Goal: Task Accomplishment & Management: Manage account settings

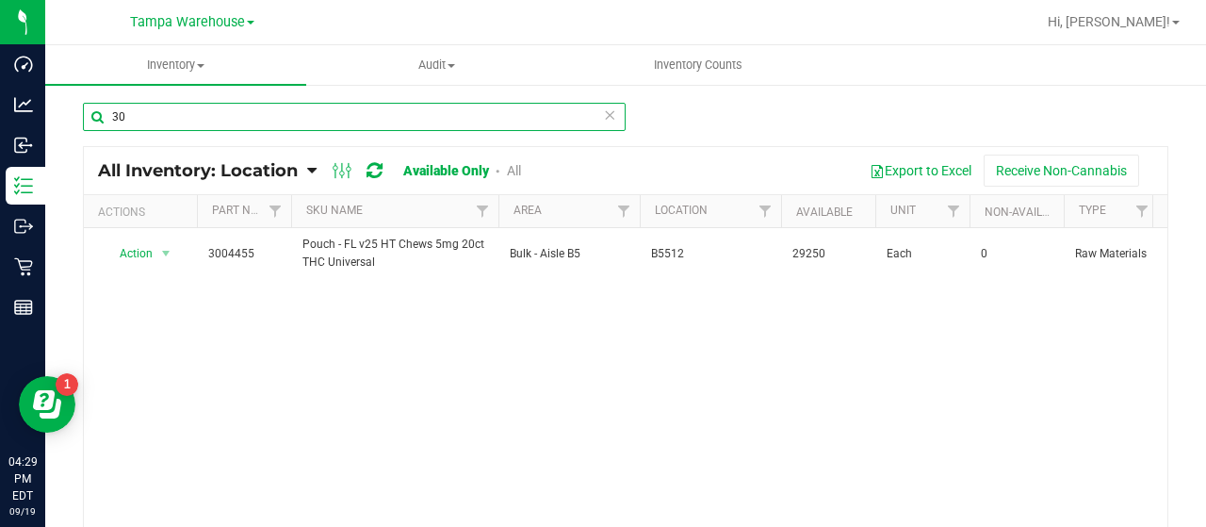
type input "3"
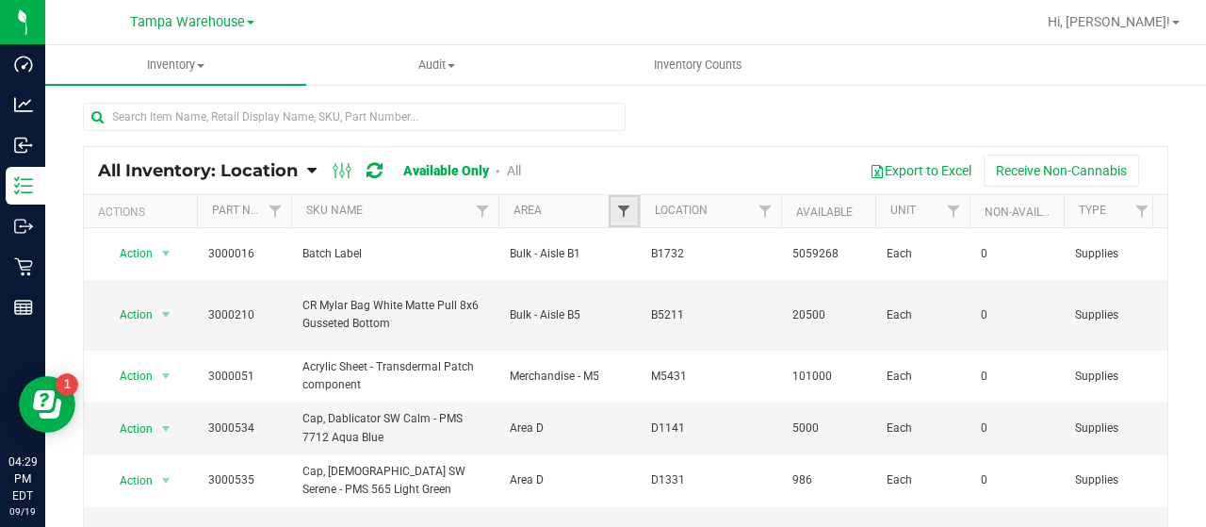
click at [626, 208] on span "Filter" at bounding box center [623, 211] width 15 height 15
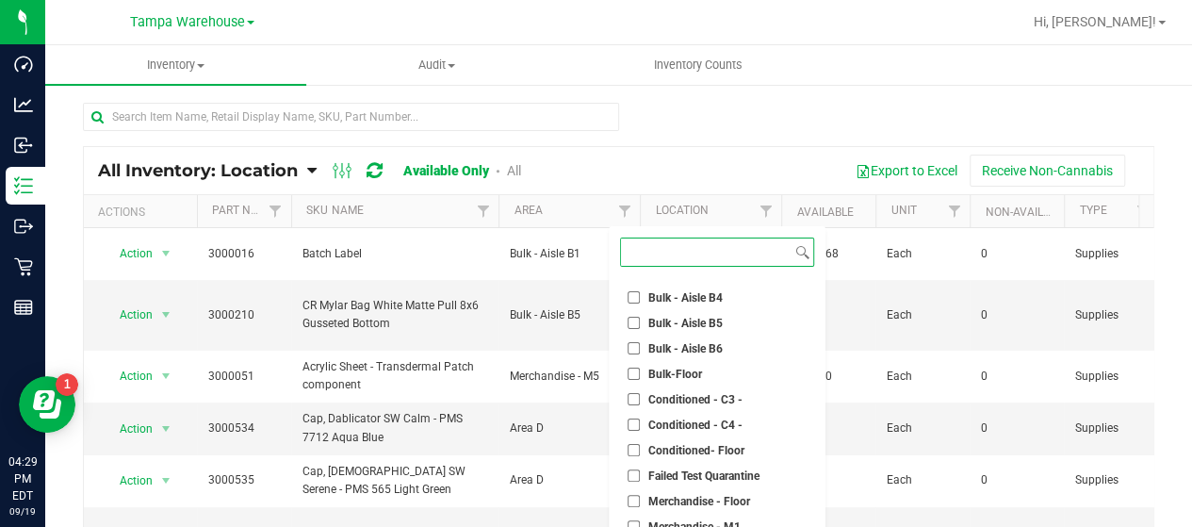
scroll to position [188, 0]
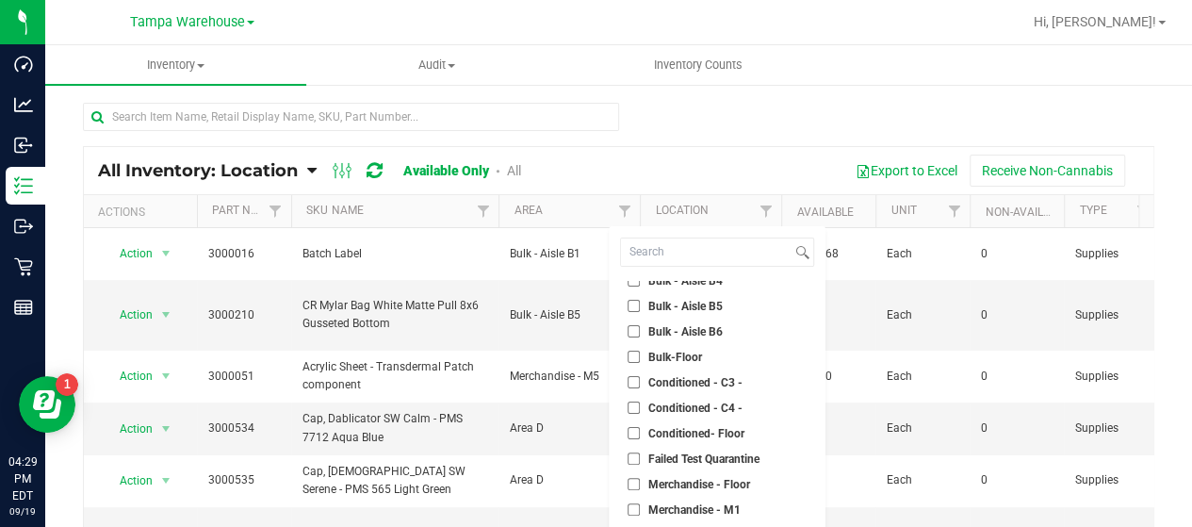
click at [628, 378] on input "Conditioned - C3 -" at bounding box center [634, 382] width 12 height 12
checkbox input "true"
click at [633, 404] on input "Conditioned - C4 -" at bounding box center [634, 407] width 12 height 12
checkbox input "true"
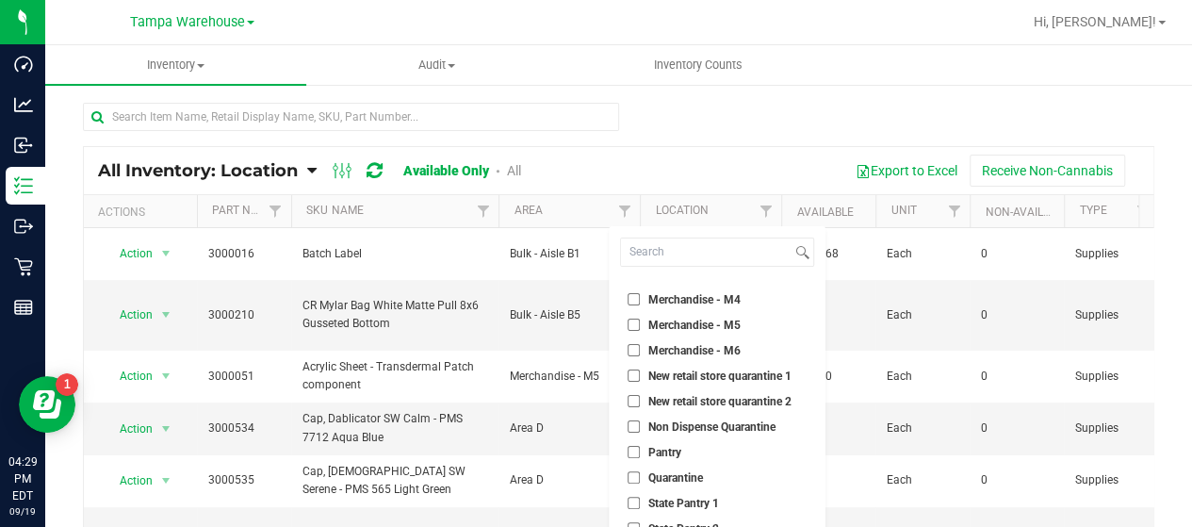
scroll to position [124, 0]
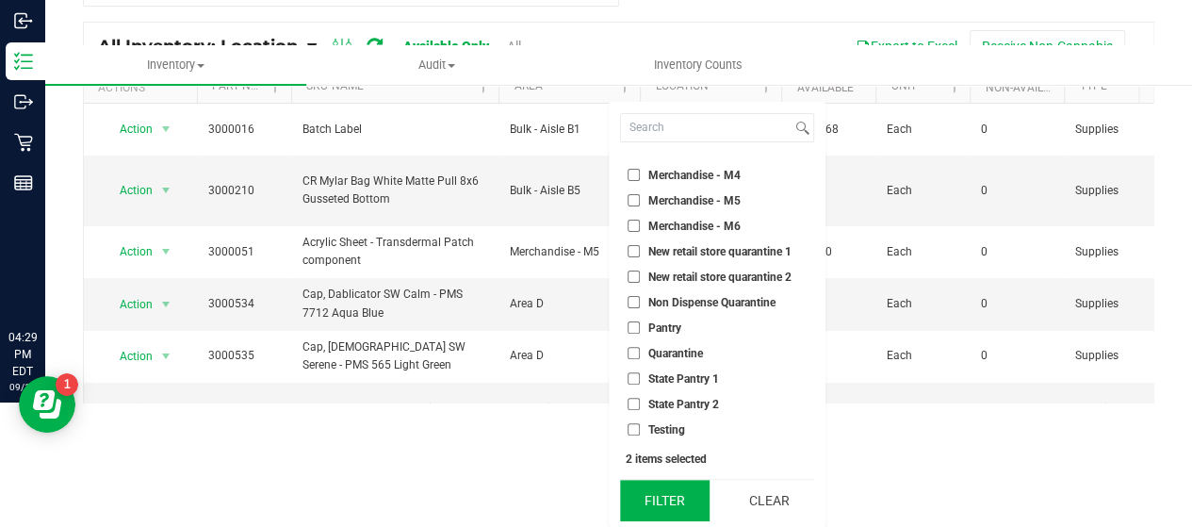
click at [681, 497] on button "Filter" at bounding box center [665, 500] width 90 height 41
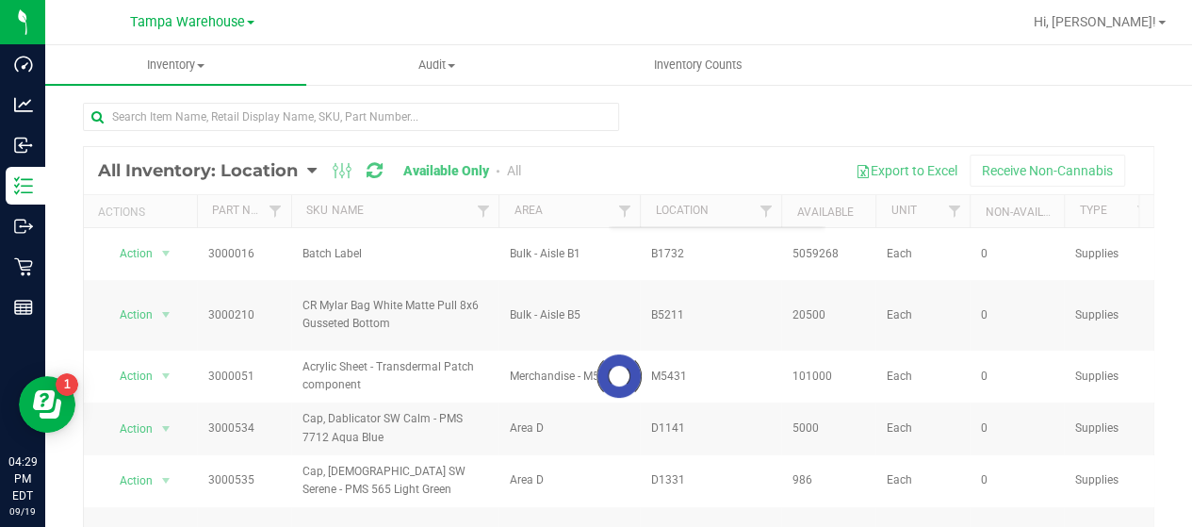
scroll to position [0, 0]
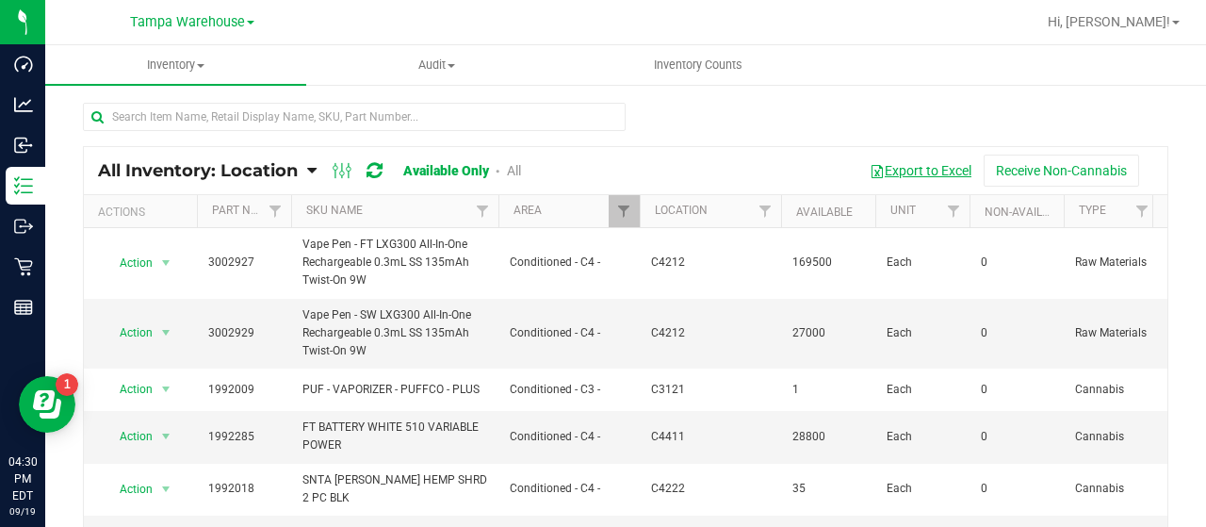
click at [895, 168] on button "Export to Excel" at bounding box center [921, 171] width 126 height 32
click at [624, 207] on span "Filter" at bounding box center [623, 211] width 15 height 15
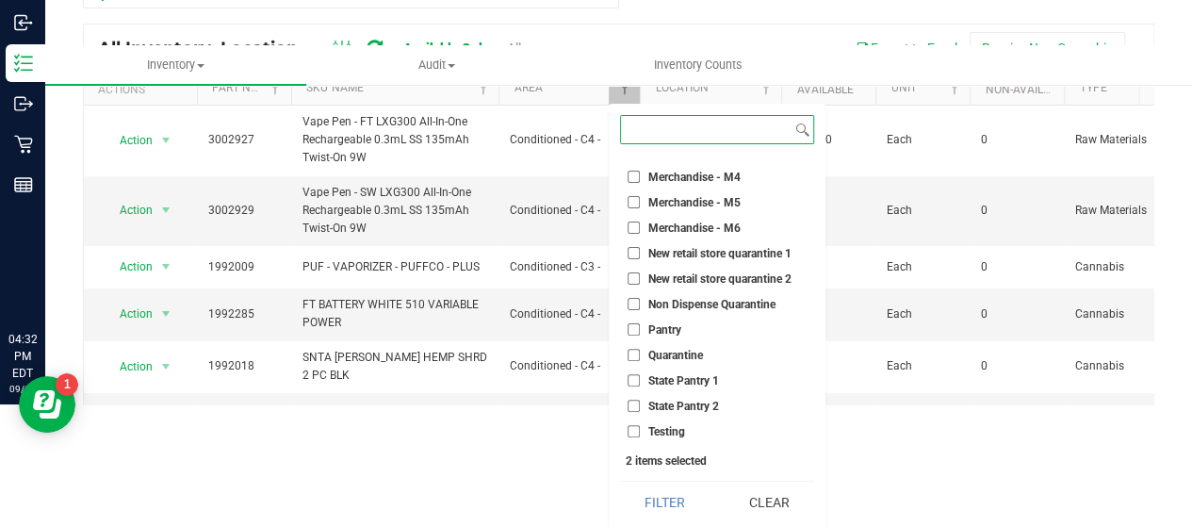
scroll to position [124, 0]
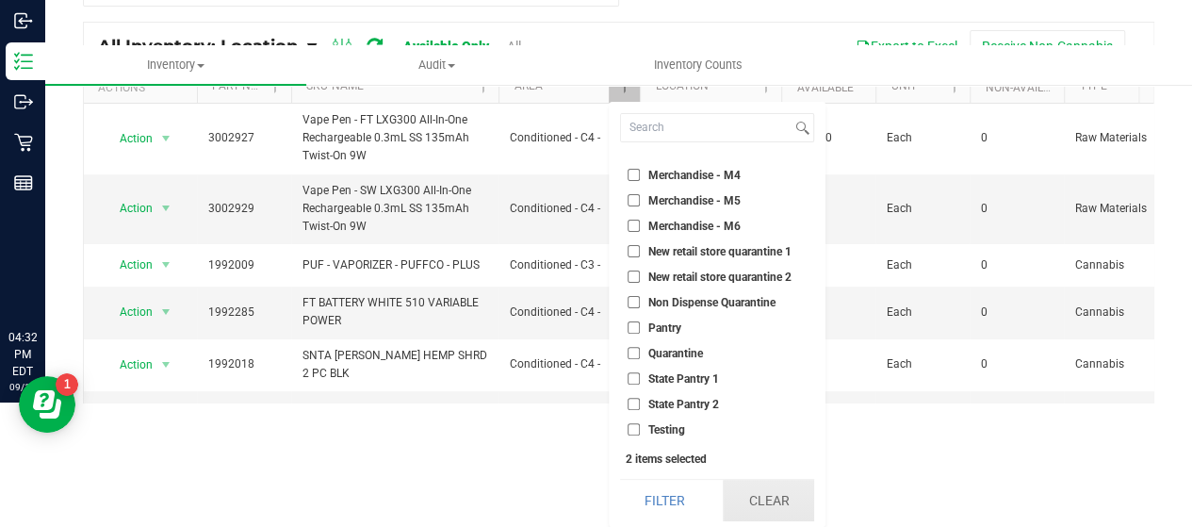
click at [765, 489] on button "Clear" at bounding box center [768, 500] width 90 height 41
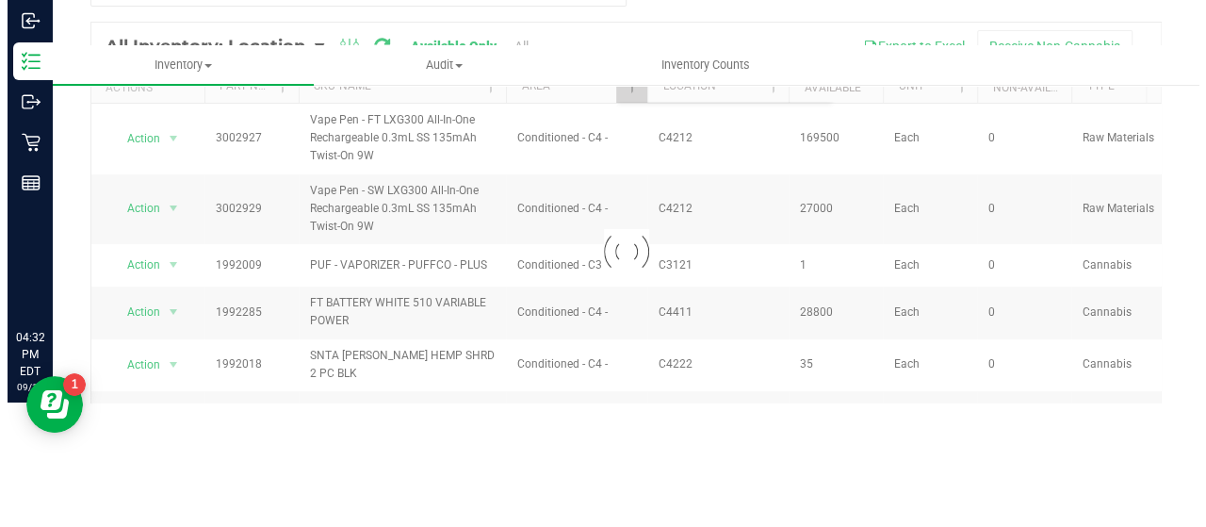
scroll to position [0, 0]
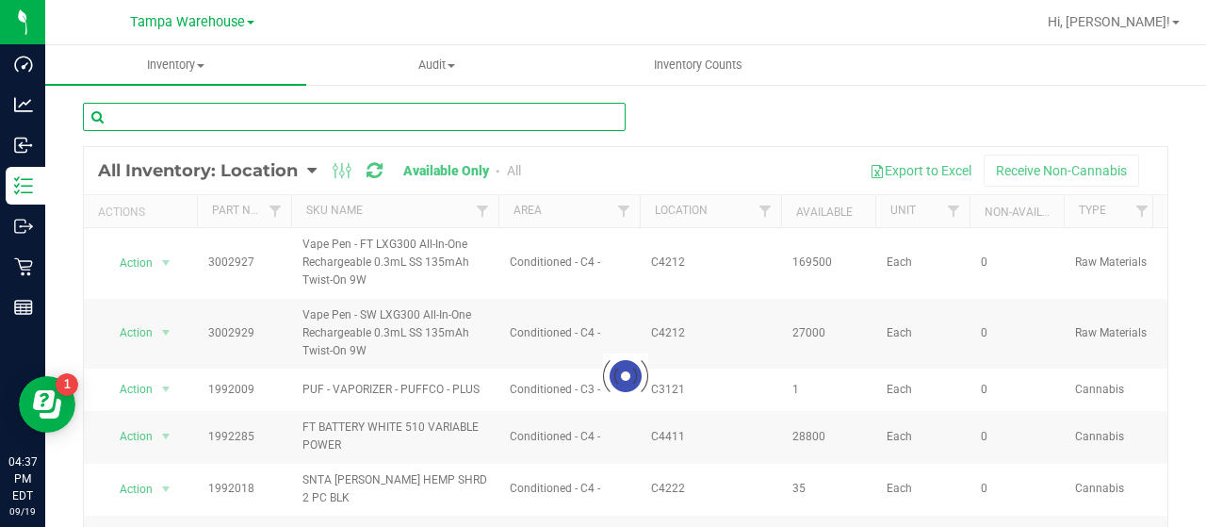
click at [376, 122] on input "text" at bounding box center [354, 117] width 543 height 28
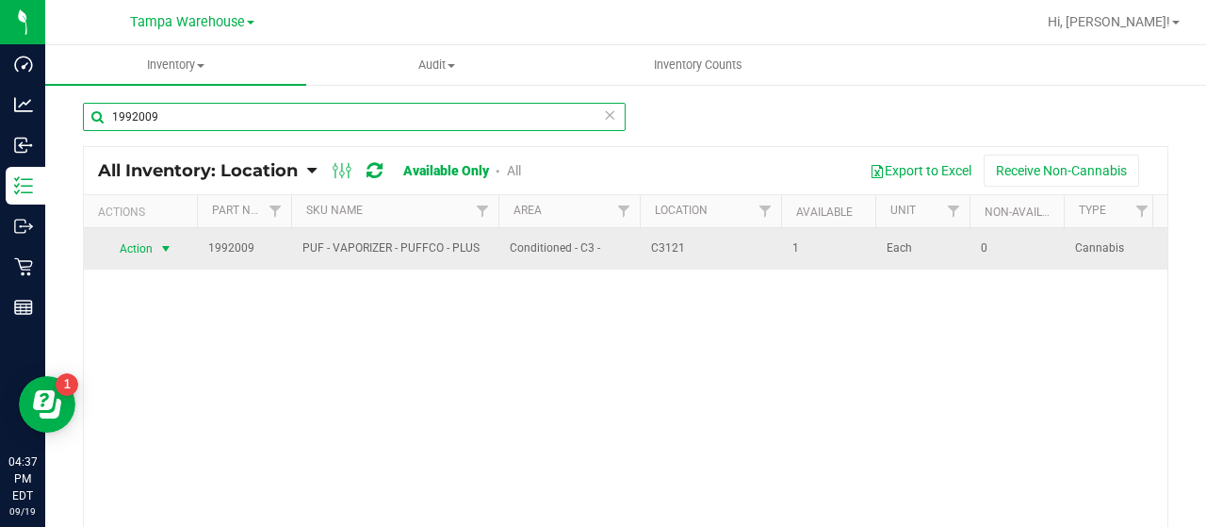
type input "1992009"
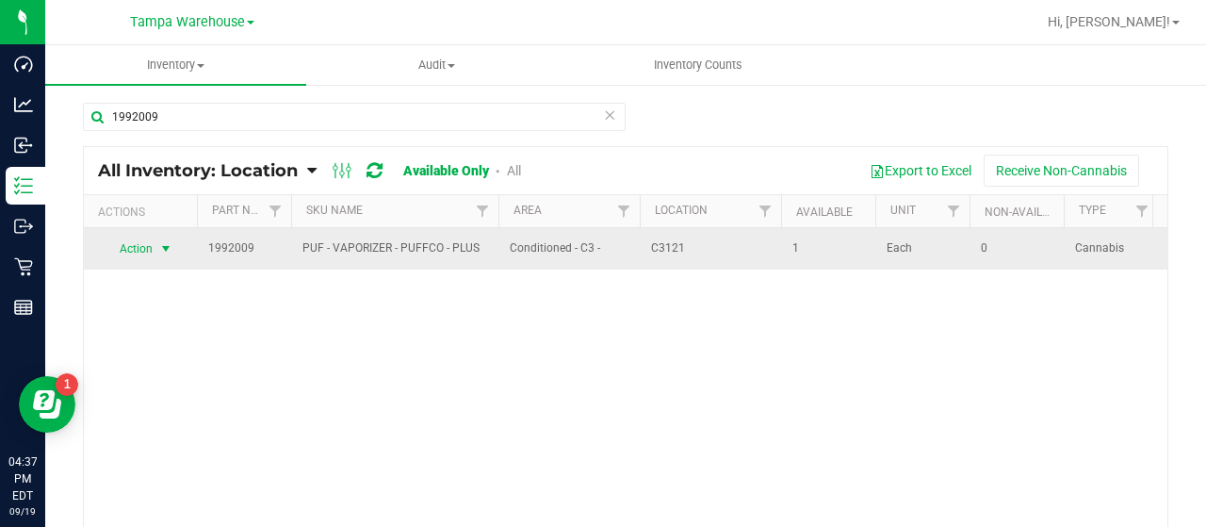
click at [144, 246] on span "Action" at bounding box center [128, 249] width 51 height 26
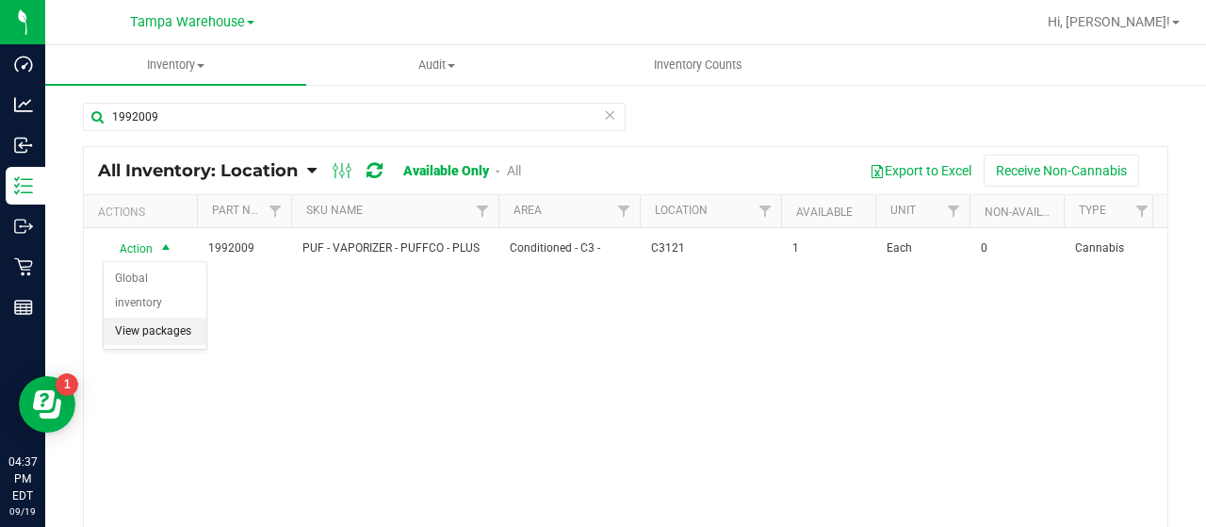
click at [151, 318] on li "View packages" at bounding box center [155, 332] width 103 height 28
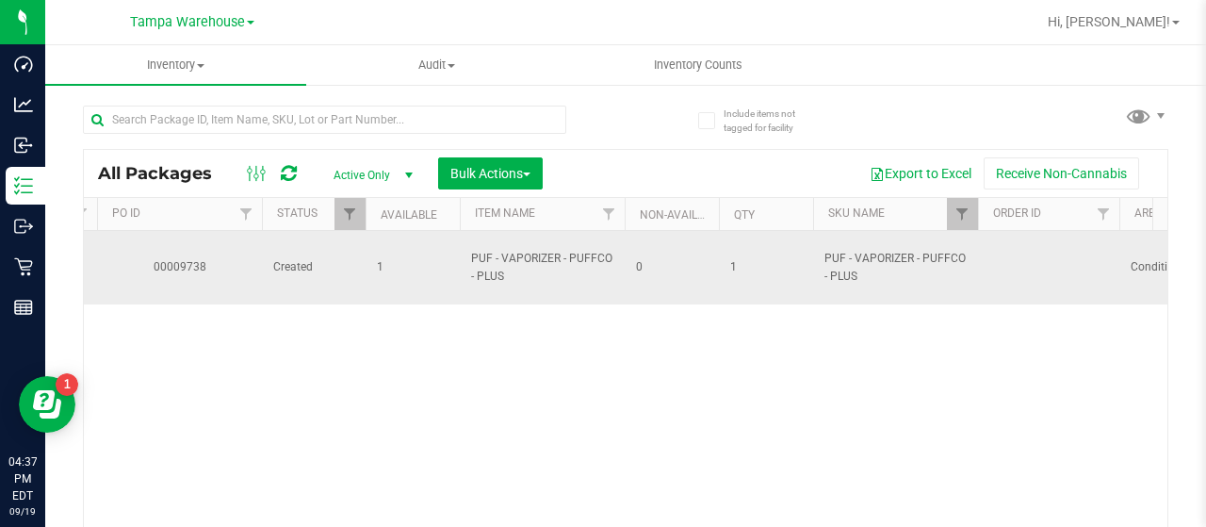
scroll to position [0, 843]
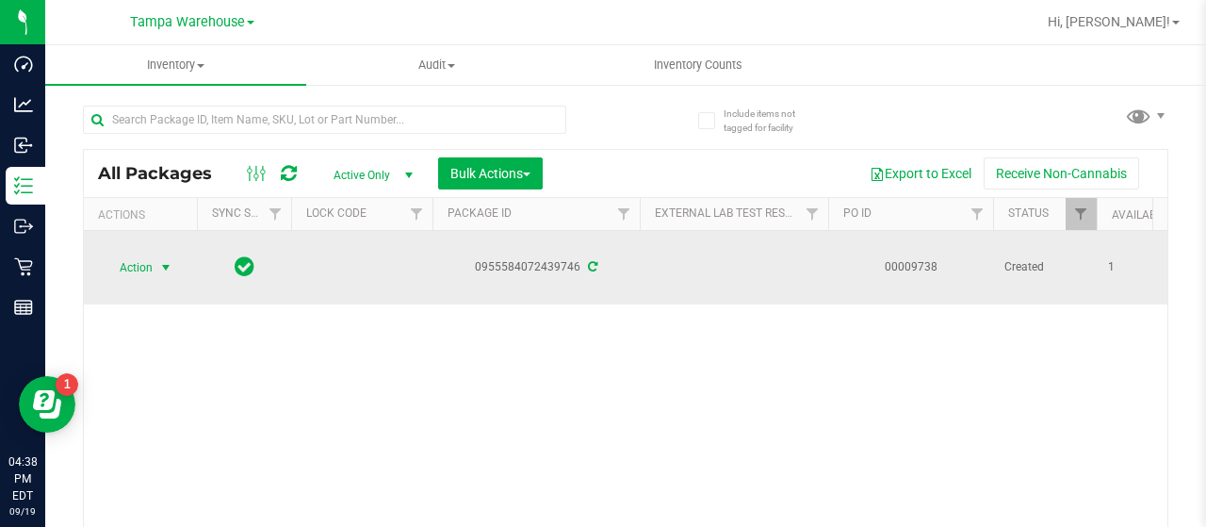
click at [155, 264] on span "select" at bounding box center [167, 267] width 24 height 26
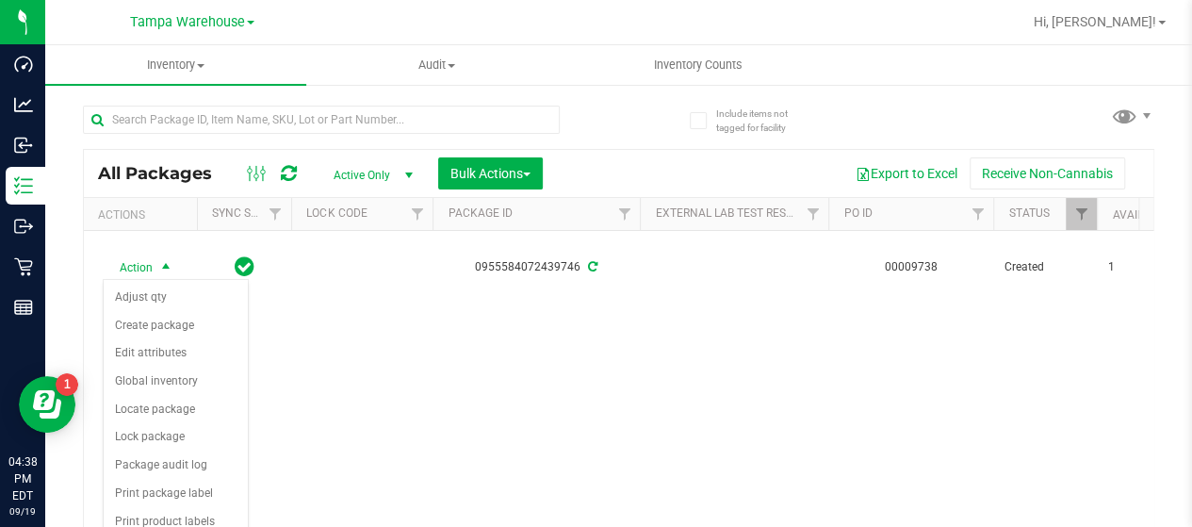
click at [481, 440] on div "Action Action Adjust qty Create package Edit attributes Global inventory Locate…" at bounding box center [619, 397] width 1070 height 332
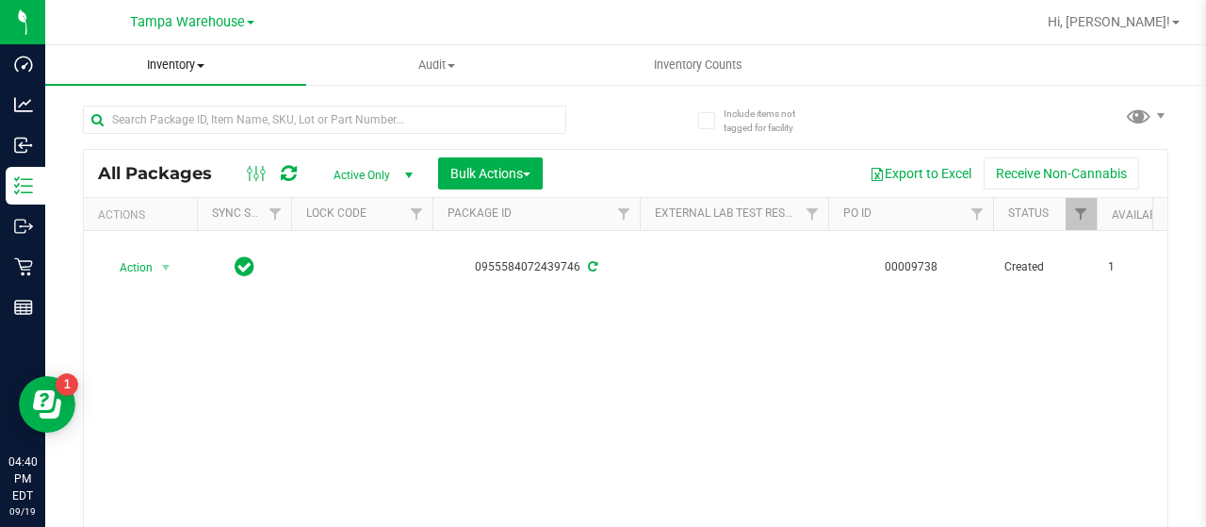
click at [200, 61] on span "Inventory" at bounding box center [175, 65] width 261 height 17
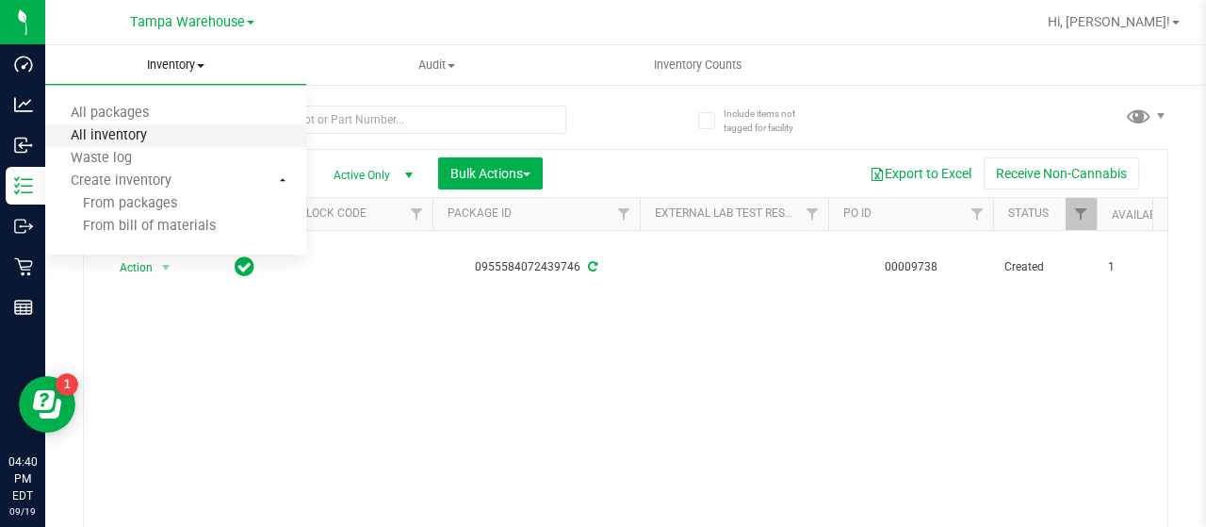
click at [132, 136] on span "All inventory" at bounding box center [108, 136] width 127 height 16
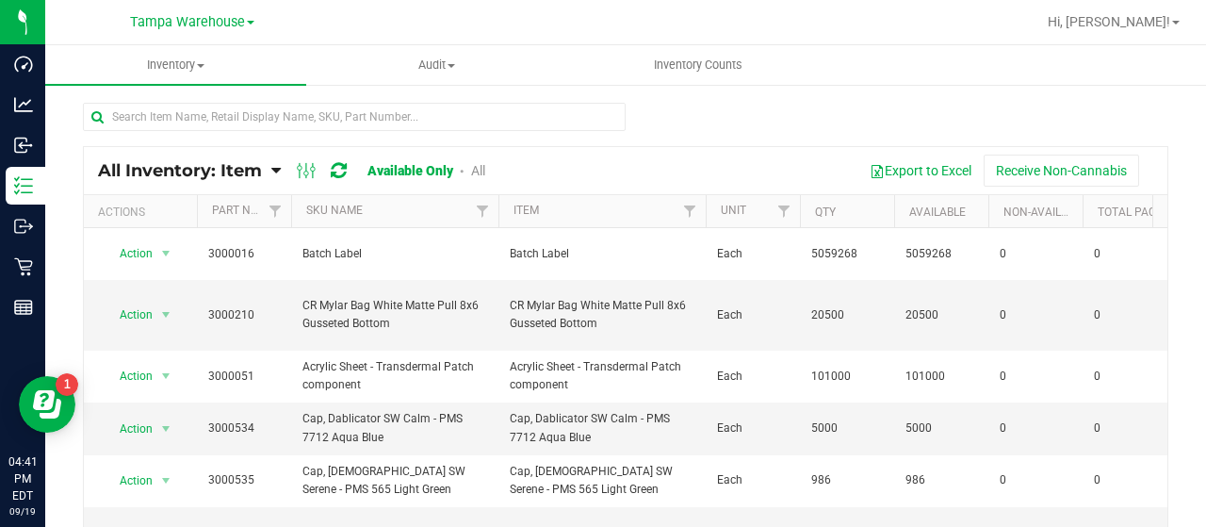
click at [275, 169] on icon at bounding box center [275, 170] width 9 height 17
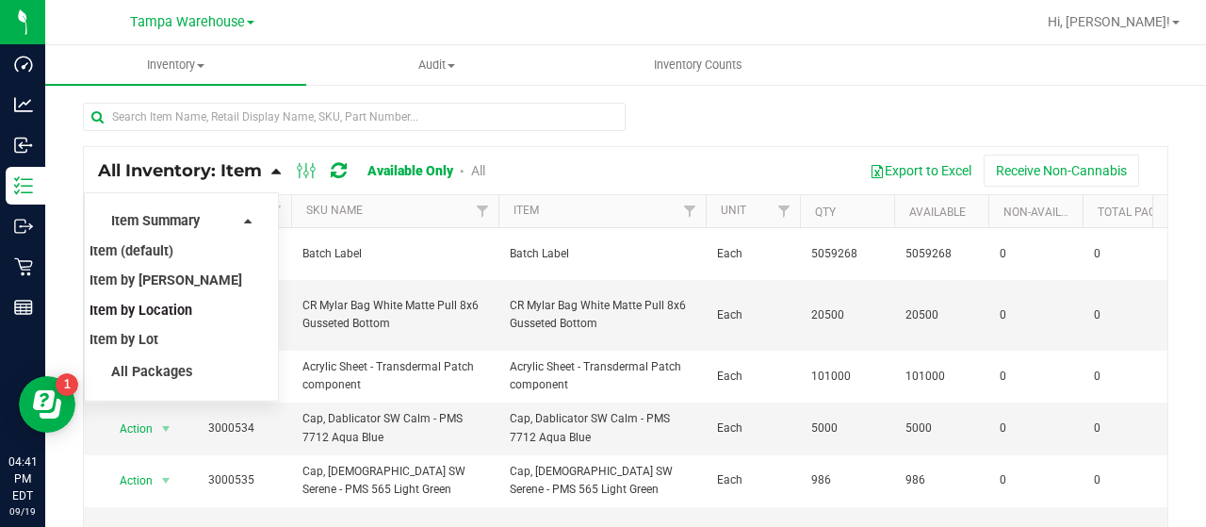
click at [189, 311] on span "Item by Location" at bounding box center [141, 311] width 103 height 16
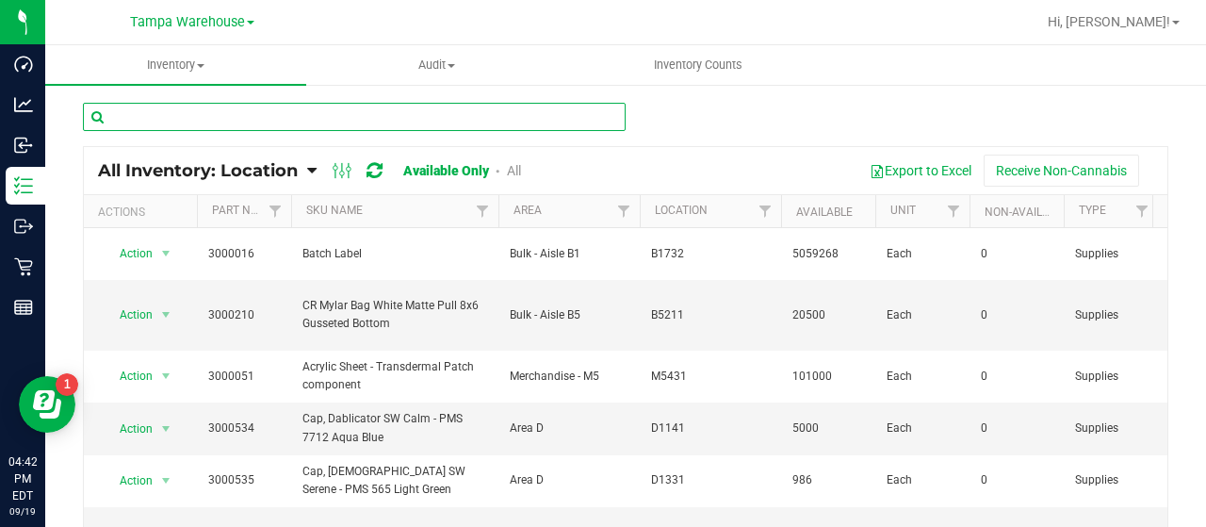
click at [340, 109] on input "text" at bounding box center [354, 117] width 543 height 28
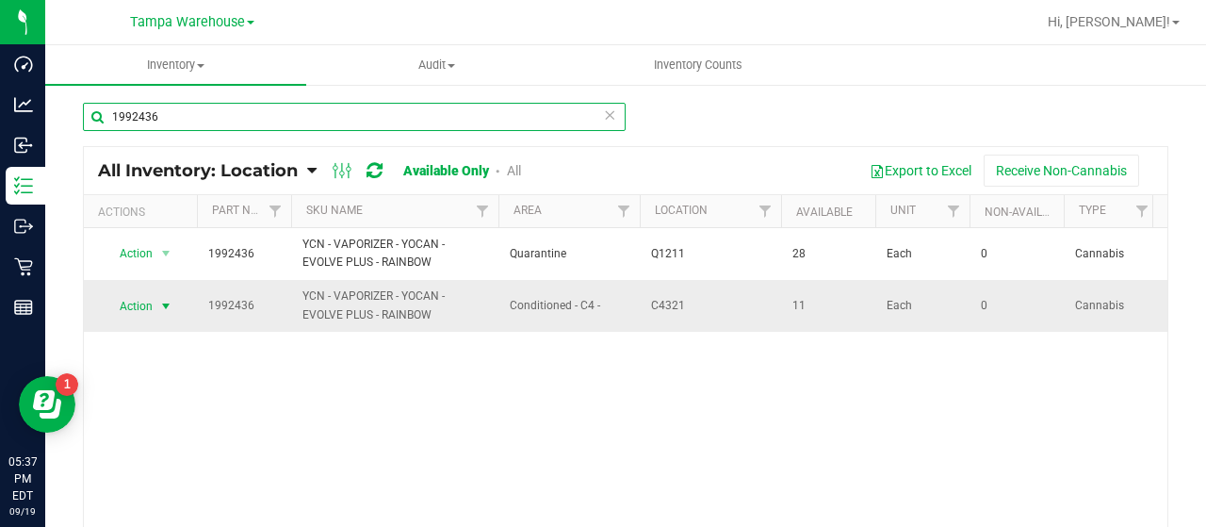
type input "1992436"
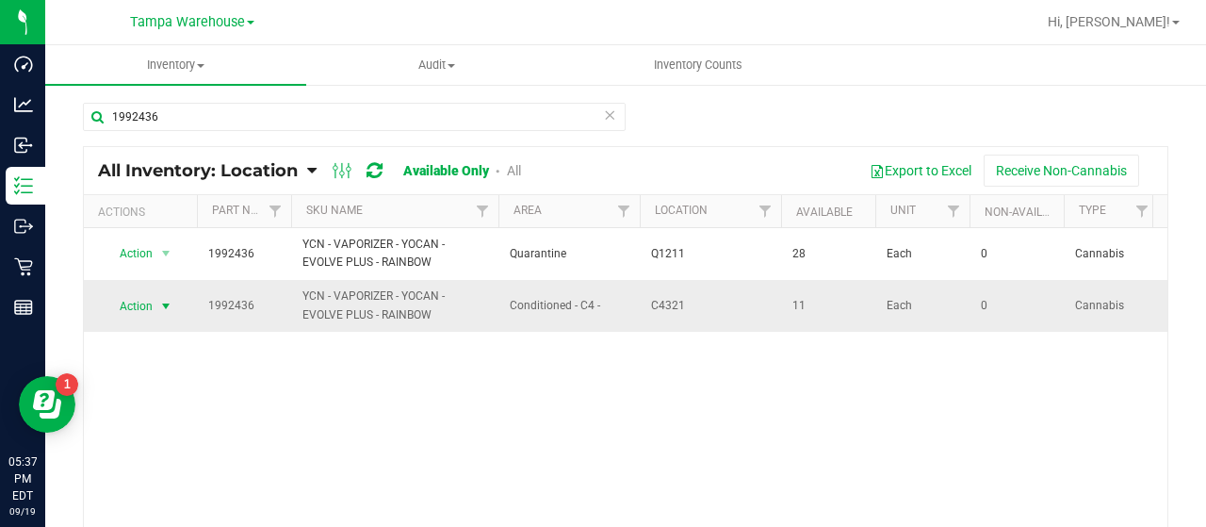
click at [139, 306] on span "Action" at bounding box center [128, 306] width 51 height 26
click at [155, 374] on li "View packages" at bounding box center [155, 388] width 103 height 28
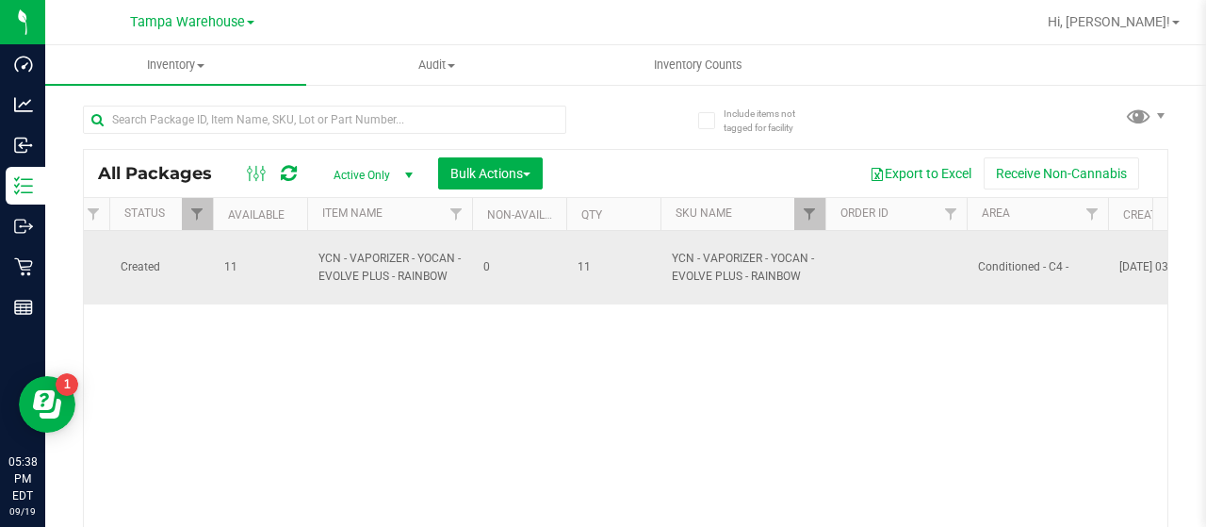
scroll to position [0, 1025]
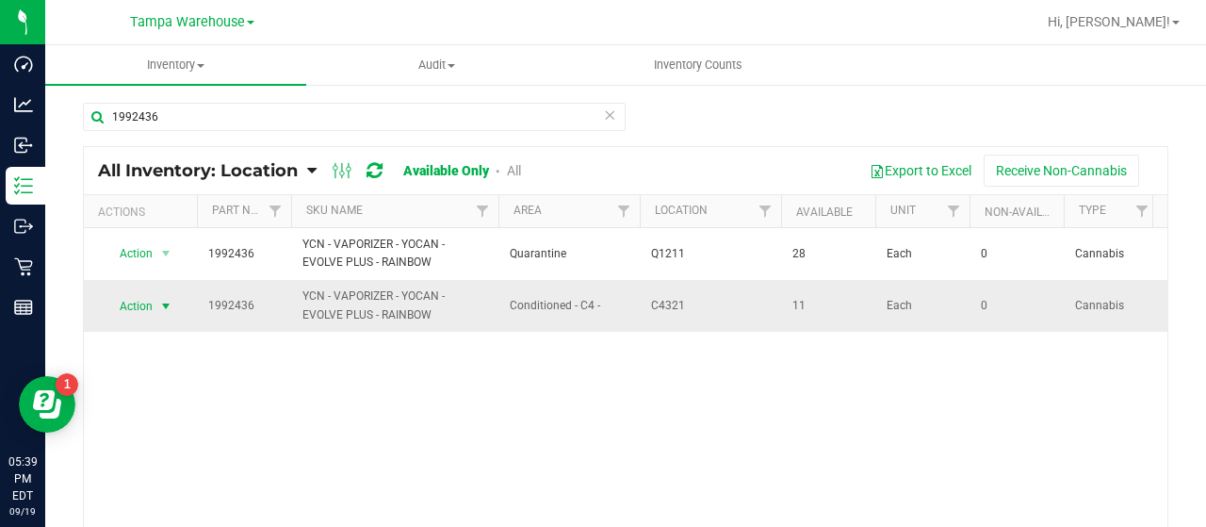
click at [147, 299] on span "Action" at bounding box center [128, 306] width 51 height 26
click at [255, 357] on div "Action Action Global inventory View packages 1992436 YCN - VAPORIZER - YOCAN - …" at bounding box center [626, 394] width 1084 height 332
click at [142, 304] on span "Action" at bounding box center [128, 306] width 51 height 26
click at [245, 382] on div "Action Action Global inventory View packages 1992436 YCN - VAPORIZER - YOCAN - …" at bounding box center [626, 394] width 1084 height 332
click at [145, 299] on span "Action" at bounding box center [128, 306] width 51 height 26
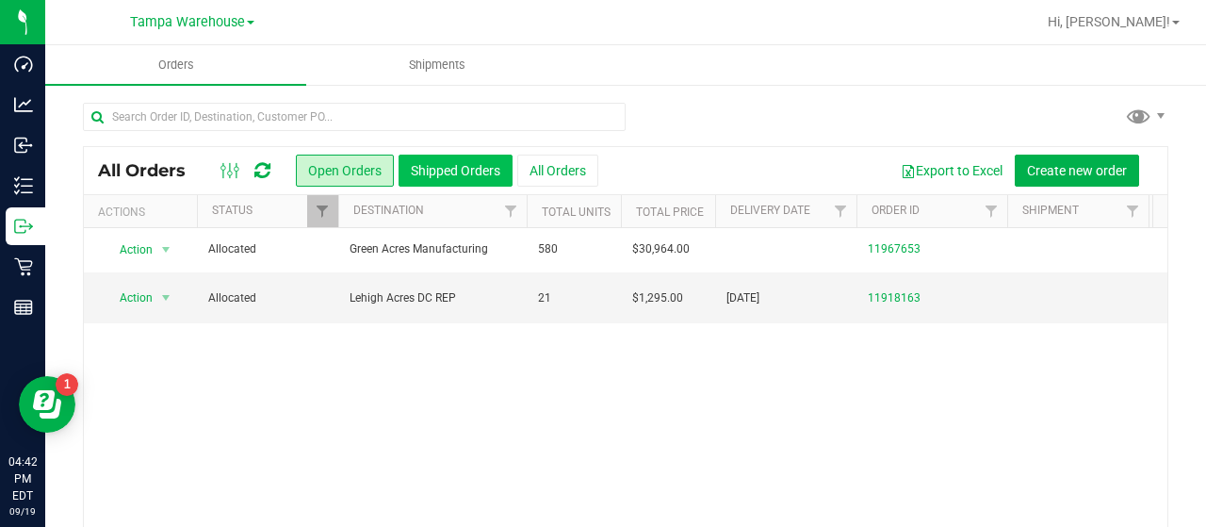
click at [469, 169] on button "Shipped Orders" at bounding box center [456, 171] width 114 height 32
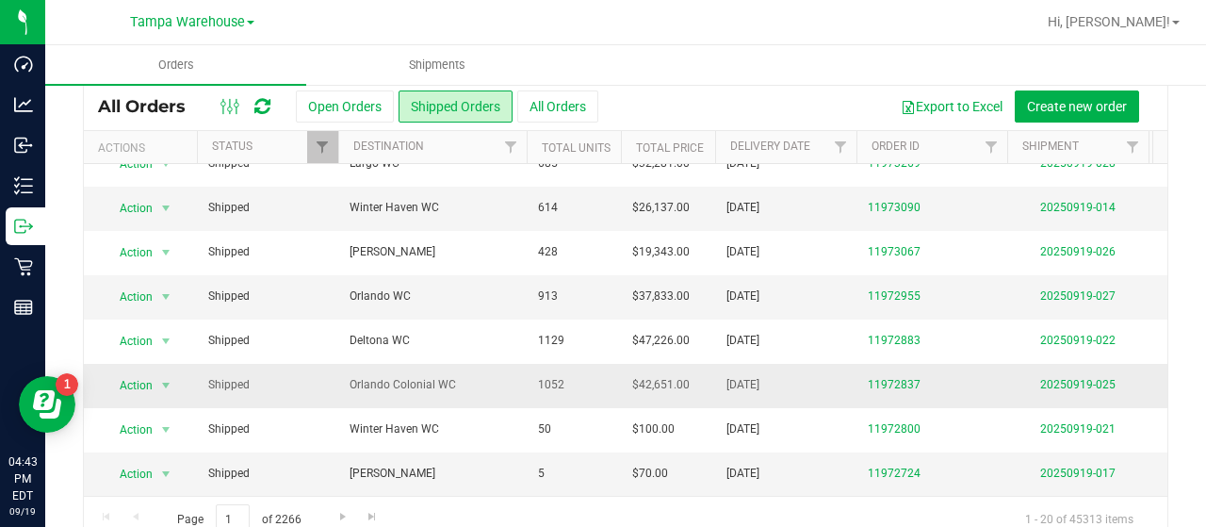
scroll to position [94, 0]
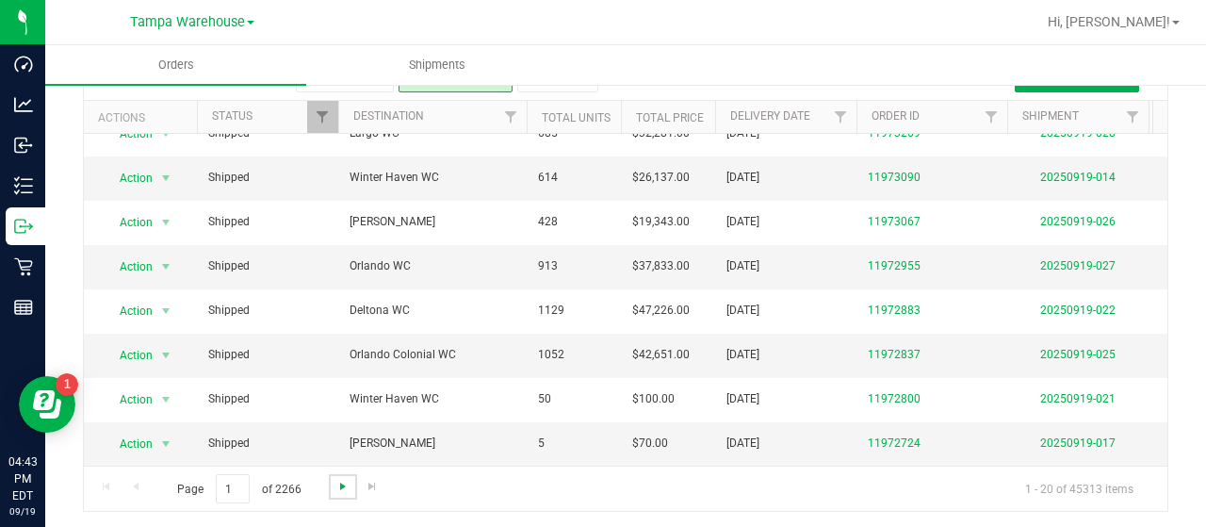
click at [339, 482] on span "Go to the next page" at bounding box center [342, 486] width 15 height 15
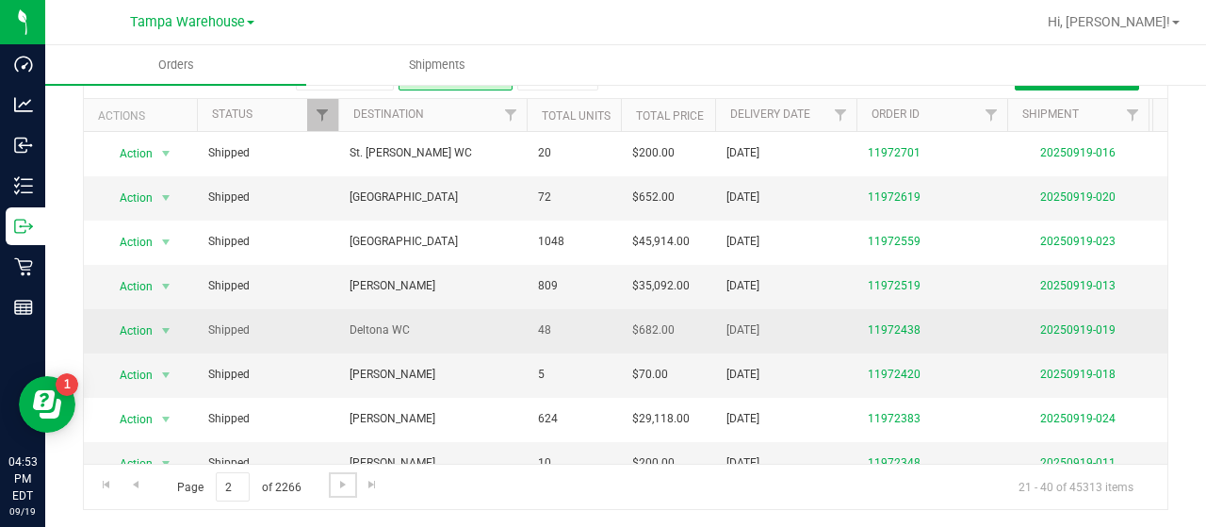
scroll to position [0, 0]
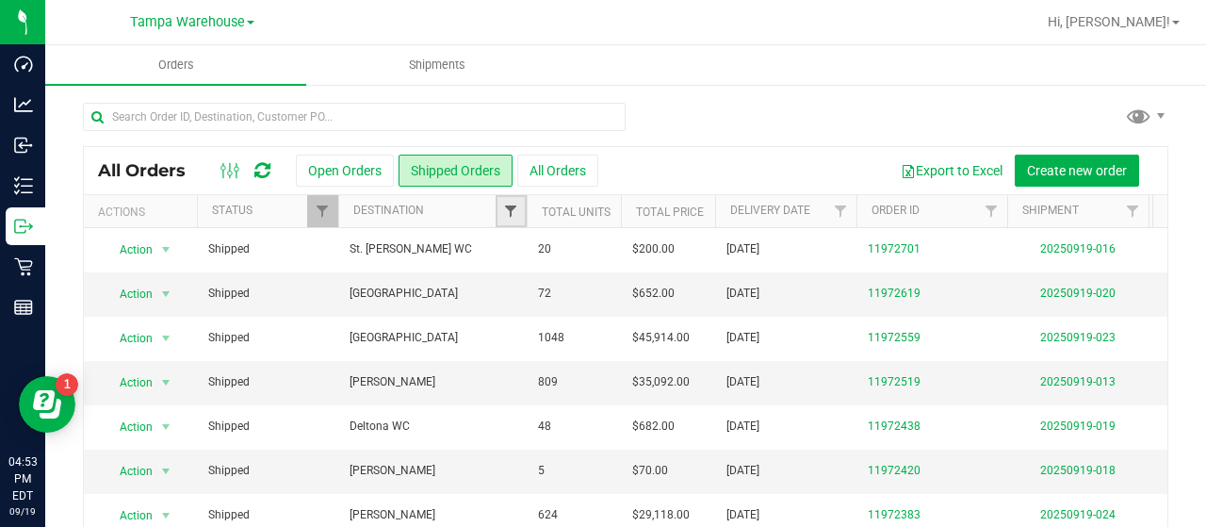
click at [507, 204] on span "Filter" at bounding box center [510, 211] width 15 height 15
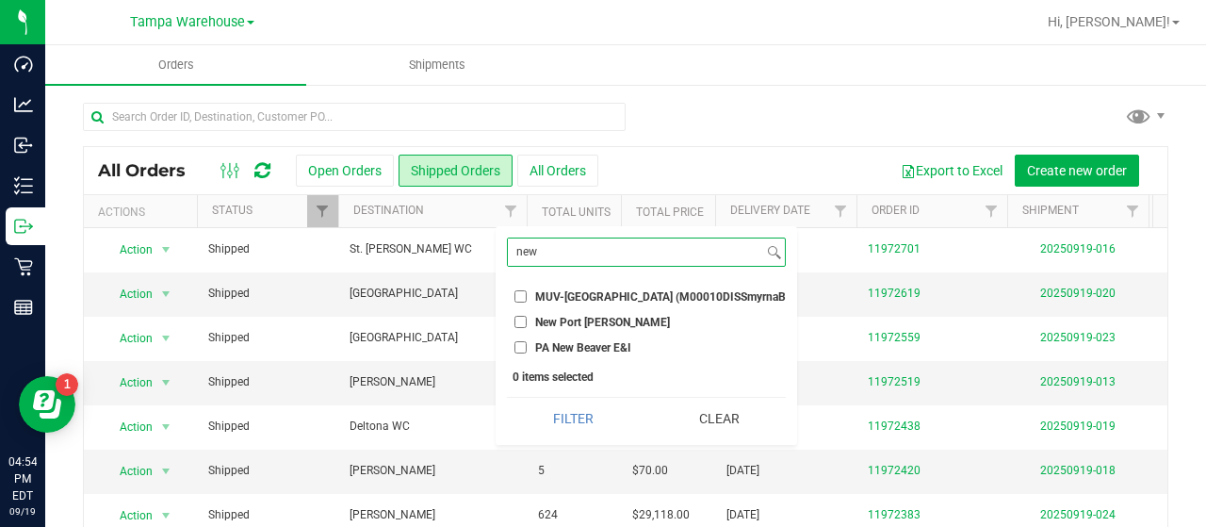
type input "new"
click at [518, 319] on input "New Port Richey WC" at bounding box center [521, 322] width 12 height 12
checkbox input "true"
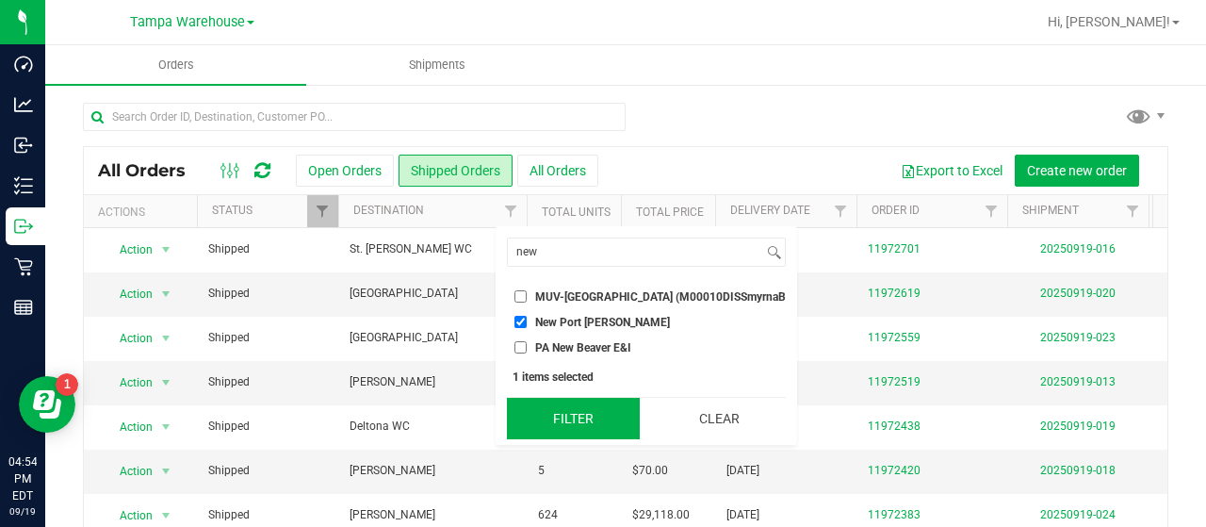
click at [596, 429] on button "Filter" at bounding box center [573, 418] width 133 height 41
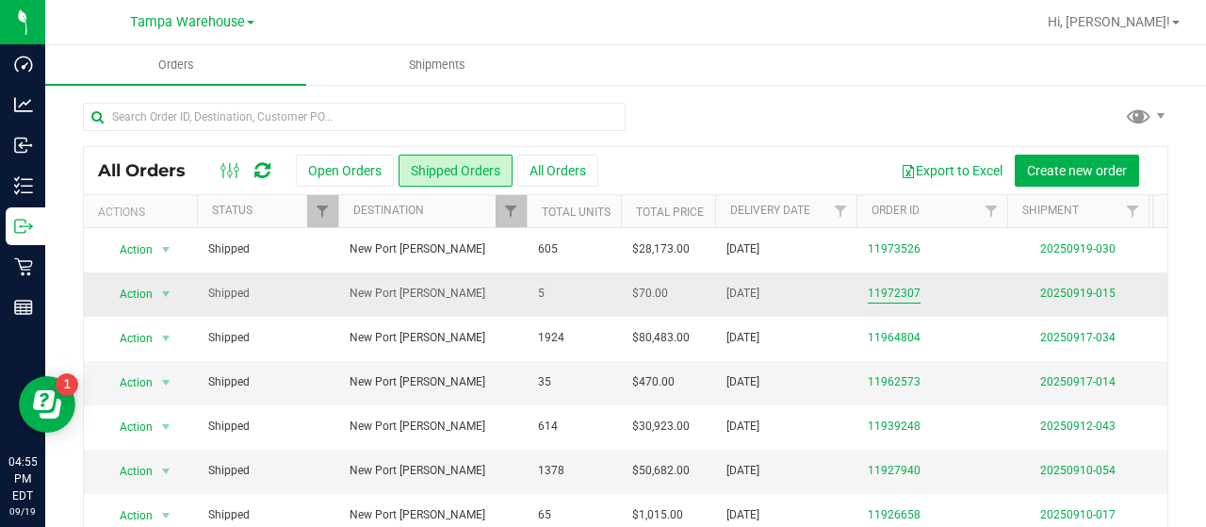
click at [897, 287] on link "11972307" at bounding box center [894, 294] width 53 height 18
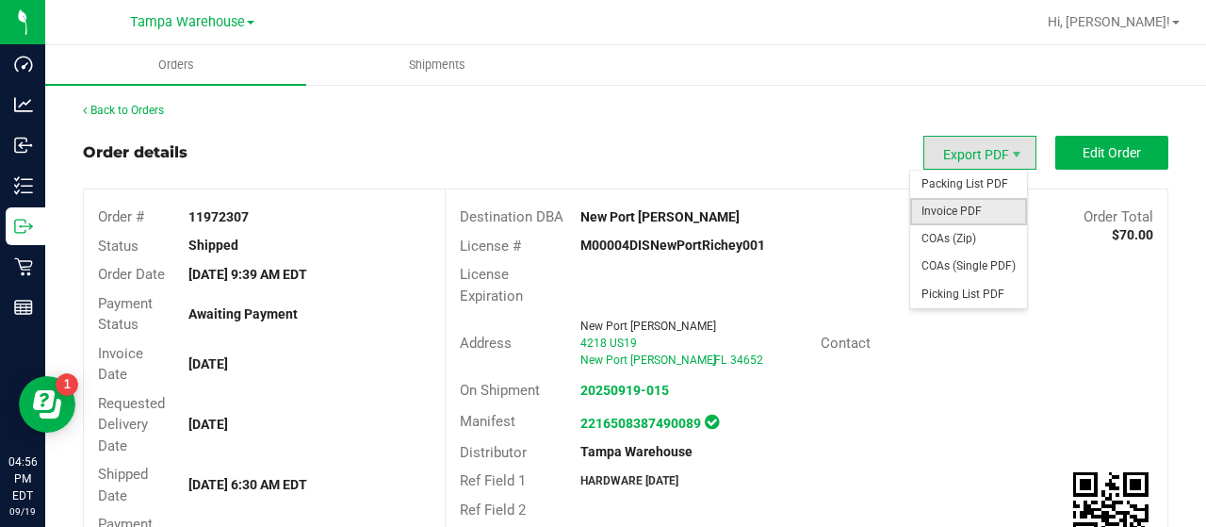
click at [946, 200] on span "Invoice PDF" at bounding box center [968, 211] width 117 height 27
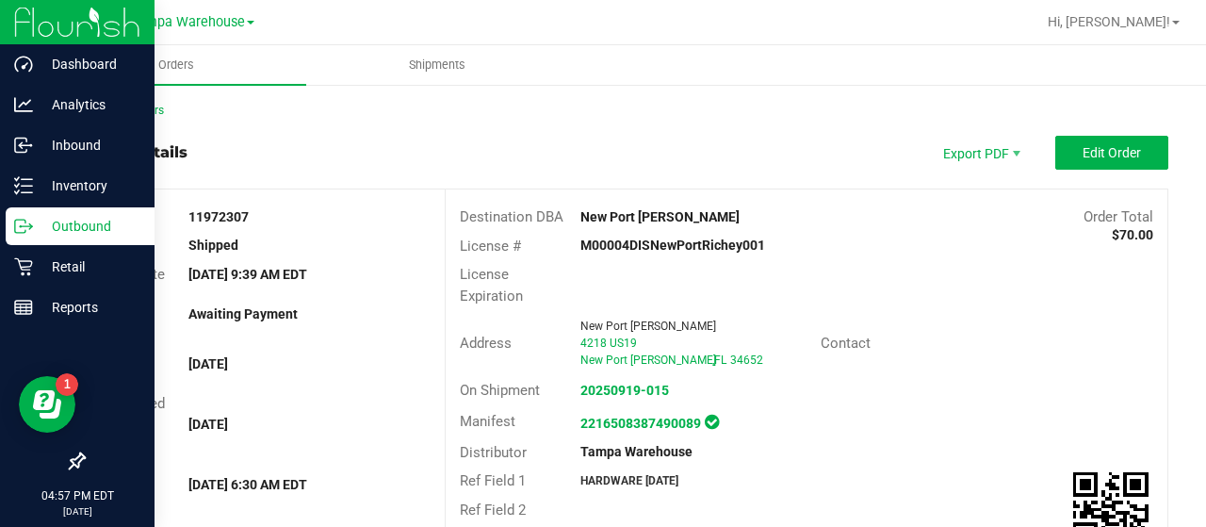
click at [74, 224] on p "Outbound" at bounding box center [89, 226] width 113 height 23
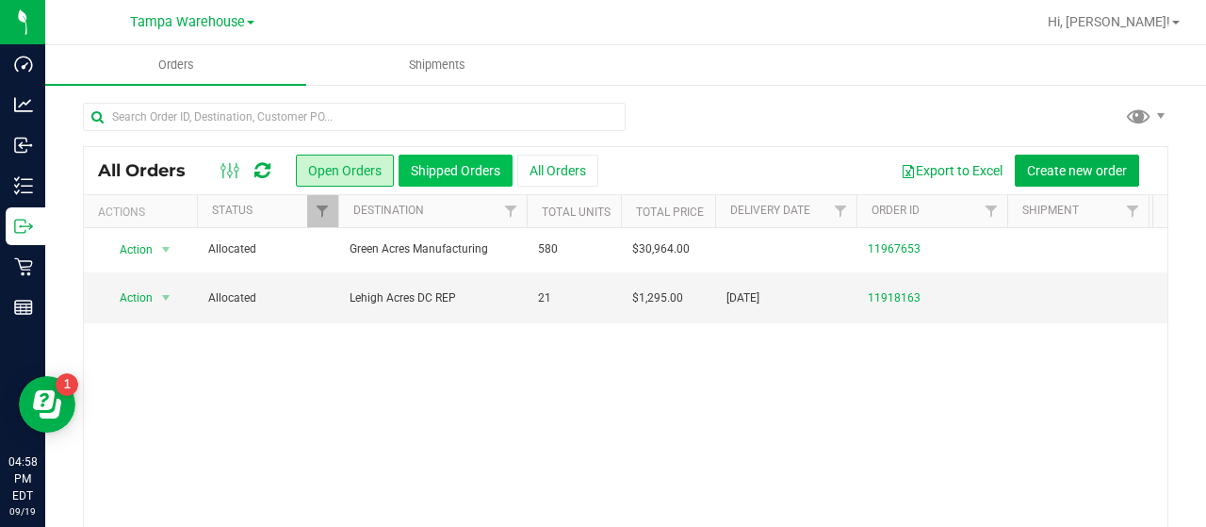
click at [483, 167] on button "Shipped Orders" at bounding box center [456, 171] width 114 height 32
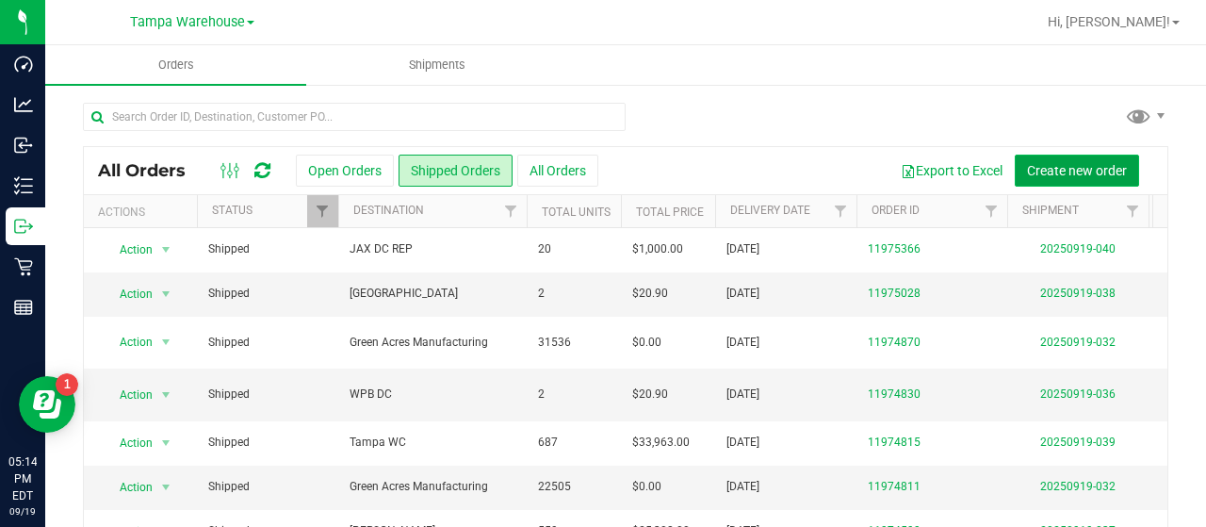
click at [1034, 169] on span "Create new order" at bounding box center [1077, 170] width 100 height 15
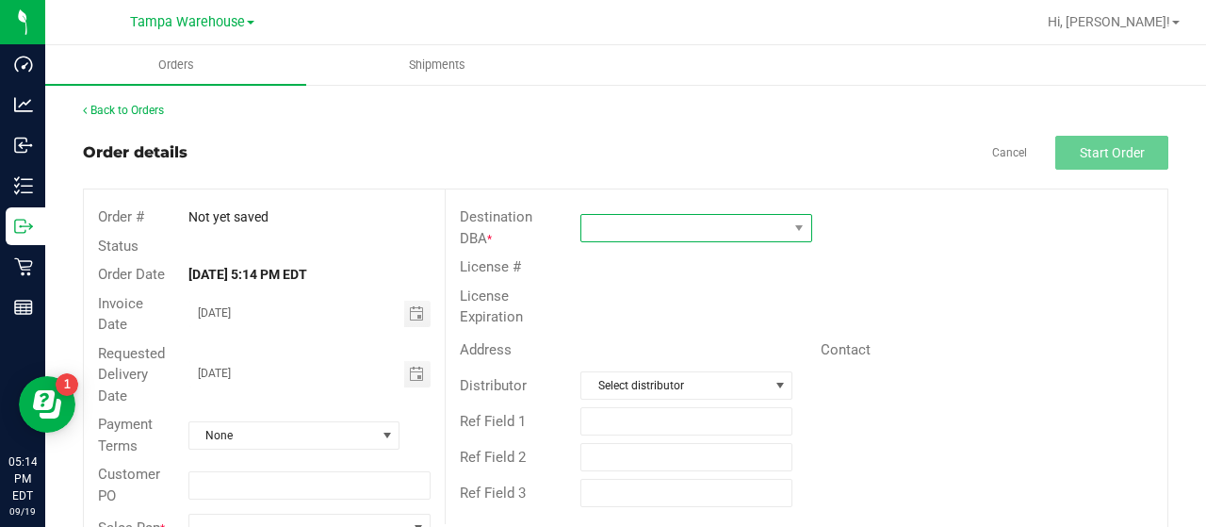
click at [696, 222] on span at bounding box center [684, 228] width 206 height 26
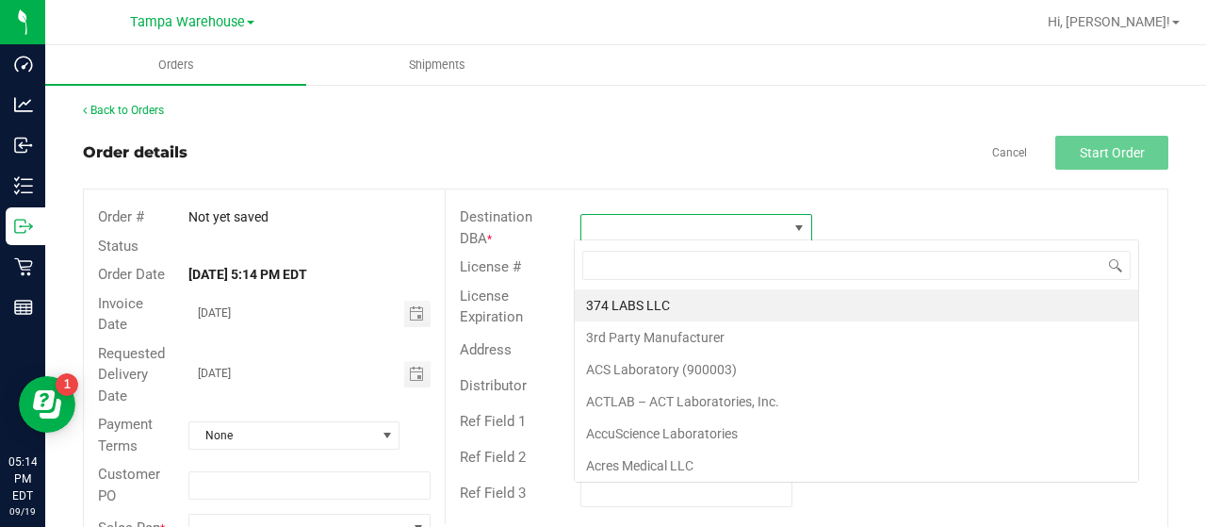
scroll to position [27, 228]
type input "win"
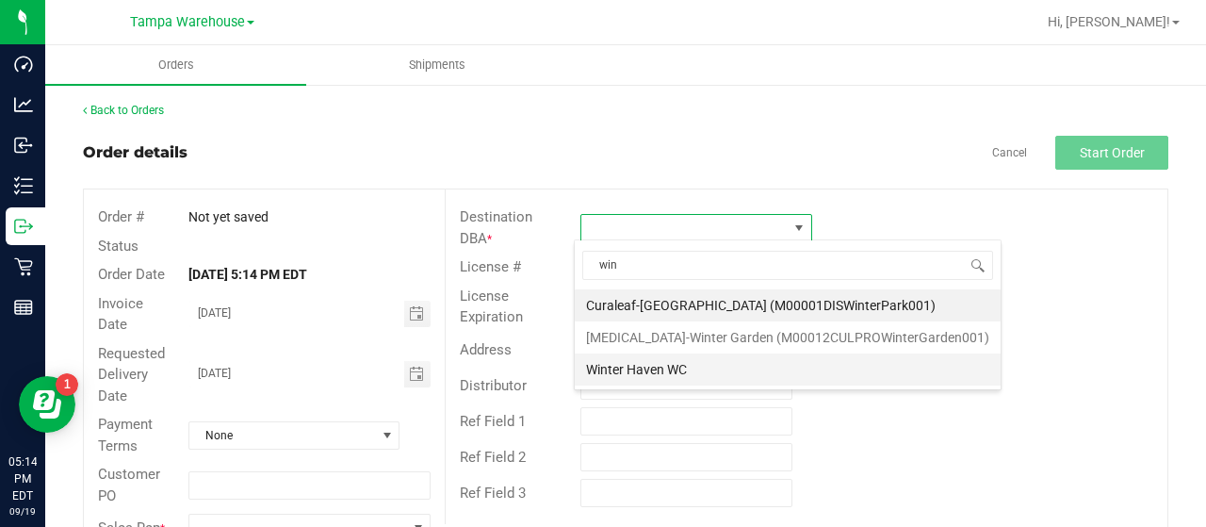
click at [635, 363] on li "Winter Haven WC" at bounding box center [788, 369] width 426 height 32
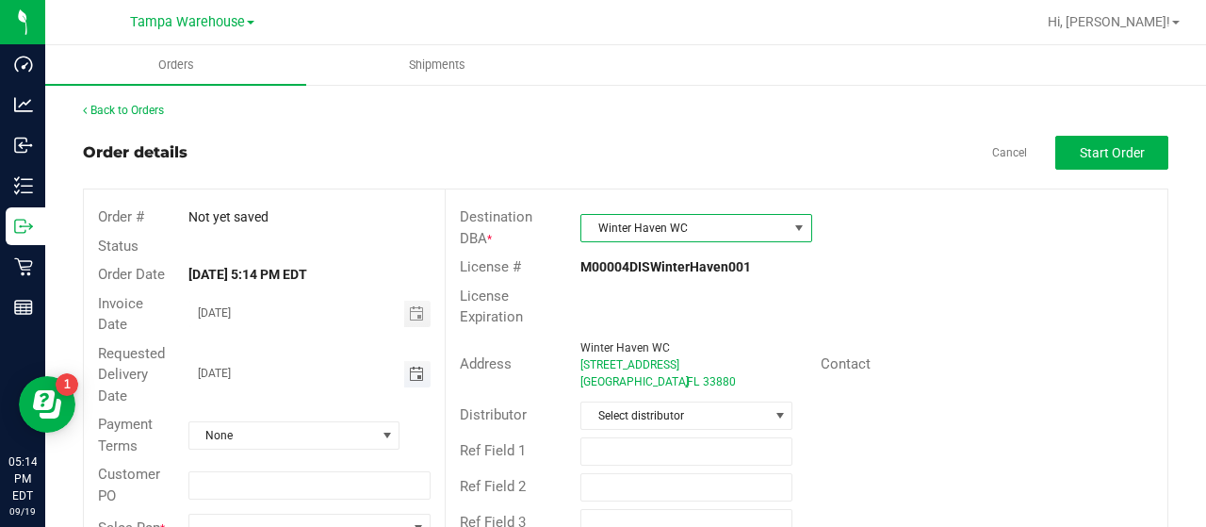
click at [409, 370] on span "Toggle calendar" at bounding box center [416, 374] width 15 height 15
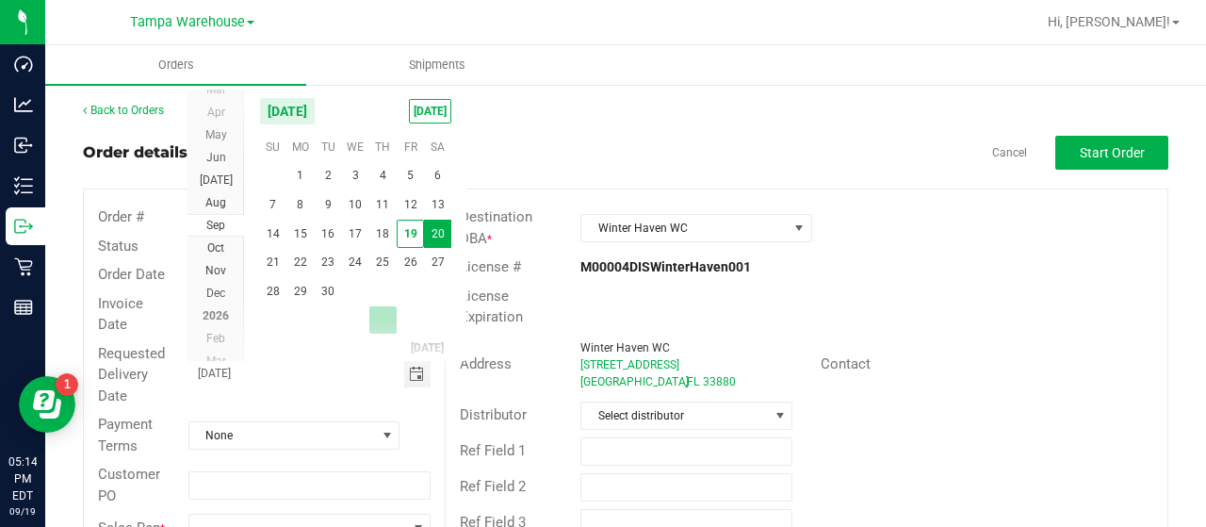
scroll to position [0, 0]
click at [303, 257] on span "22" at bounding box center [299, 262] width 27 height 29
type input "09/22/2025"
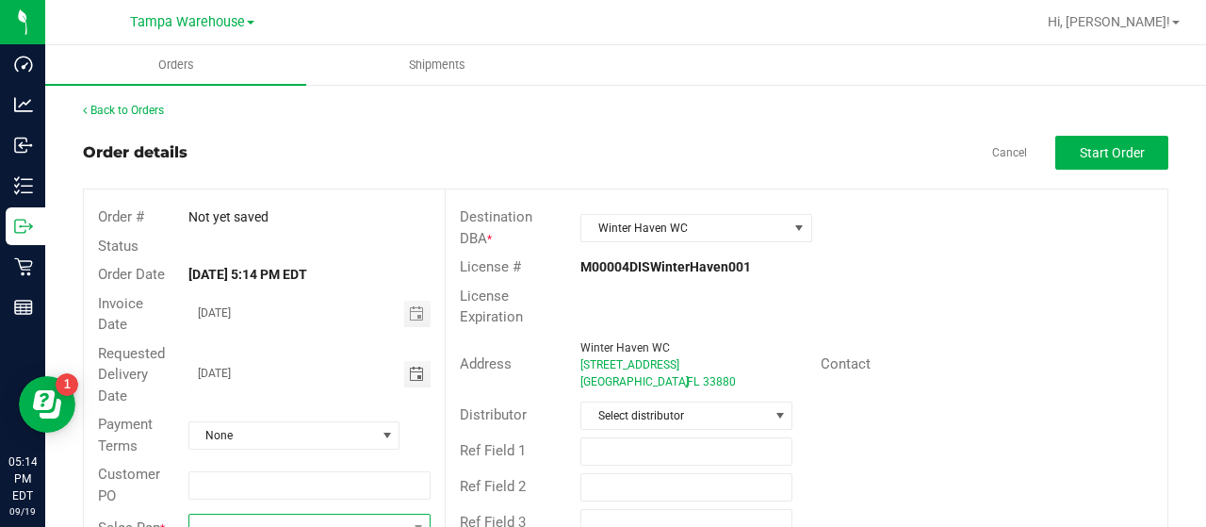
click at [254, 518] on span at bounding box center [297, 528] width 217 height 26
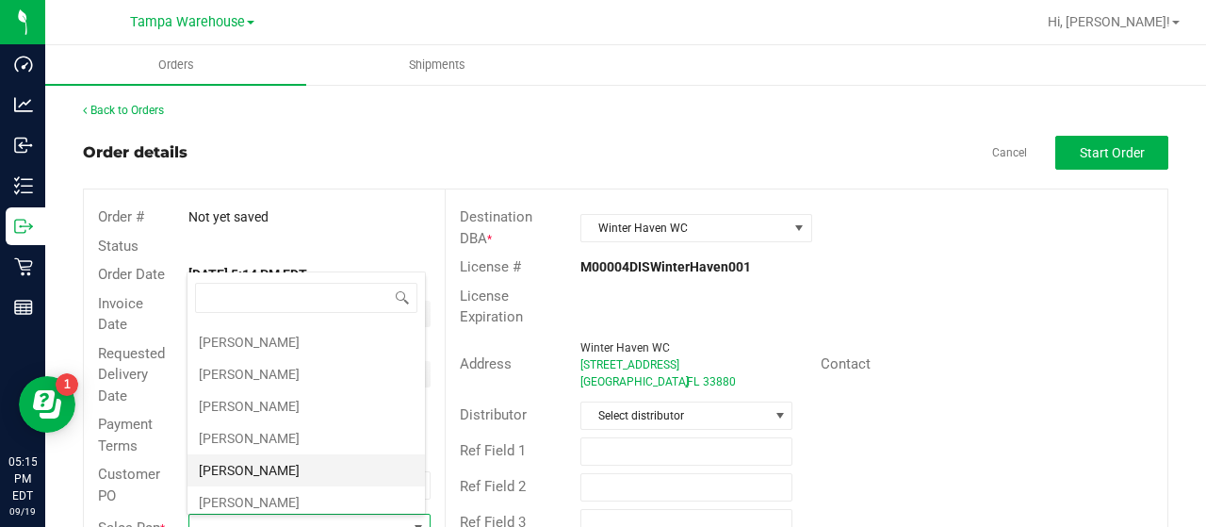
scroll to position [283, 0]
click at [269, 456] on li "Joseph Oxendine" at bounding box center [306, 472] width 237 height 32
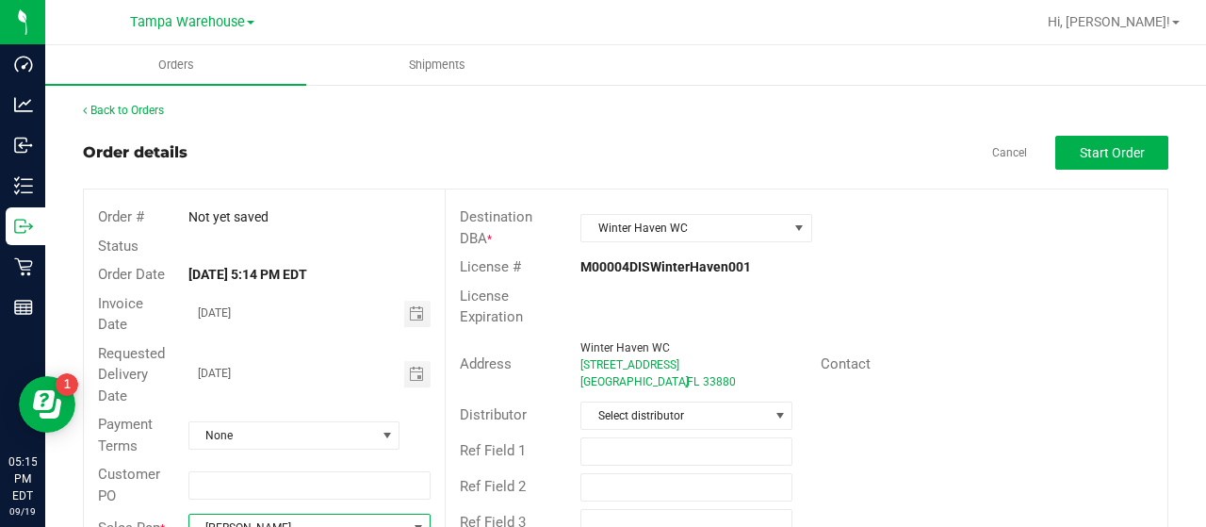
scroll to position [13, 0]
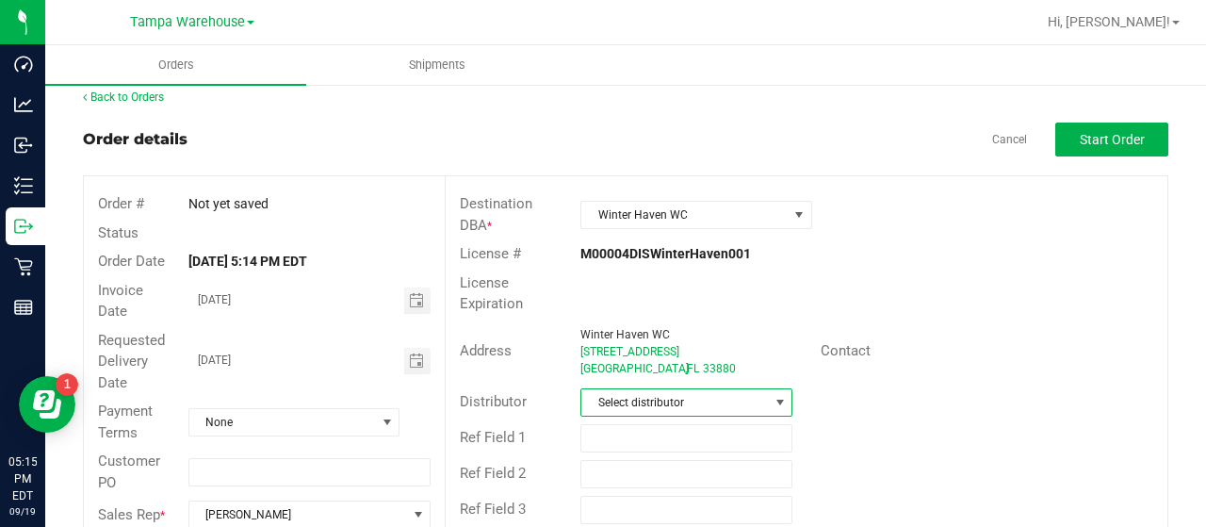
click at [687, 395] on span "Select distributor" at bounding box center [674, 402] width 187 height 26
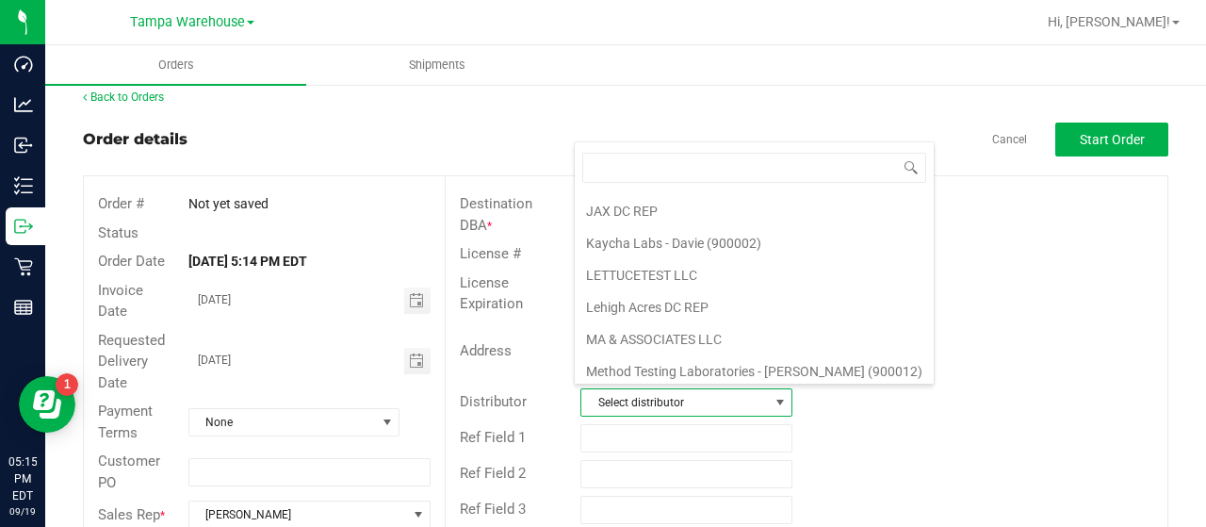
scroll to position [879, 0]
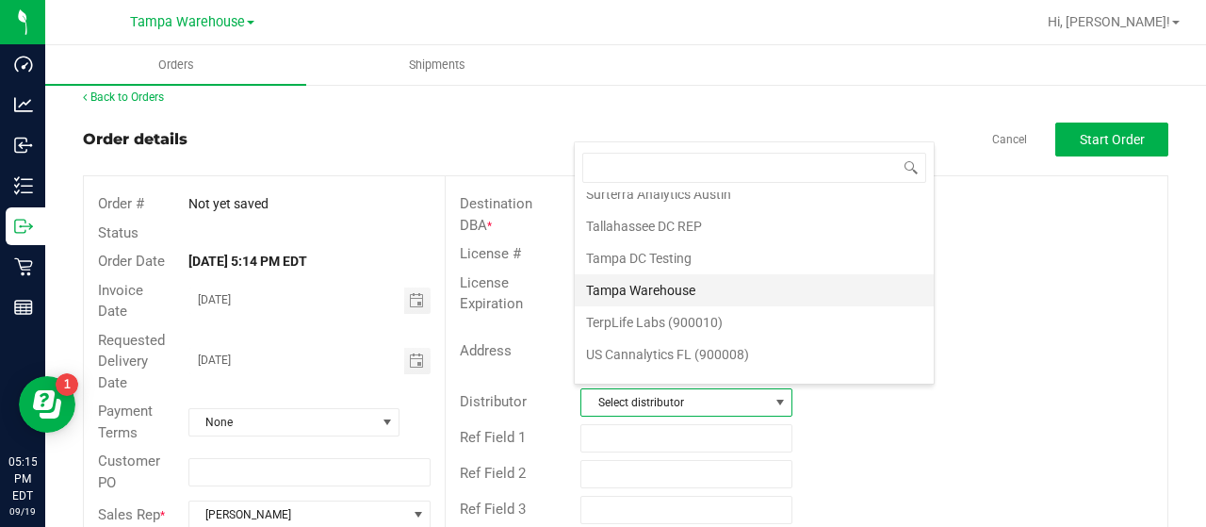
click at [658, 274] on li "Tampa Warehouse" at bounding box center [754, 290] width 359 height 32
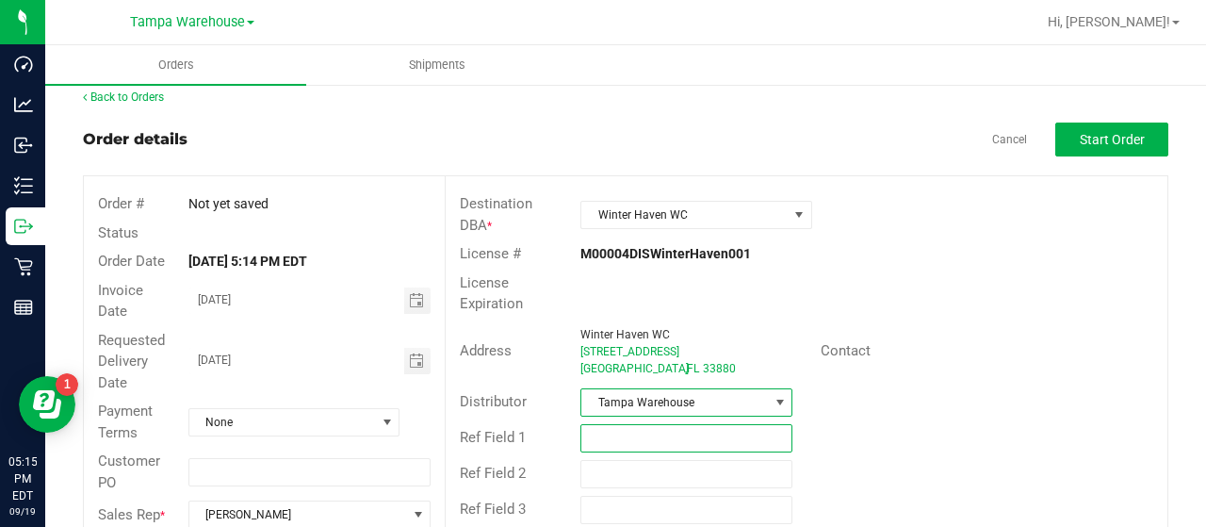
click at [636, 434] on input "text" at bounding box center [687, 438] width 212 height 28
paste input "Oil - Lorann Oils Peppermint 0070-5000"
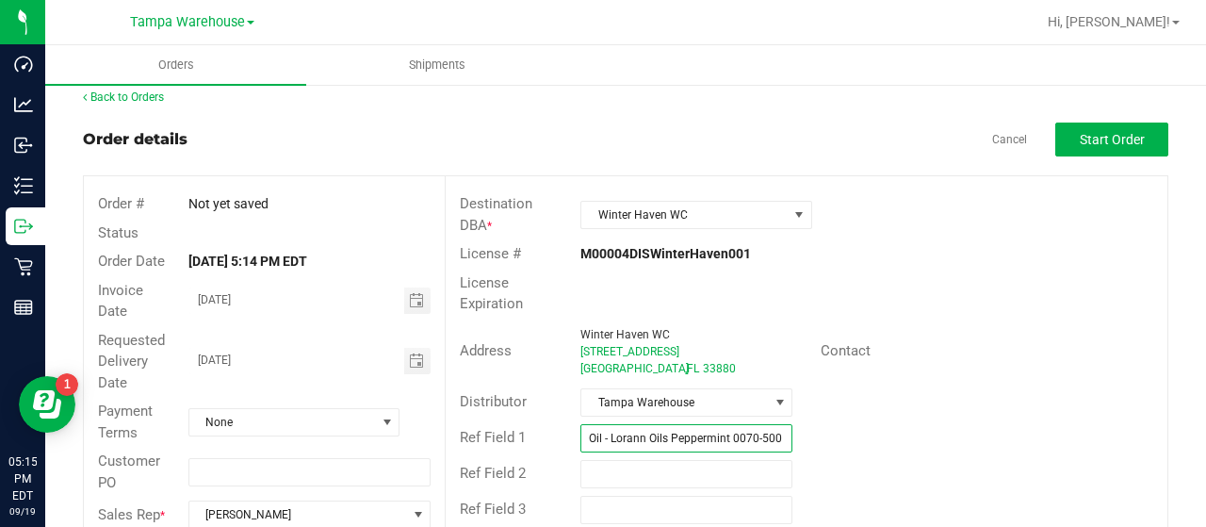
scroll to position [0, 0]
type input "O"
type input "h"
type input "HARDWARE 09/19/25"
click at [974, 269] on div "License Expiration" at bounding box center [807, 294] width 722 height 50
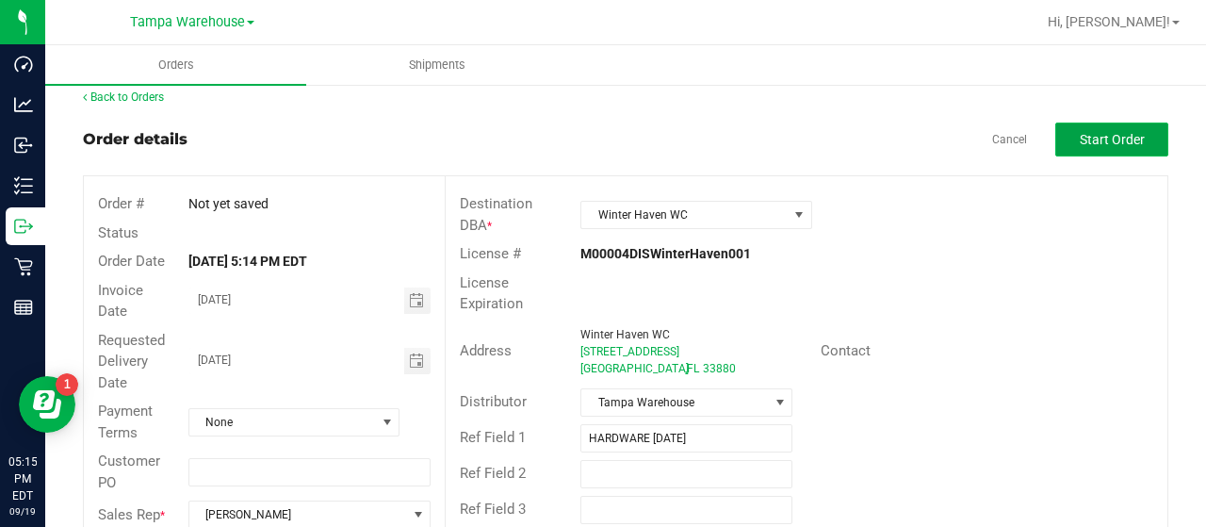
click at [1080, 135] on span "Start Order" at bounding box center [1112, 139] width 65 height 15
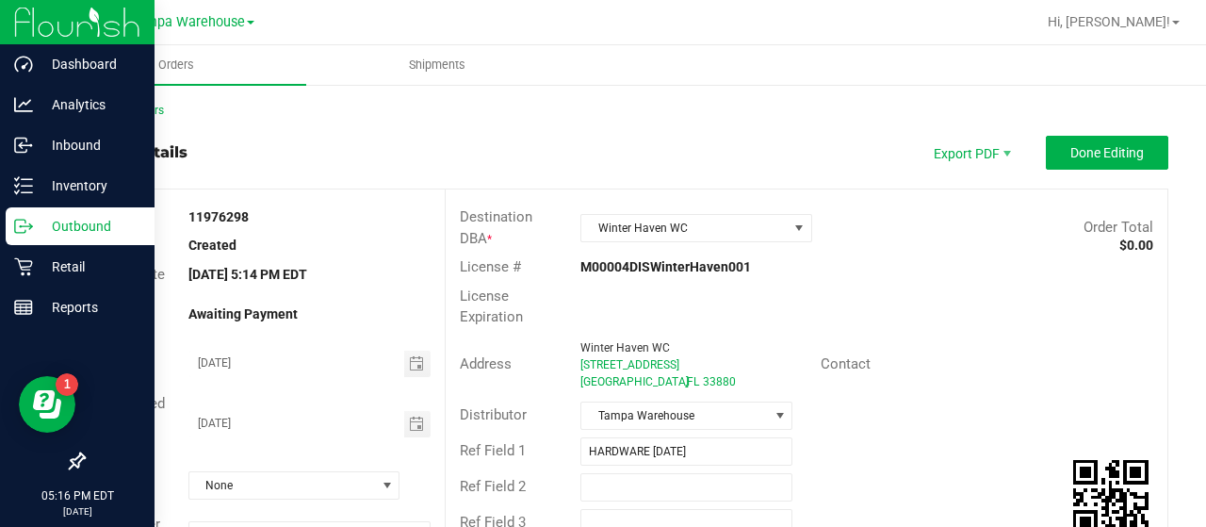
click at [73, 221] on p "Outbound" at bounding box center [89, 226] width 113 height 23
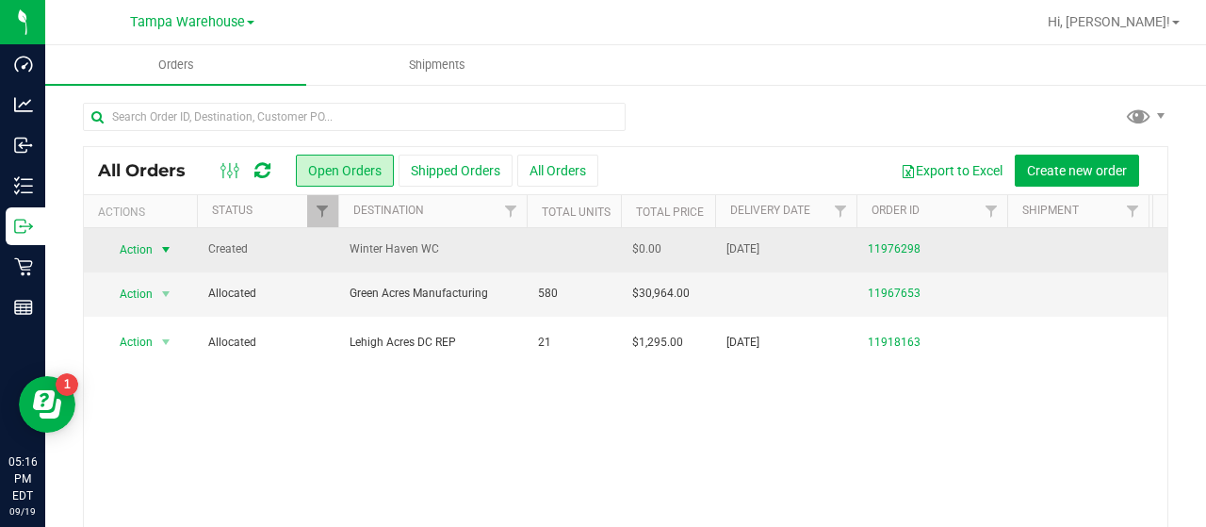
click at [130, 246] on span "Action" at bounding box center [128, 250] width 51 height 26
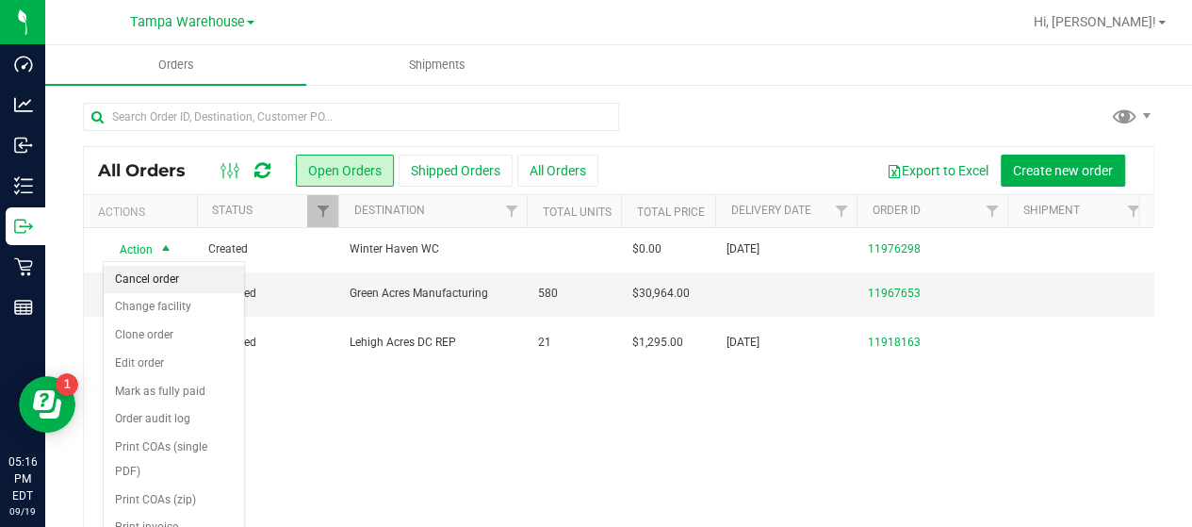
click at [152, 276] on li "Cancel order" at bounding box center [174, 280] width 140 height 28
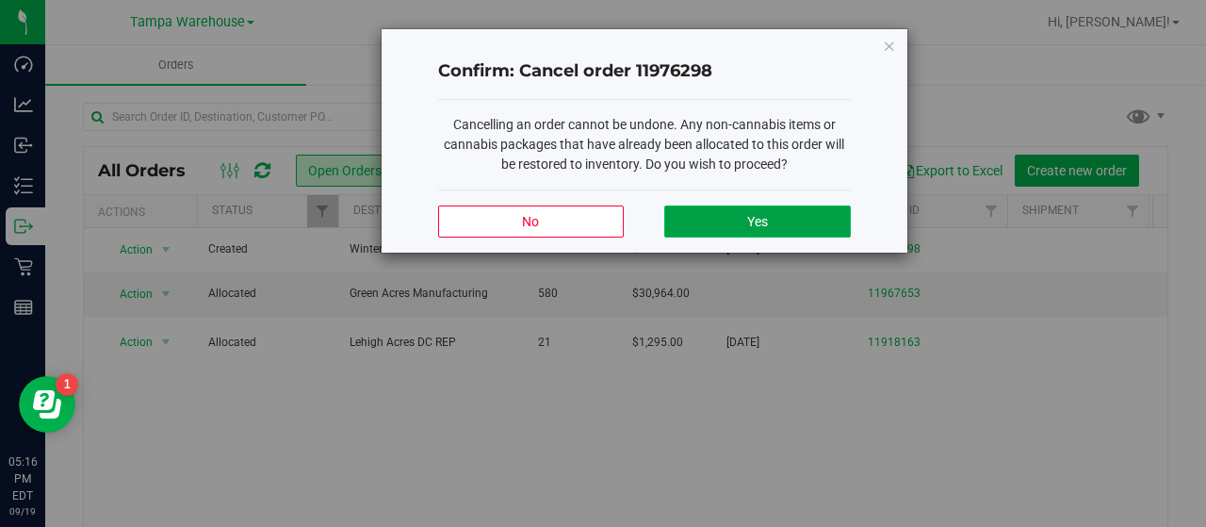
click at [772, 218] on button "Yes" at bounding box center [757, 221] width 186 height 32
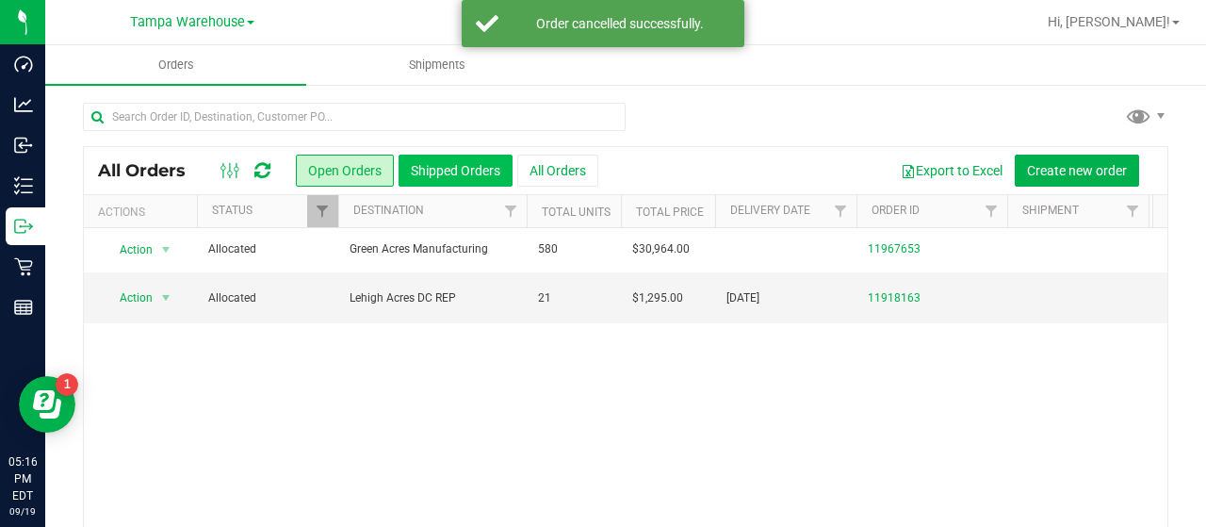
click at [475, 167] on button "Shipped Orders" at bounding box center [456, 171] width 114 height 32
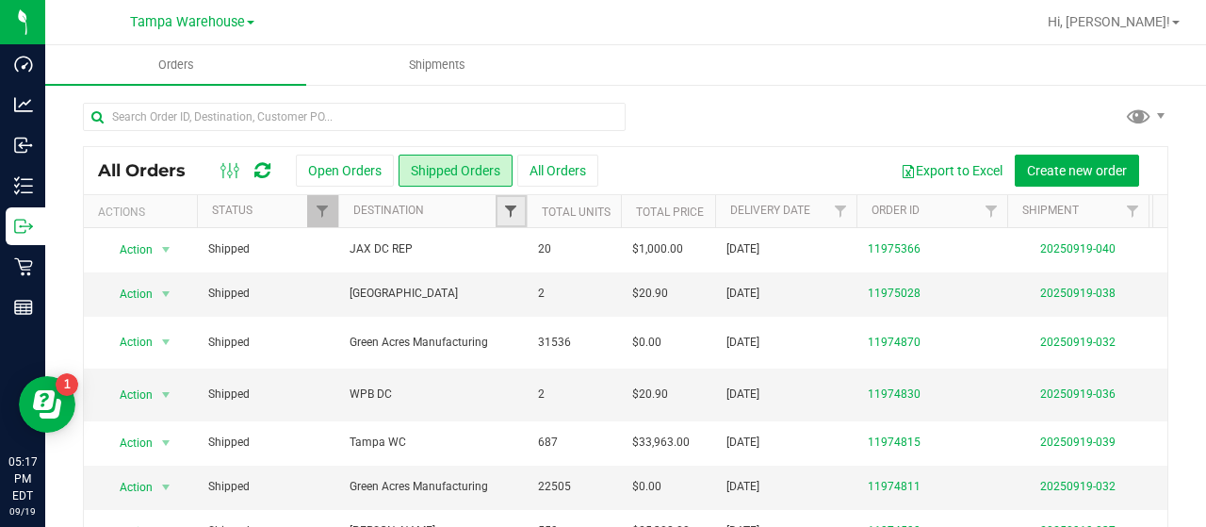
click at [512, 205] on span "Filter" at bounding box center [510, 211] width 15 height 15
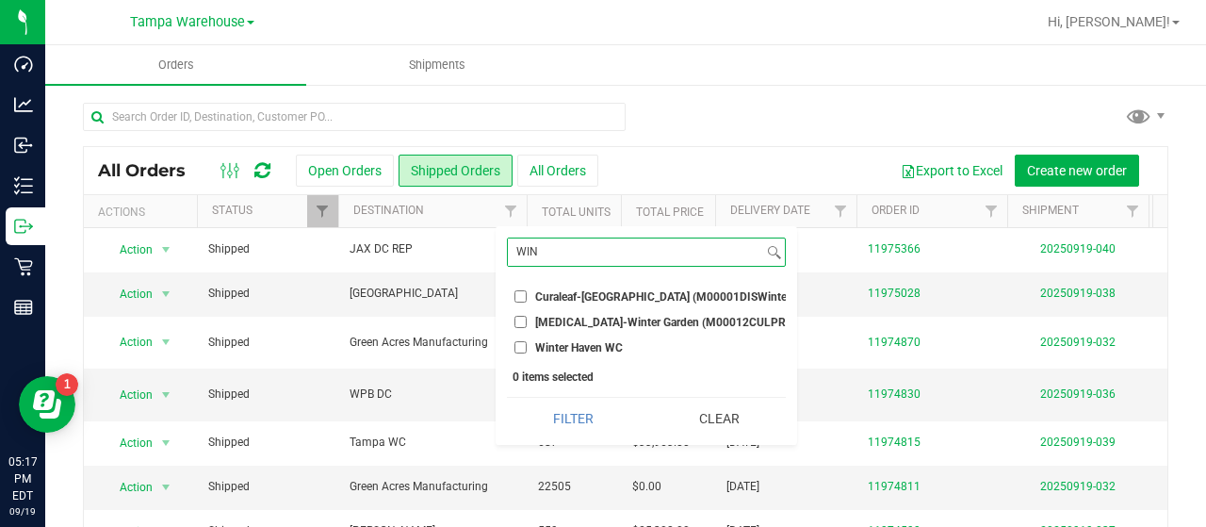
type input "WIN"
click at [522, 346] on input "Winter Haven WC" at bounding box center [521, 347] width 12 height 12
checkbox input "true"
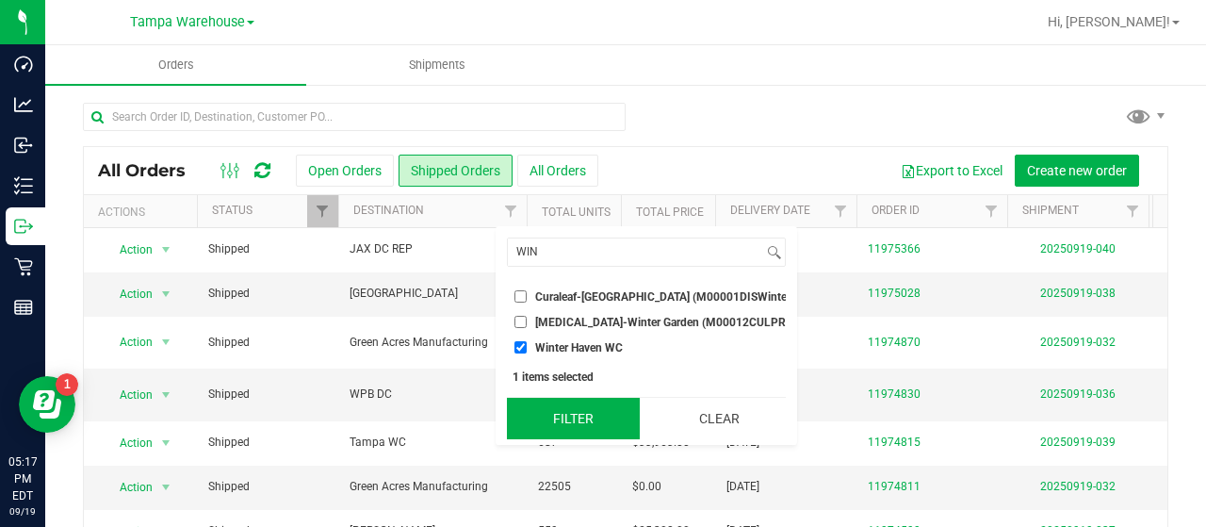
click at [577, 429] on button "Filter" at bounding box center [573, 418] width 133 height 41
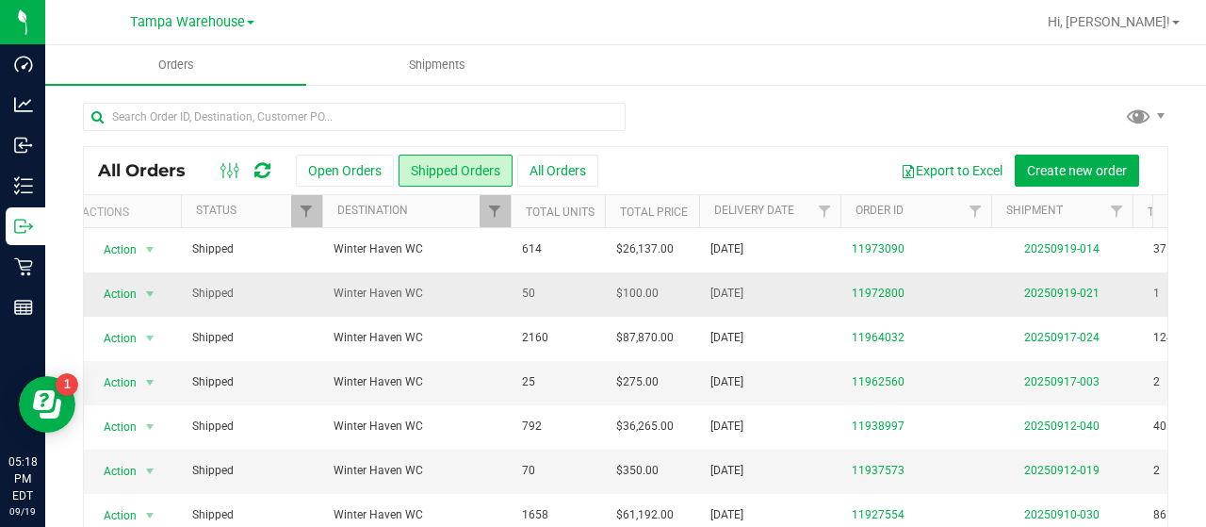
scroll to position [0, 14]
click at [1077, 289] on link "20250919-021" at bounding box center [1063, 292] width 75 height 13
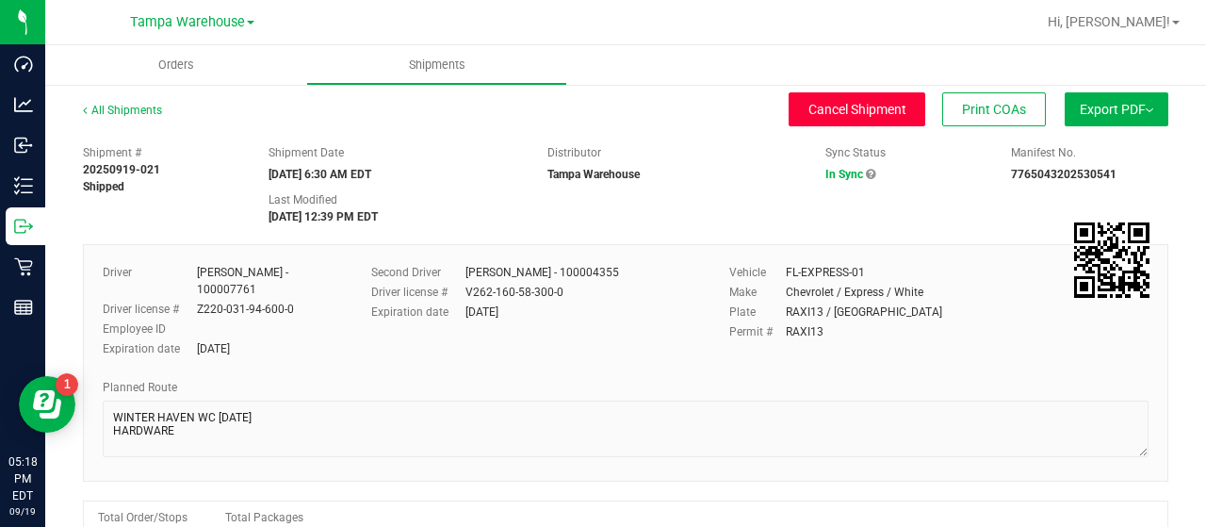
click at [789, 106] on button "Cancel Shipment" at bounding box center [857, 109] width 137 height 34
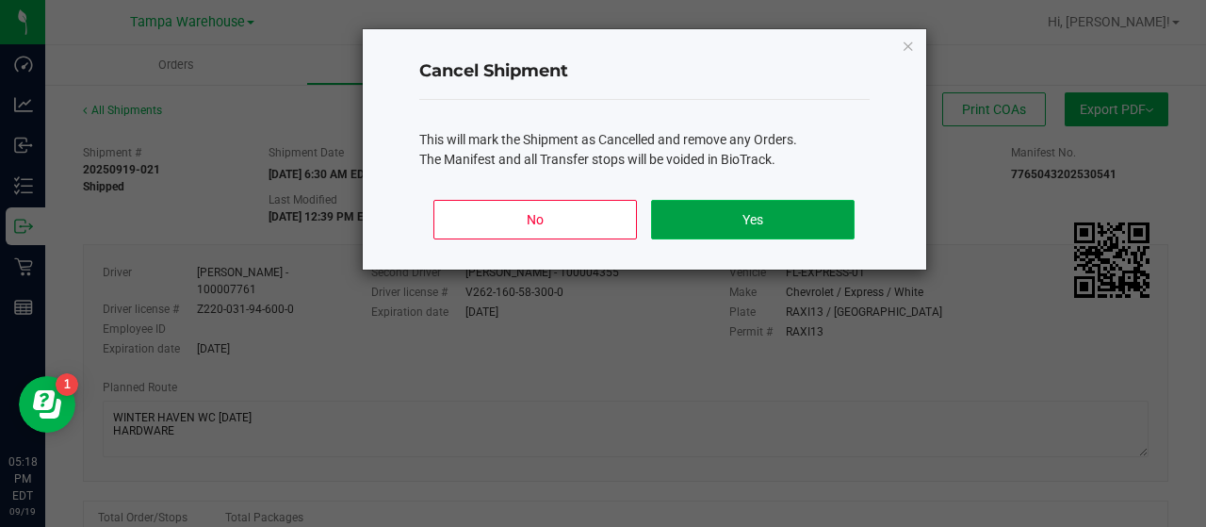
click at [723, 215] on button "Yes" at bounding box center [752, 220] width 203 height 40
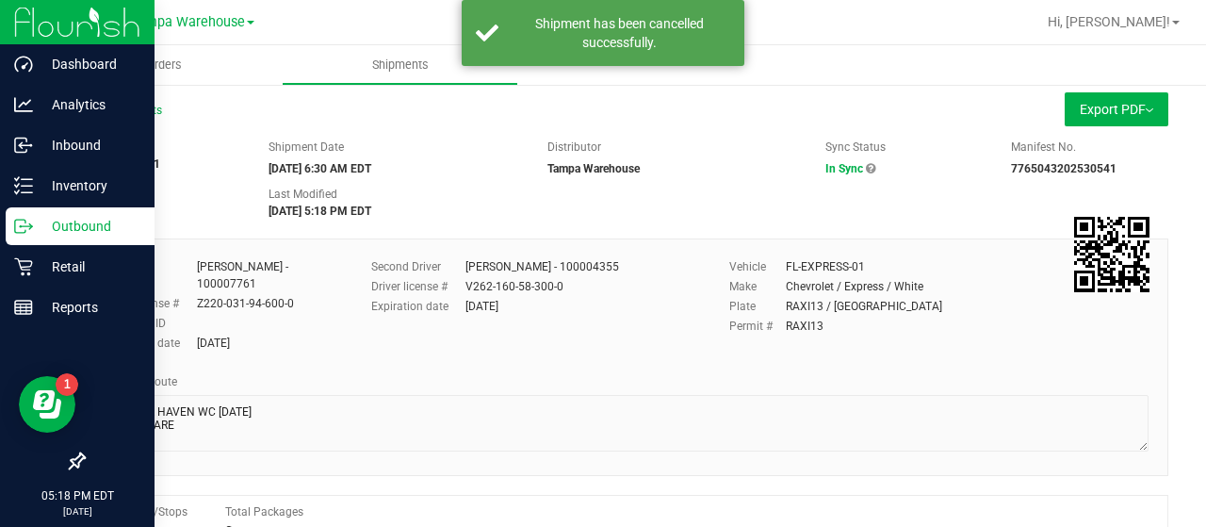
click at [70, 221] on p "Outbound" at bounding box center [89, 226] width 113 height 23
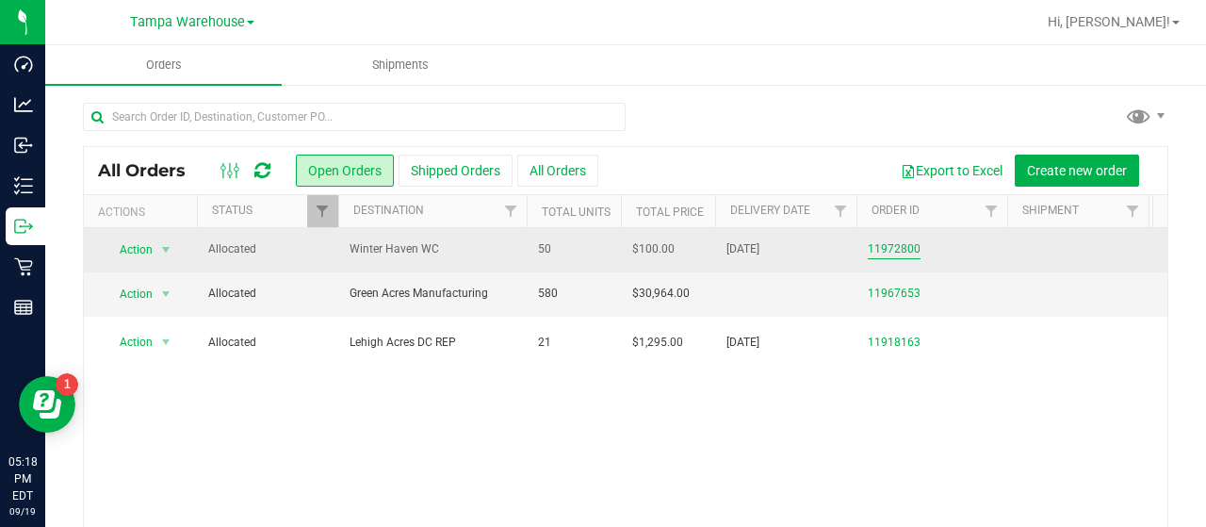
click at [893, 244] on link "11972800" at bounding box center [894, 249] width 53 height 18
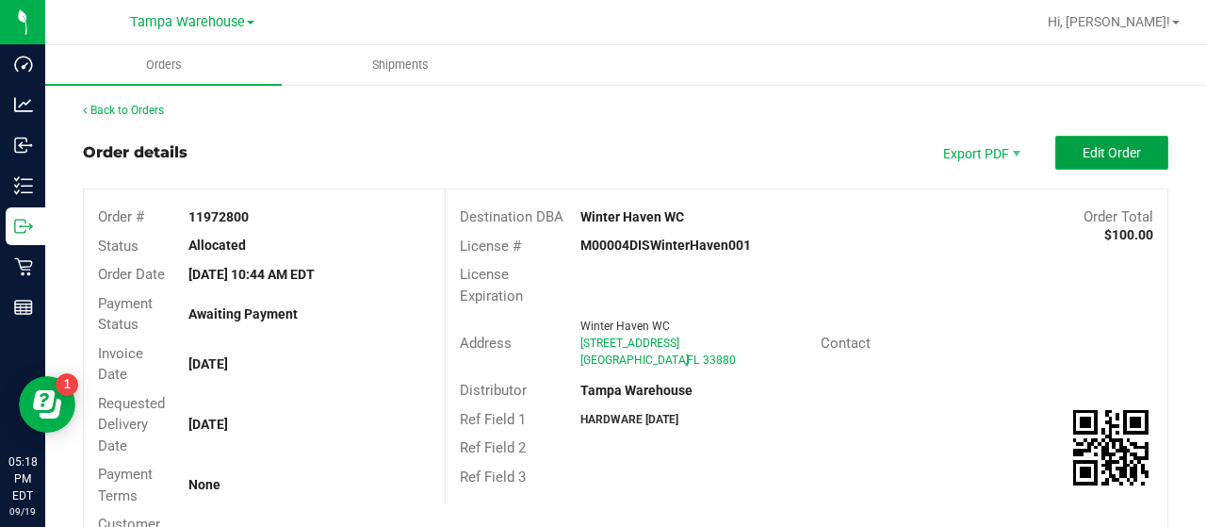
click at [1059, 155] on button "Edit Order" at bounding box center [1112, 153] width 113 height 34
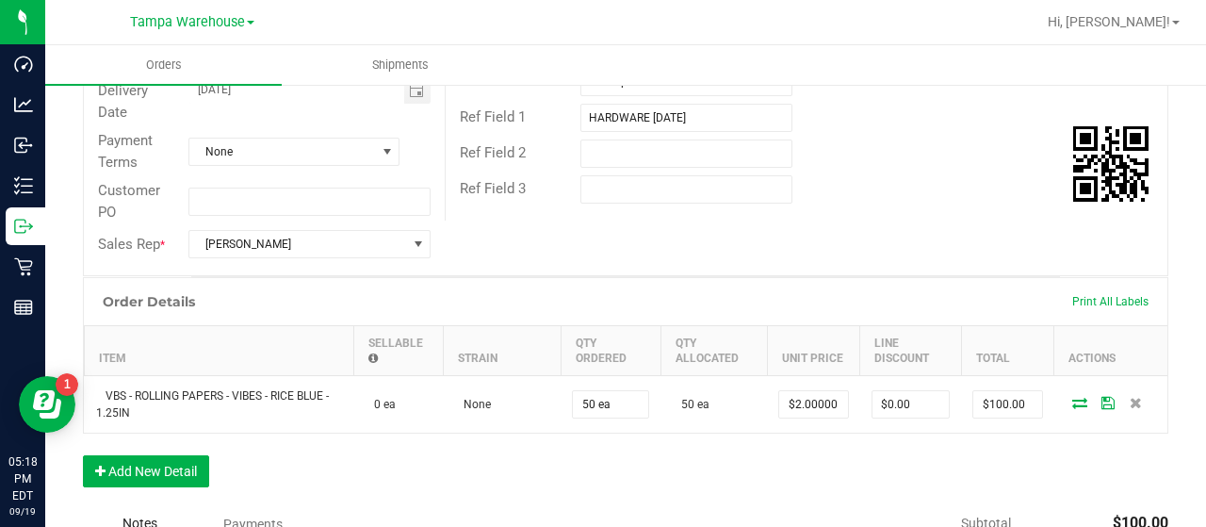
scroll to position [377, 0]
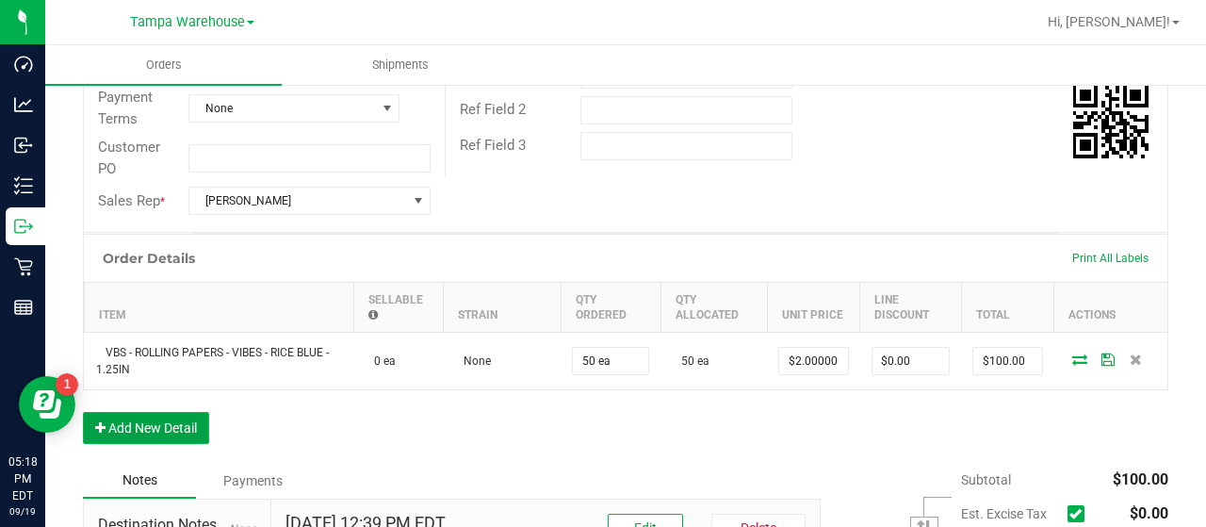
click at [172, 421] on button "Add New Detail" at bounding box center [146, 428] width 126 height 32
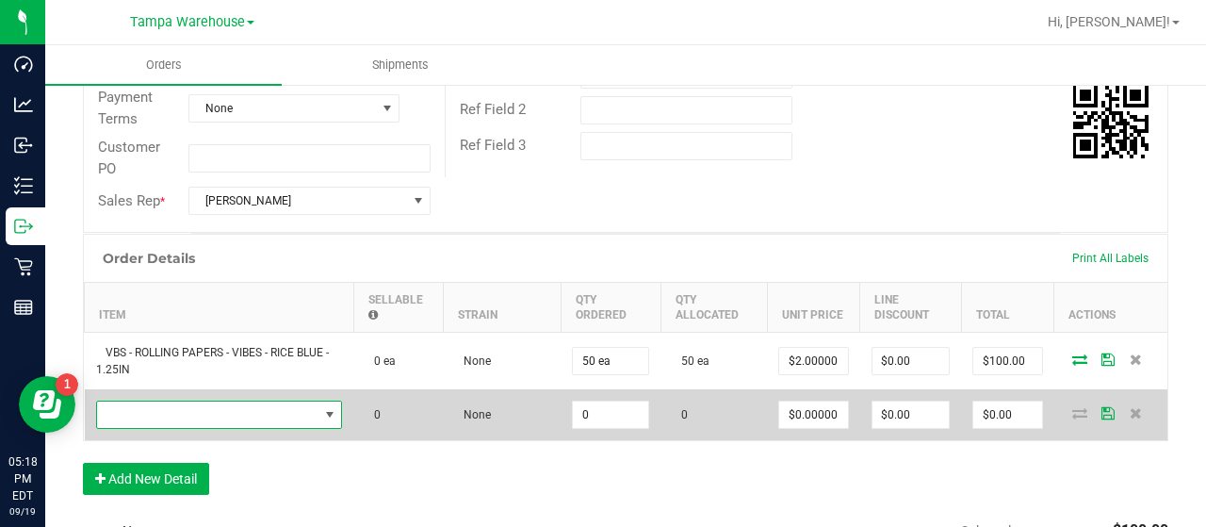
click at [183, 406] on span "NO DATA FOUND" at bounding box center [207, 414] width 221 height 26
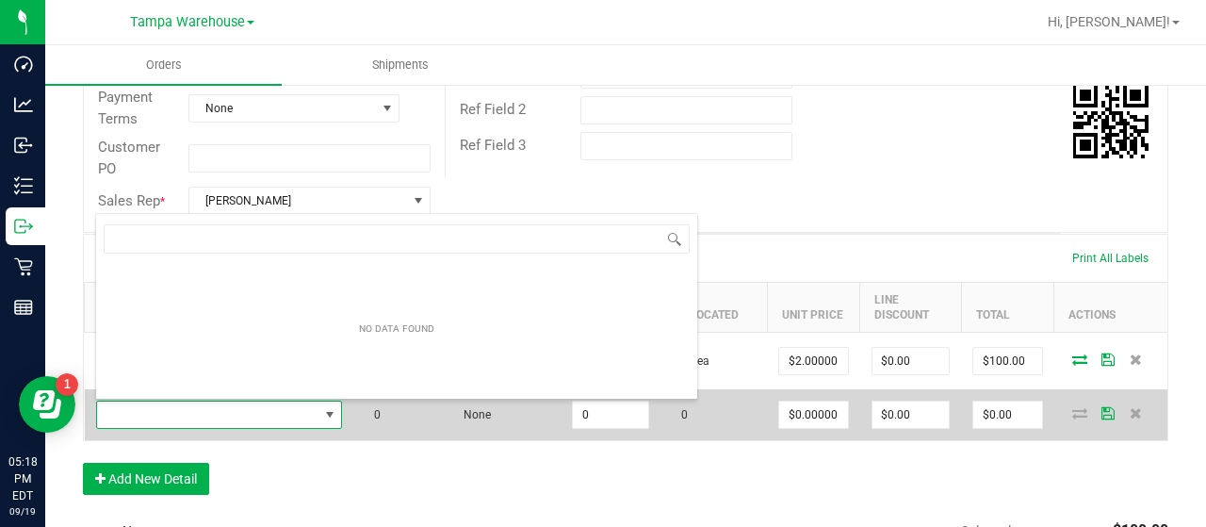
scroll to position [27, 241]
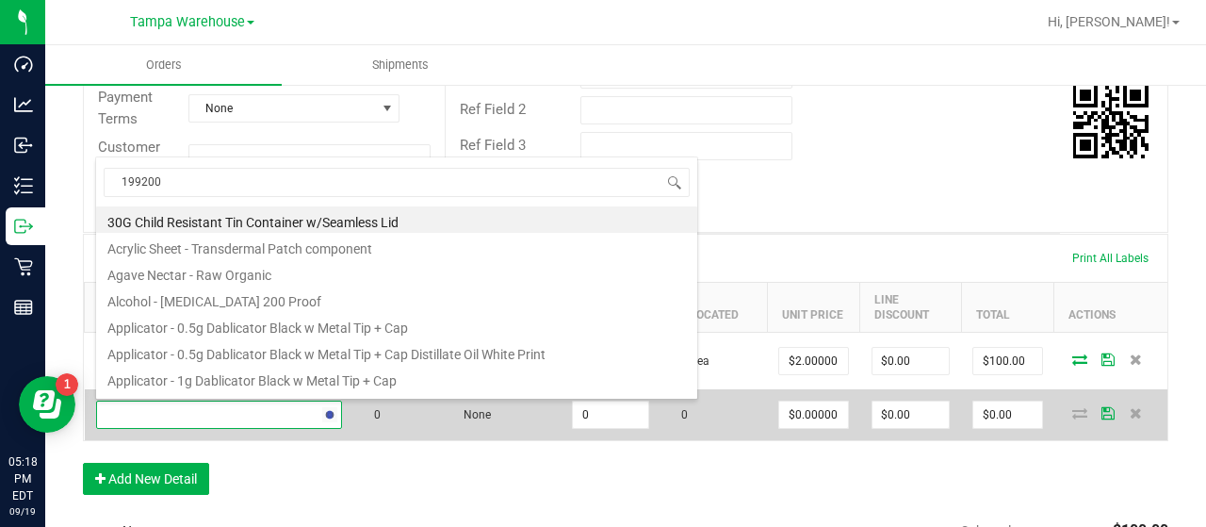
type input "1992009"
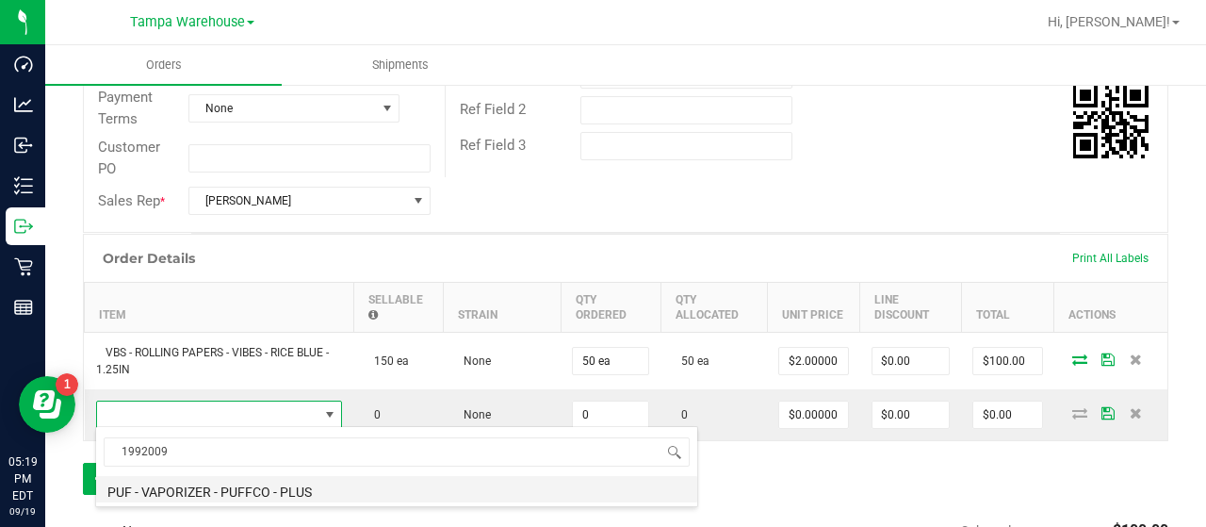
click at [240, 485] on li "PUF - VAPORIZER - PUFFCO - PLUS" at bounding box center [396, 489] width 601 height 26
type input "0 ea"
type input "$60.00000"
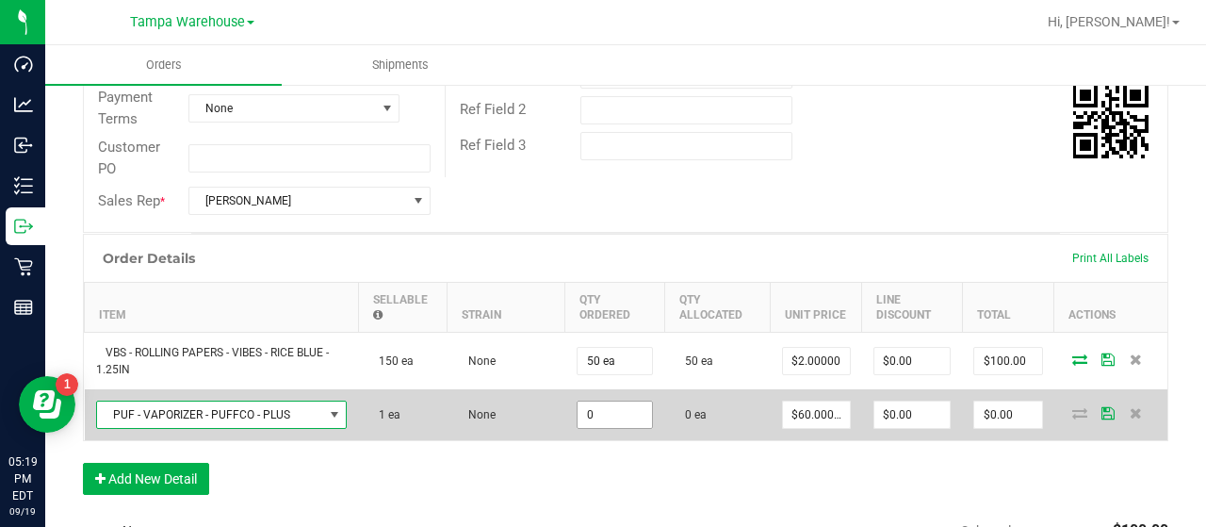
click at [624, 412] on input "0" at bounding box center [615, 414] width 74 height 26
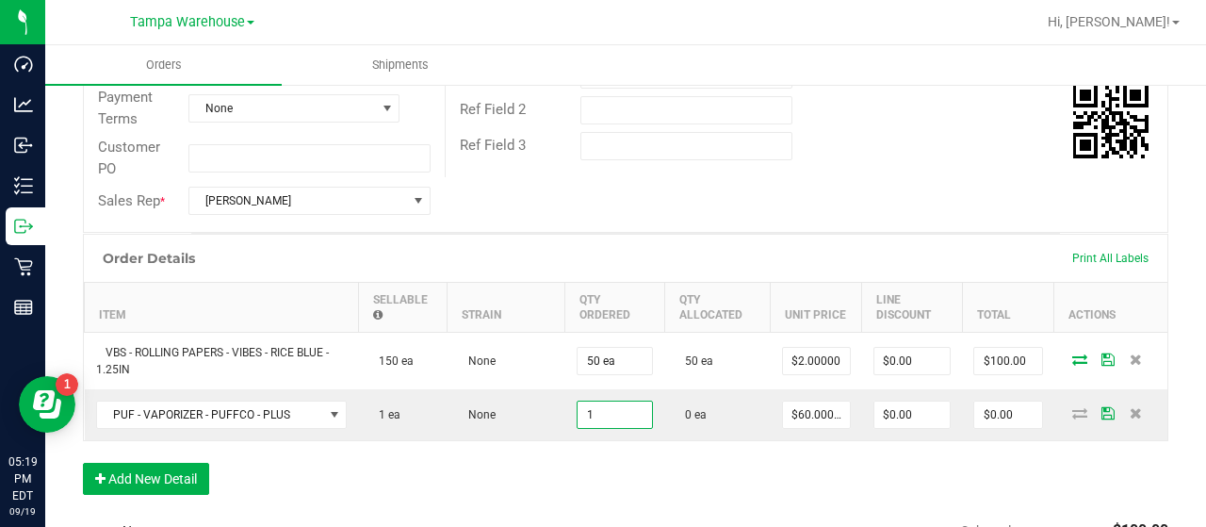
type input "1 ea"
type input "$60.00"
click at [704, 461] on div "Order Details Print All Labels Item Sellable Strain Qty Ordered Qty Allocated U…" at bounding box center [626, 374] width 1086 height 280
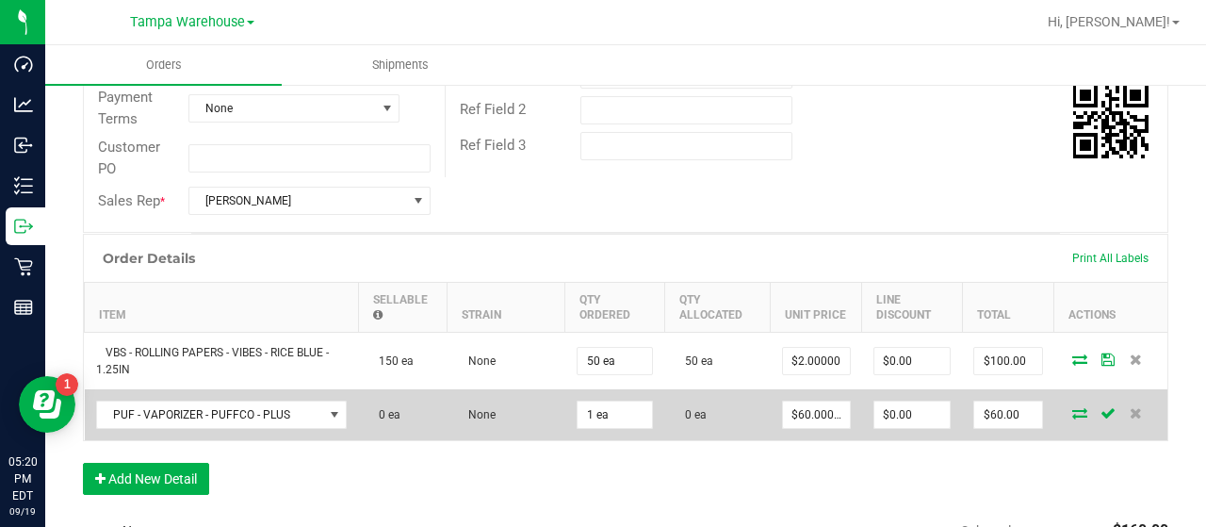
click at [1072, 407] on icon at bounding box center [1079, 412] width 15 height 11
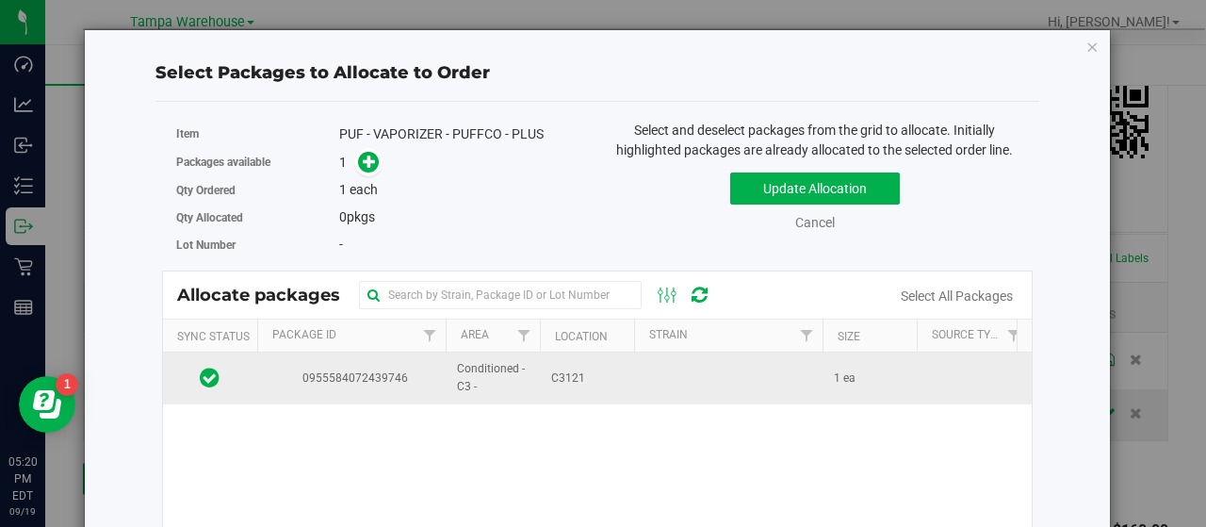
click at [628, 367] on td "C3121" at bounding box center [587, 377] width 94 height 51
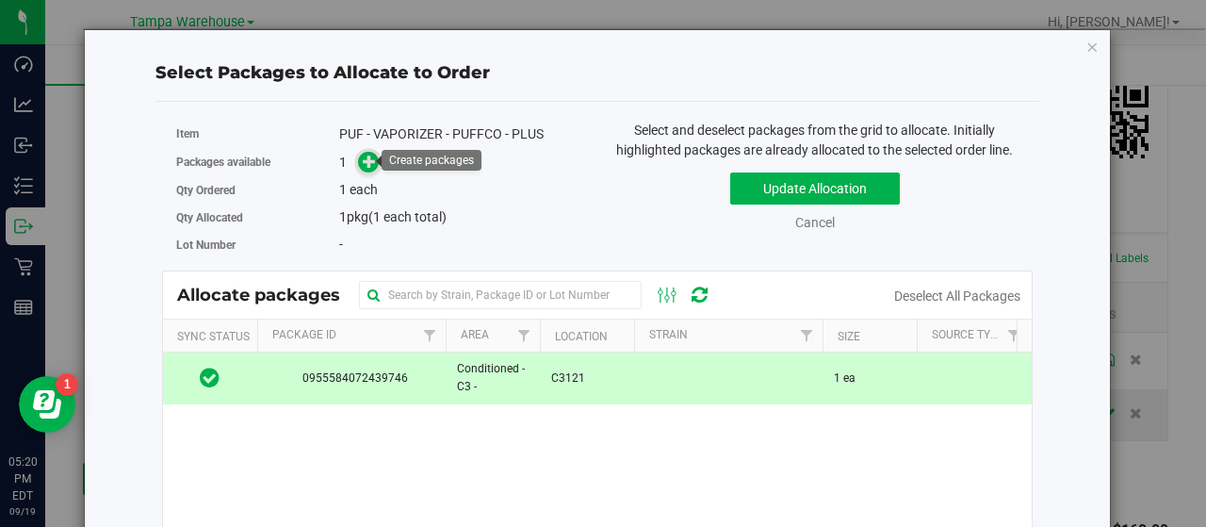
click at [369, 156] on icon at bounding box center [369, 161] width 13 height 13
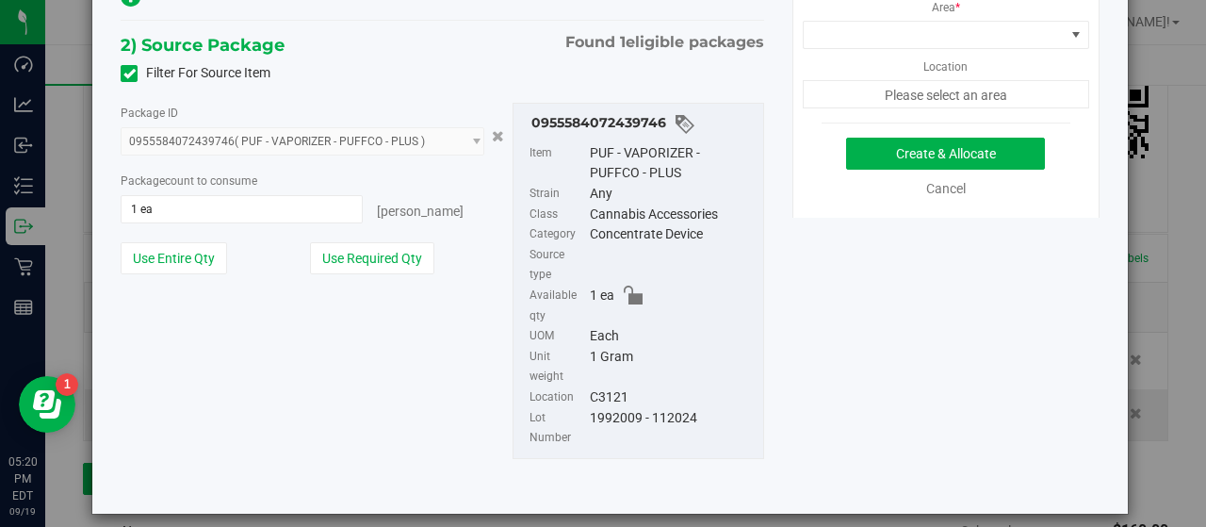
scroll to position [188, 0]
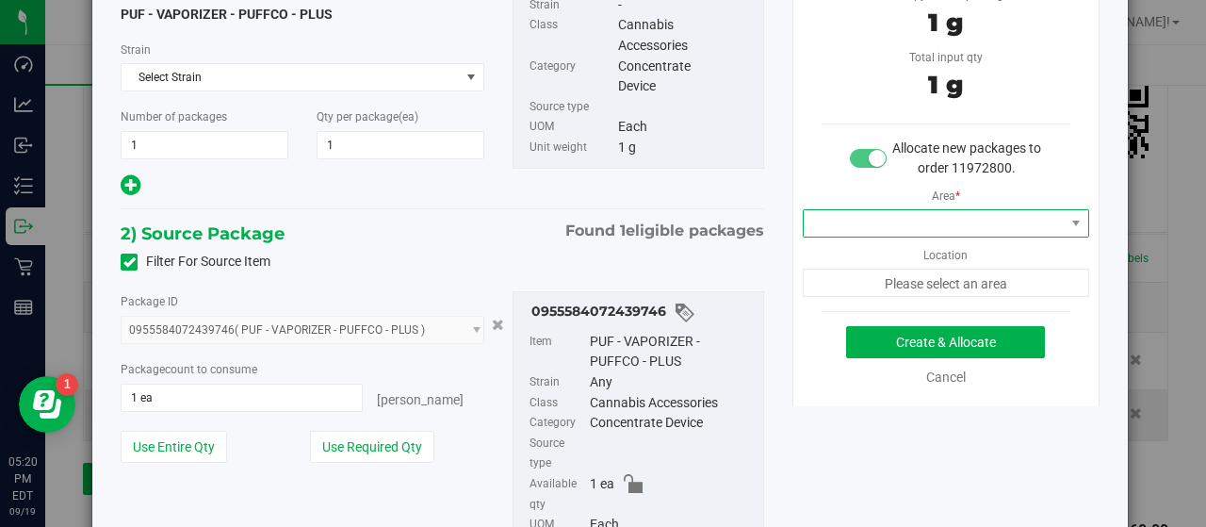
click at [984, 216] on span at bounding box center [934, 223] width 261 height 26
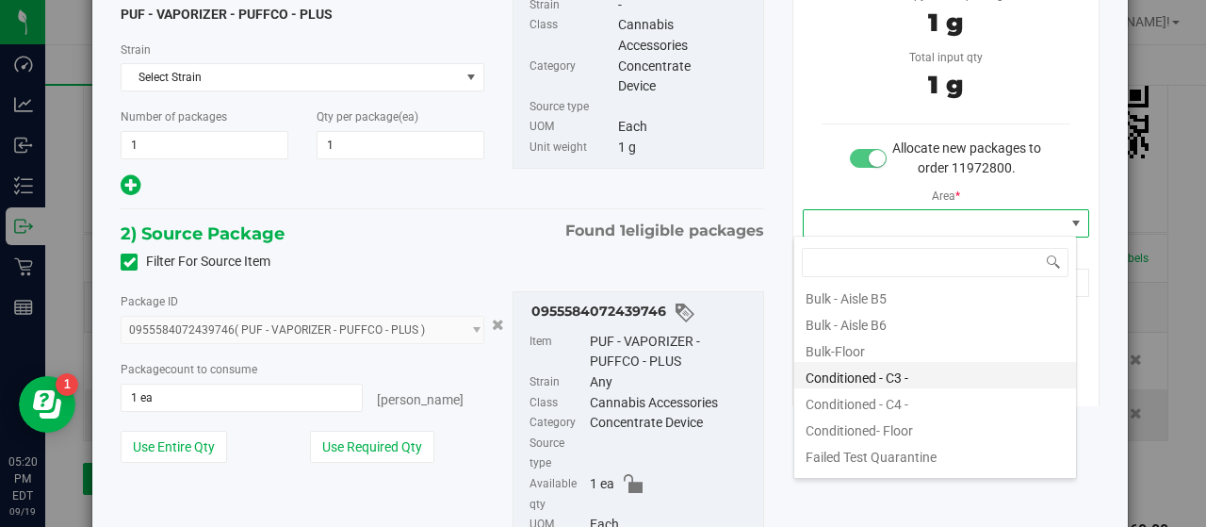
click at [918, 376] on li "Conditioned - C3 -" at bounding box center [935, 375] width 282 height 26
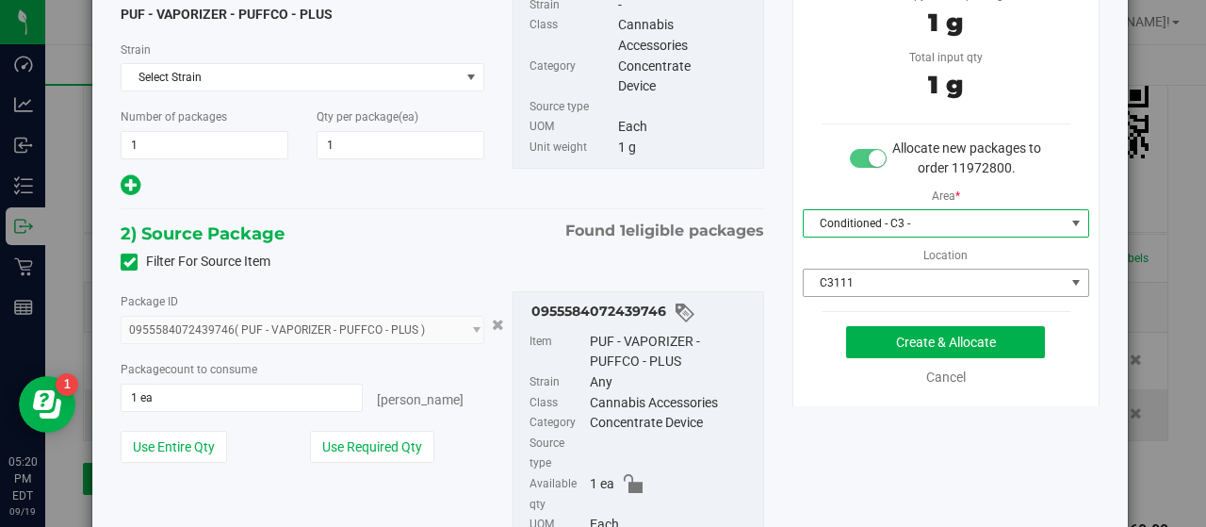
click at [908, 270] on span "C3111" at bounding box center [934, 283] width 261 height 26
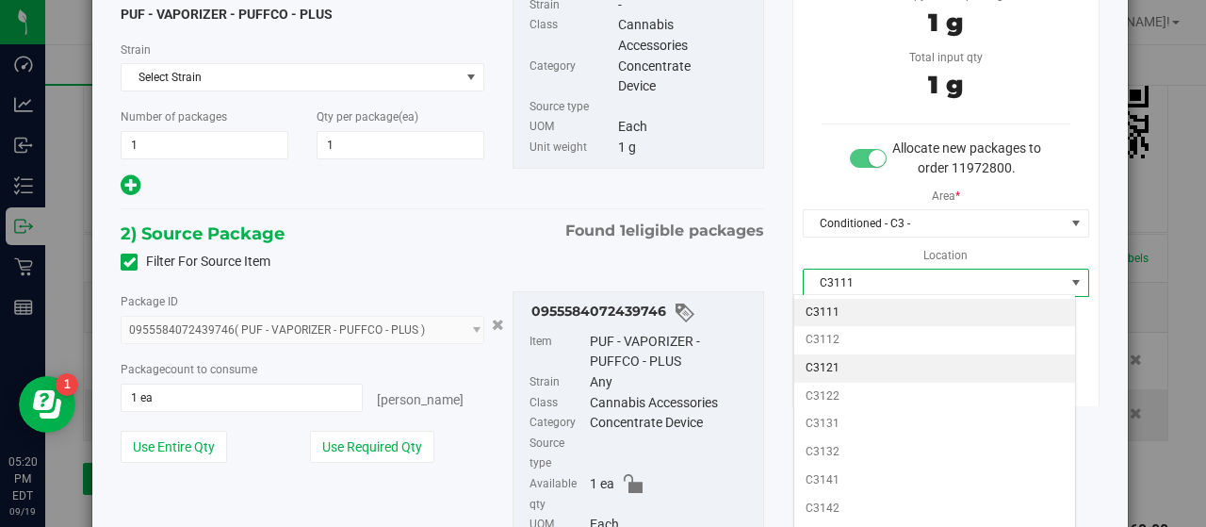
click at [878, 361] on li "C3121" at bounding box center [935, 368] width 282 height 28
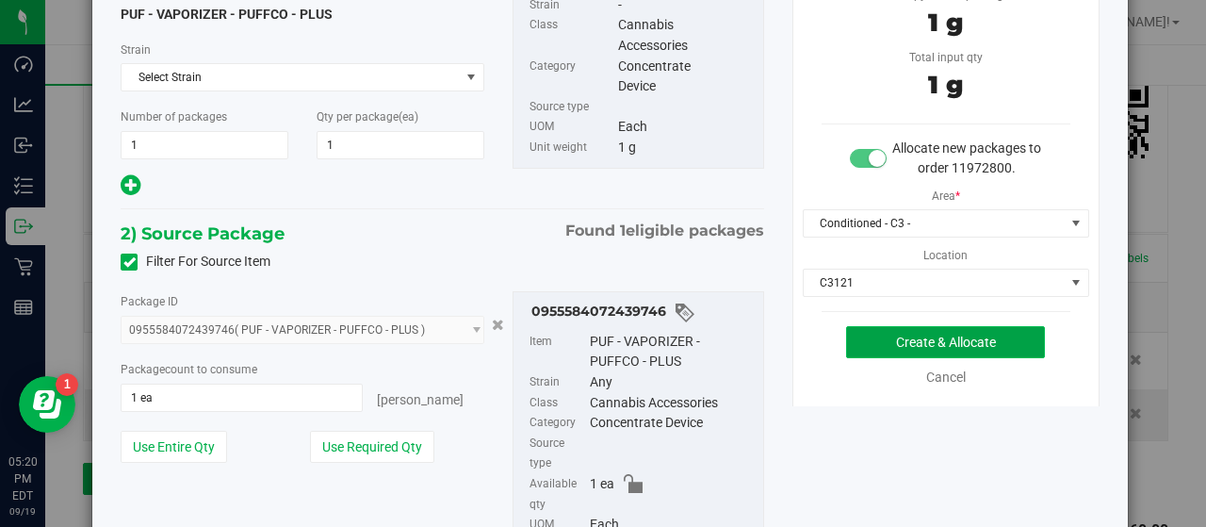
click at [1005, 340] on button "Create & Allocate" at bounding box center [945, 342] width 199 height 32
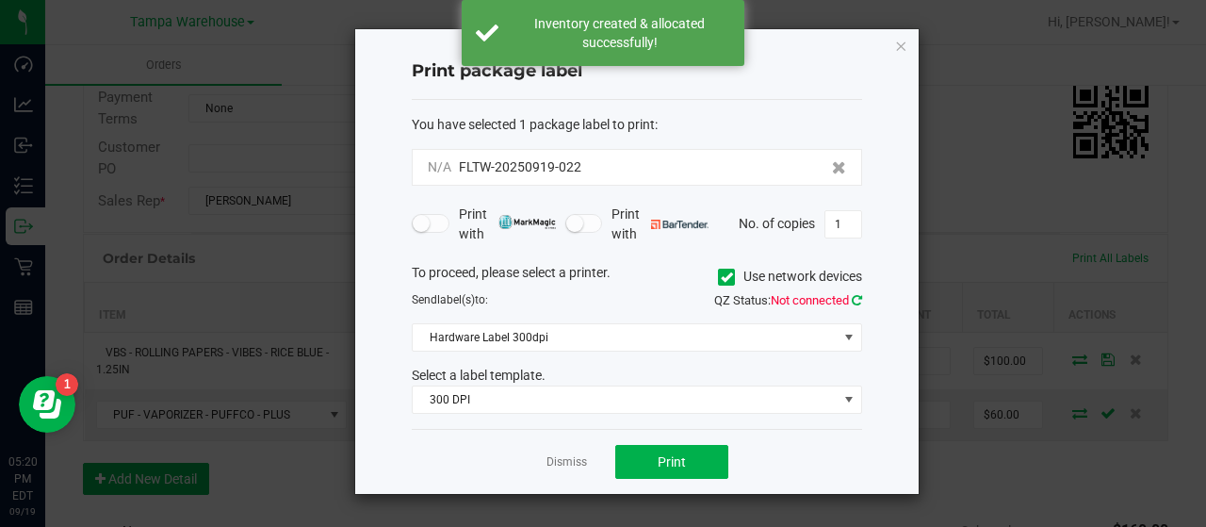
click at [858, 295] on icon at bounding box center [857, 300] width 10 height 12
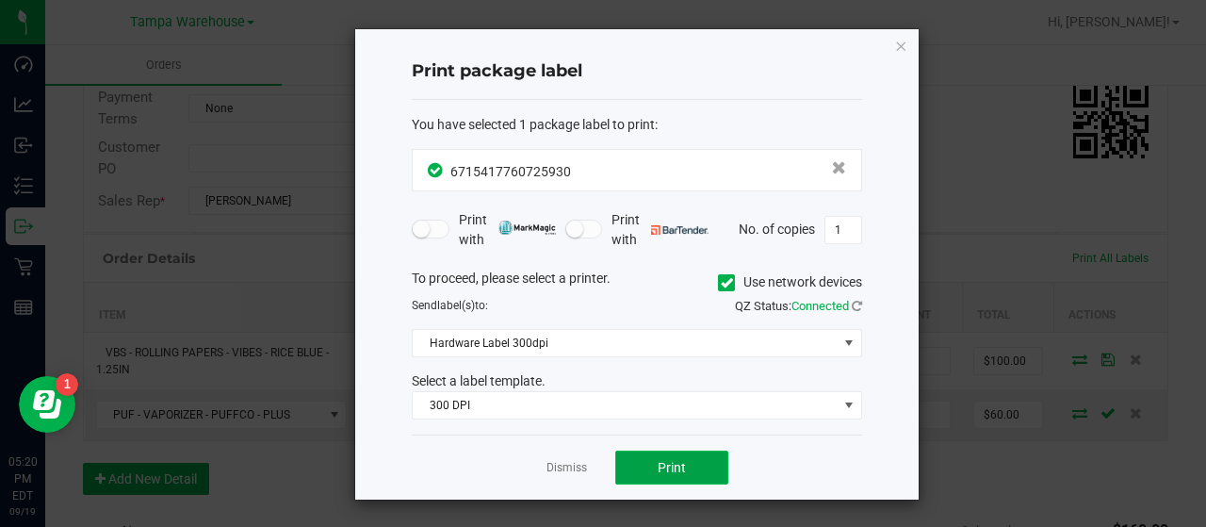
click at [720, 462] on button "Print" at bounding box center [671, 467] width 113 height 34
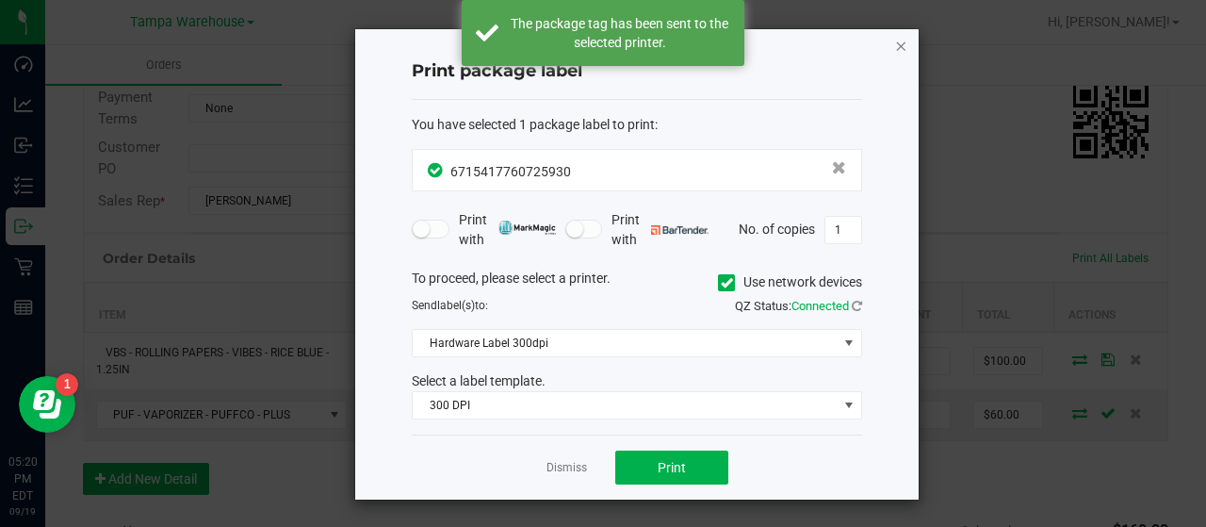
click at [899, 44] on icon "button" at bounding box center [900, 45] width 13 height 23
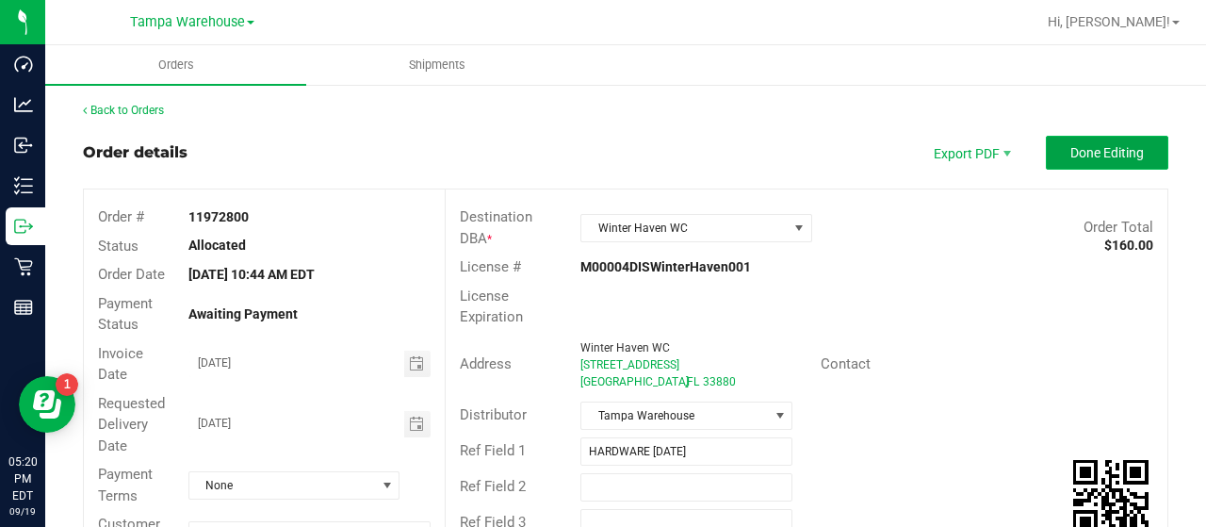
click at [1046, 148] on button "Done Editing" at bounding box center [1107, 153] width 123 height 34
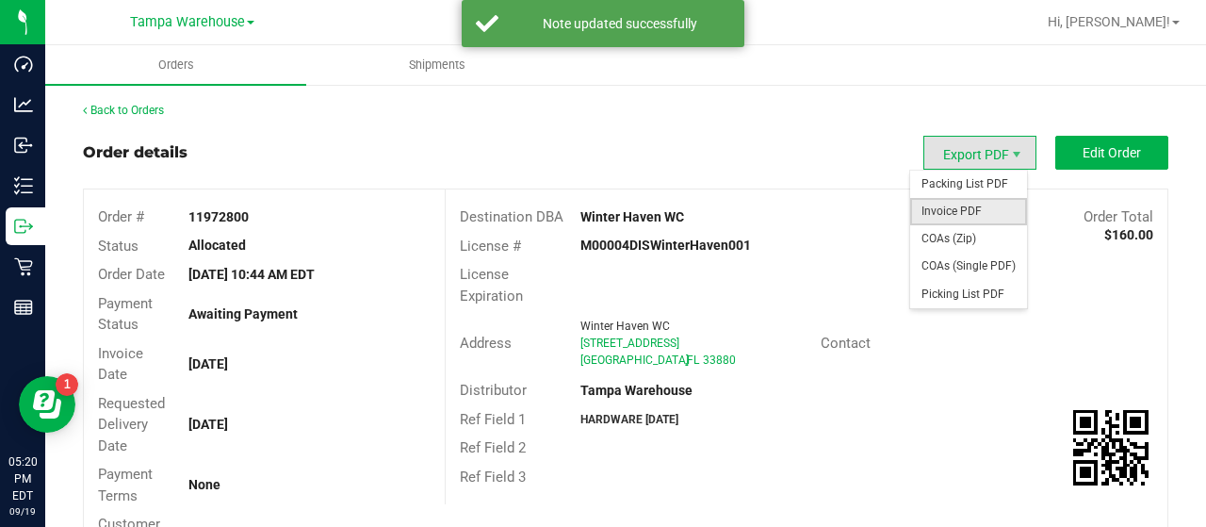
click at [956, 205] on span "Invoice PDF" at bounding box center [968, 211] width 117 height 27
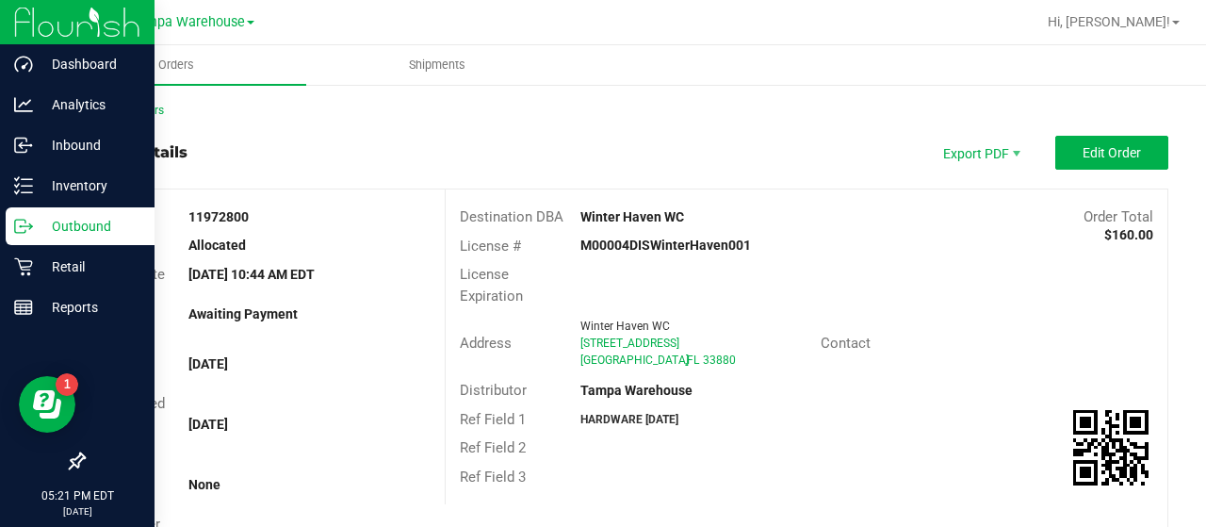
click at [84, 221] on p "Outbound" at bounding box center [89, 226] width 113 height 23
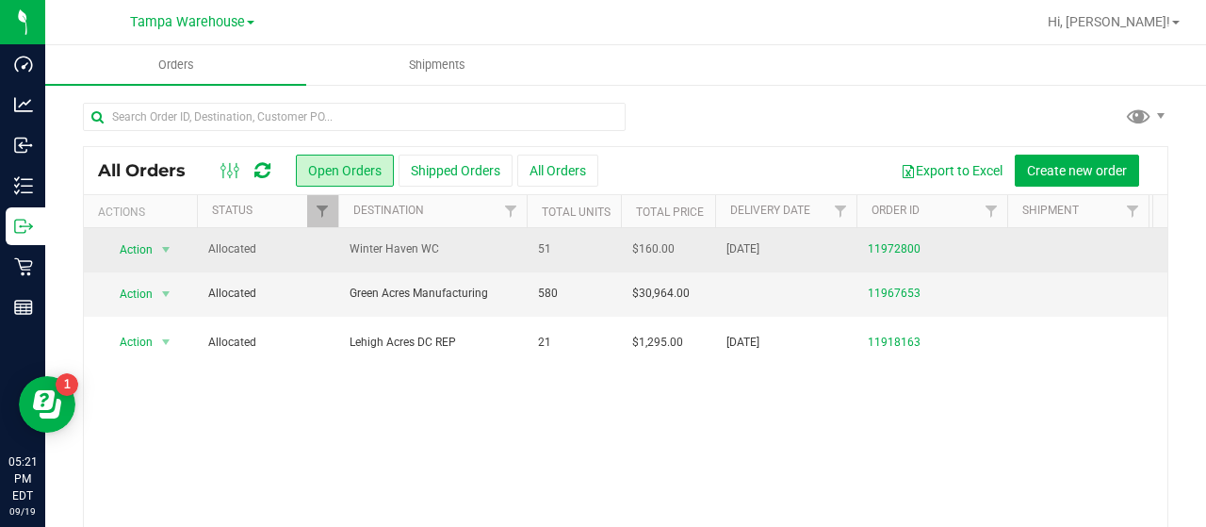
click at [501, 240] on span "Winter Haven WC" at bounding box center [433, 249] width 166 height 18
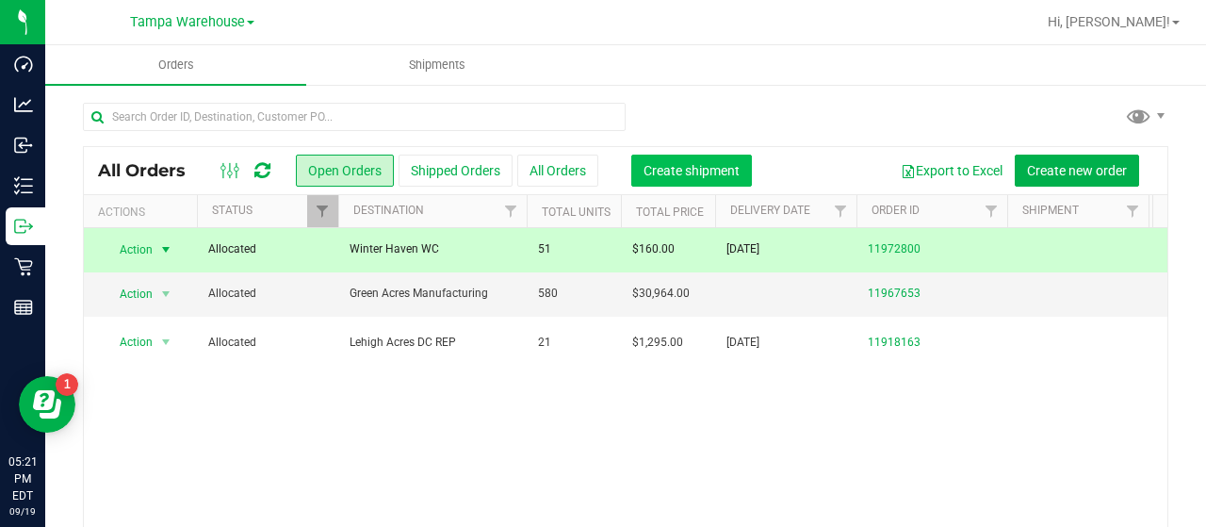
click at [691, 169] on span "Create shipment" at bounding box center [692, 170] width 96 height 15
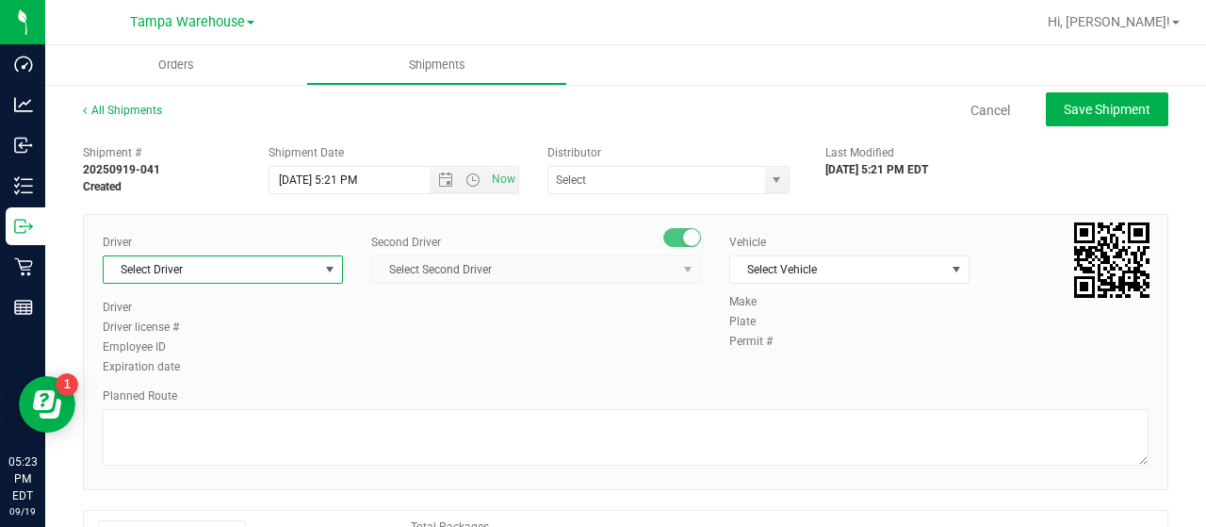
click at [266, 270] on span "Select Driver" at bounding box center [211, 269] width 215 height 26
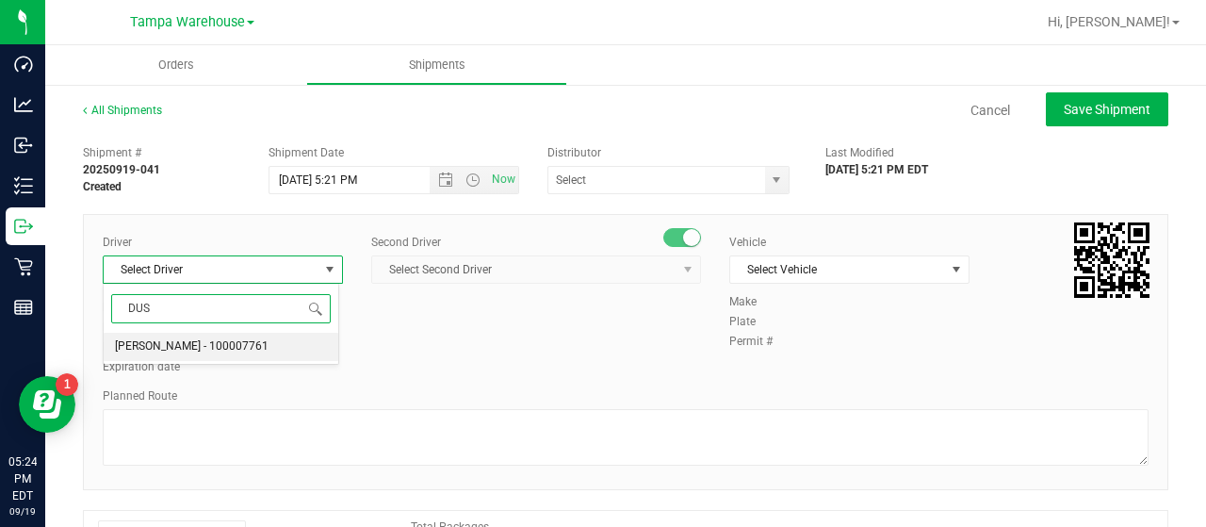
click at [226, 340] on span "Dustin Zonneville - 100007761" at bounding box center [192, 347] width 154 height 25
type input "DUS"
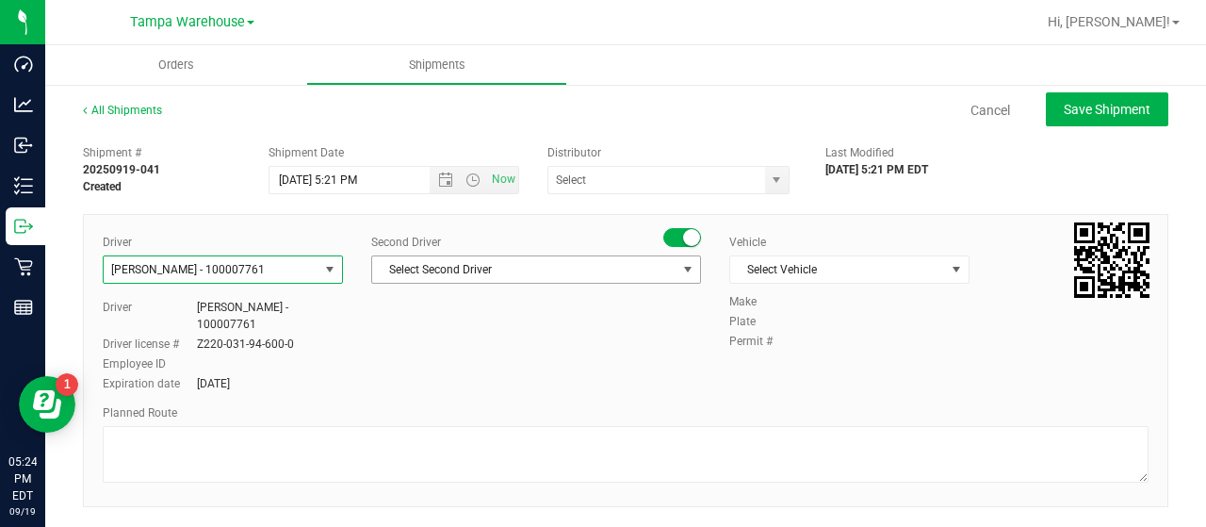
click at [573, 270] on span "Select Second Driver" at bounding box center [524, 269] width 304 height 26
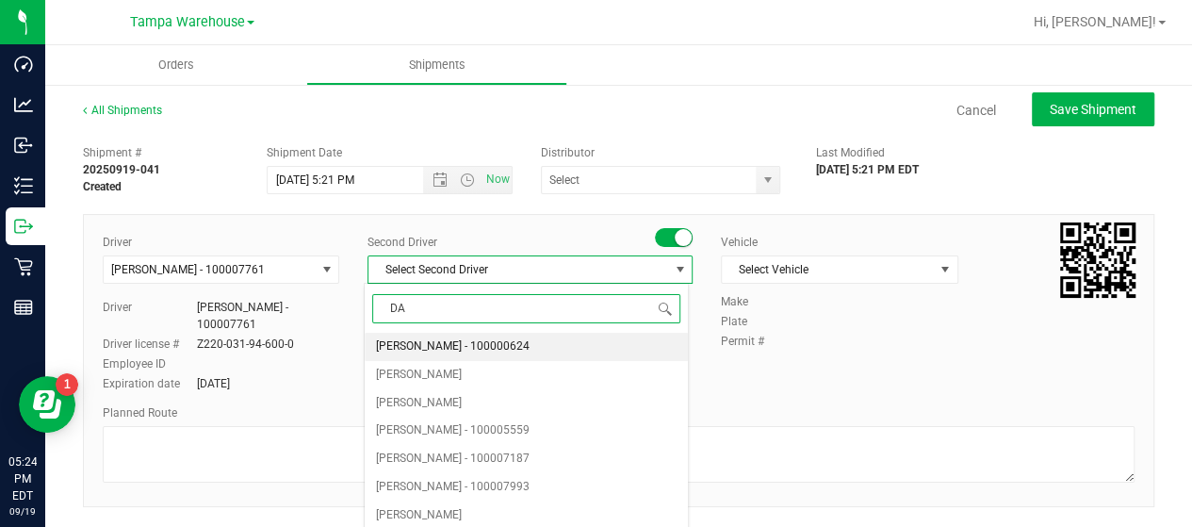
type input "DAN"
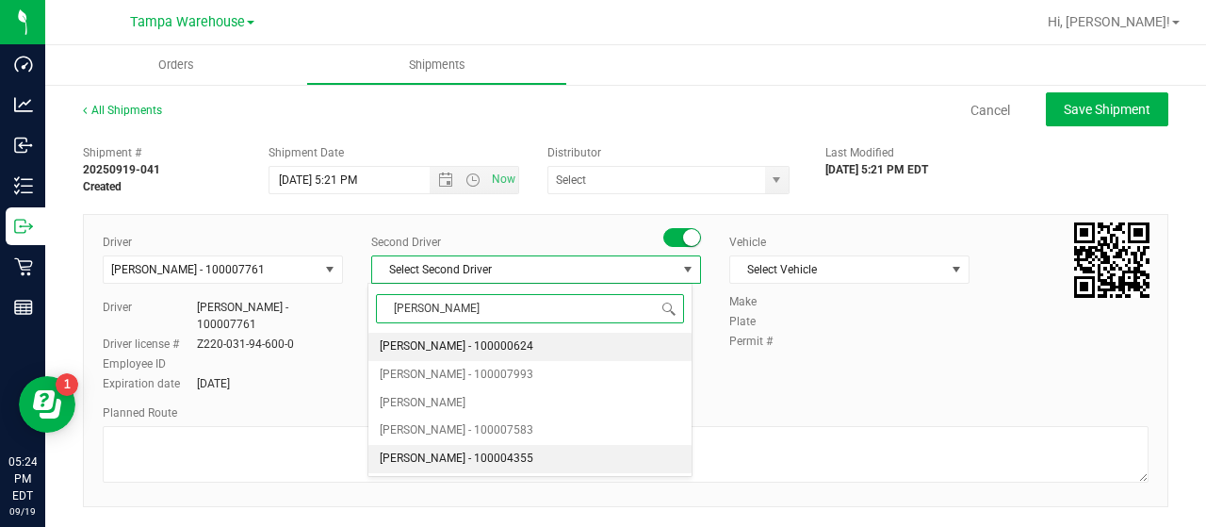
click at [464, 453] on span "Danny Vickers - 100004355" at bounding box center [457, 459] width 154 height 25
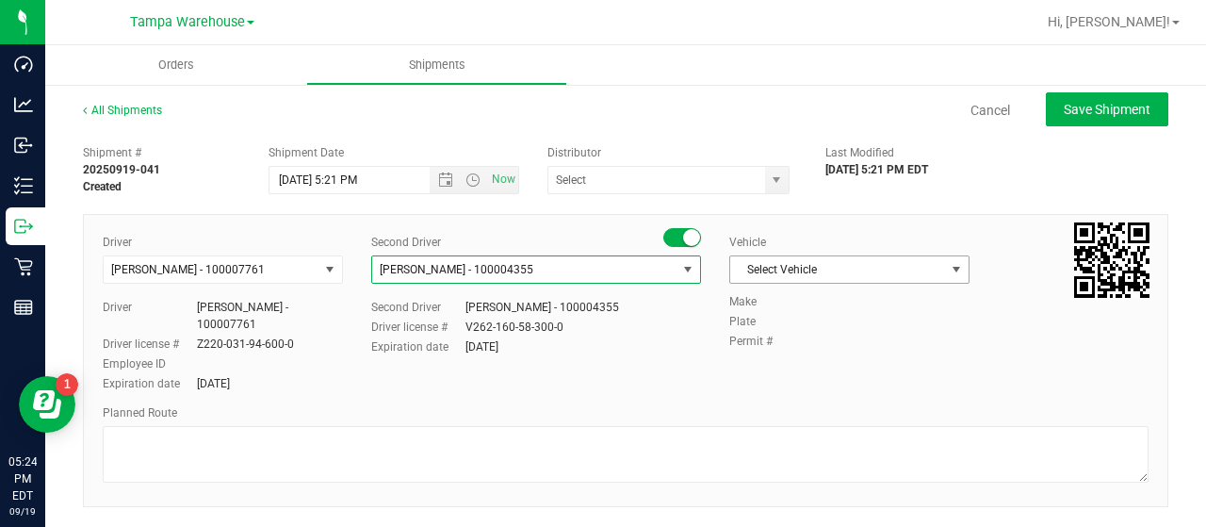
click at [895, 274] on span "Select Vehicle" at bounding box center [837, 269] width 215 height 26
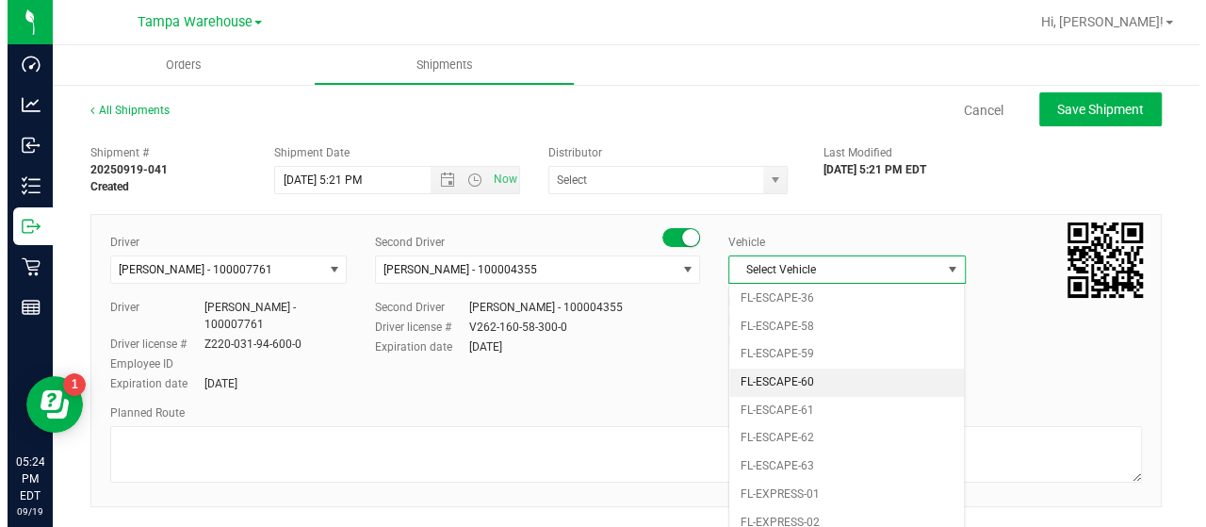
scroll to position [320, 0]
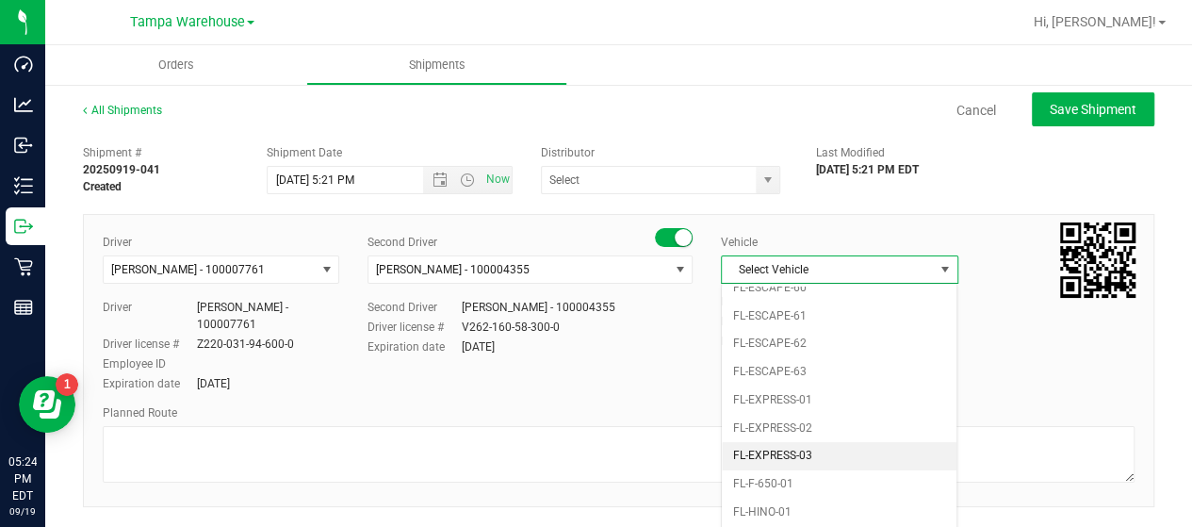
click at [833, 442] on li "FL-EXPRESS-03" at bounding box center [839, 456] width 235 height 28
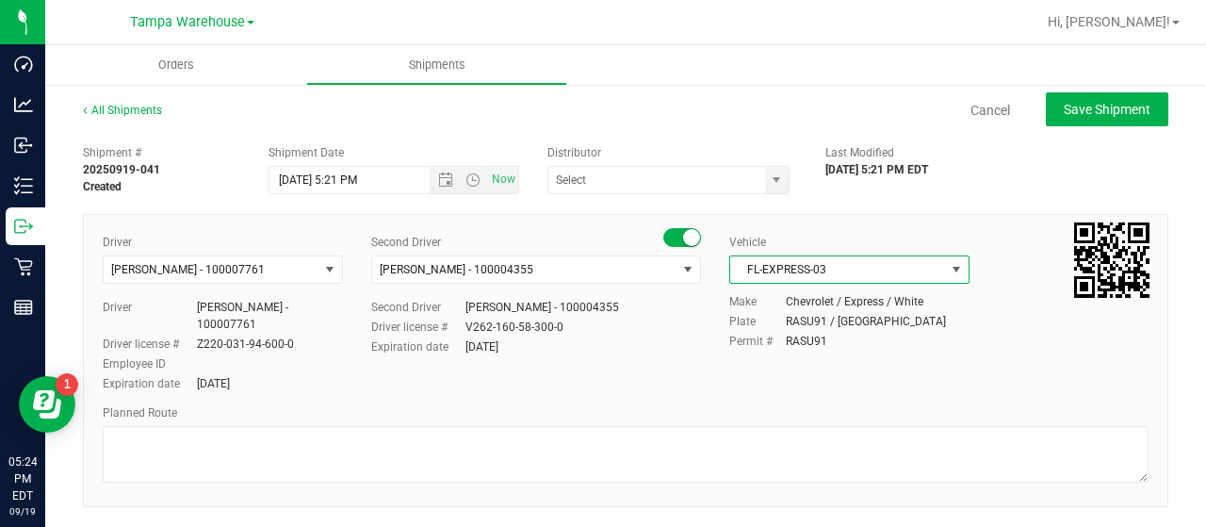
click at [949, 267] on span "select" at bounding box center [956, 269] width 15 height 15
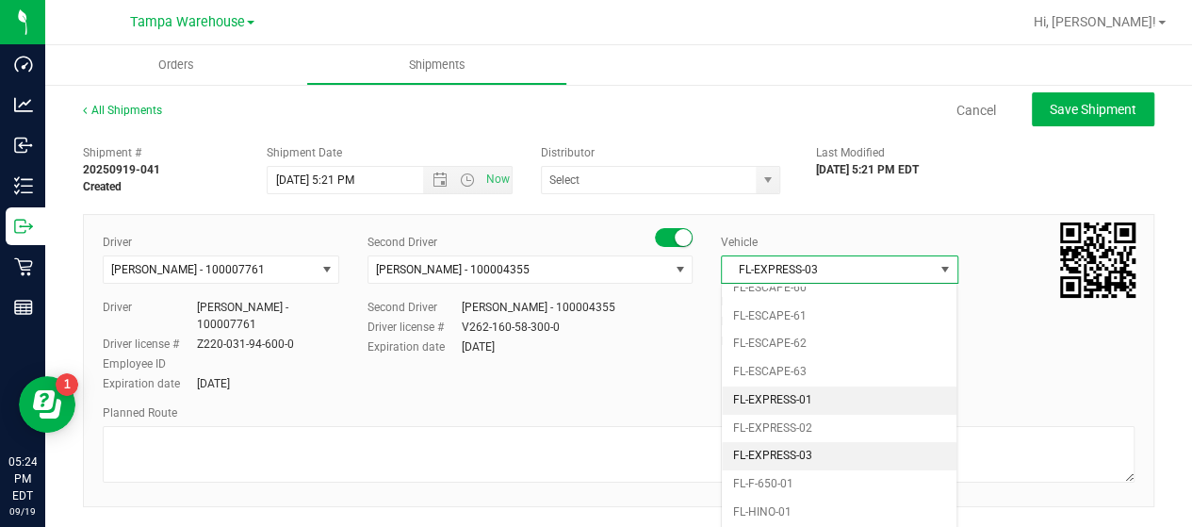
click at [848, 387] on li "FL-EXPRESS-01" at bounding box center [839, 400] width 235 height 28
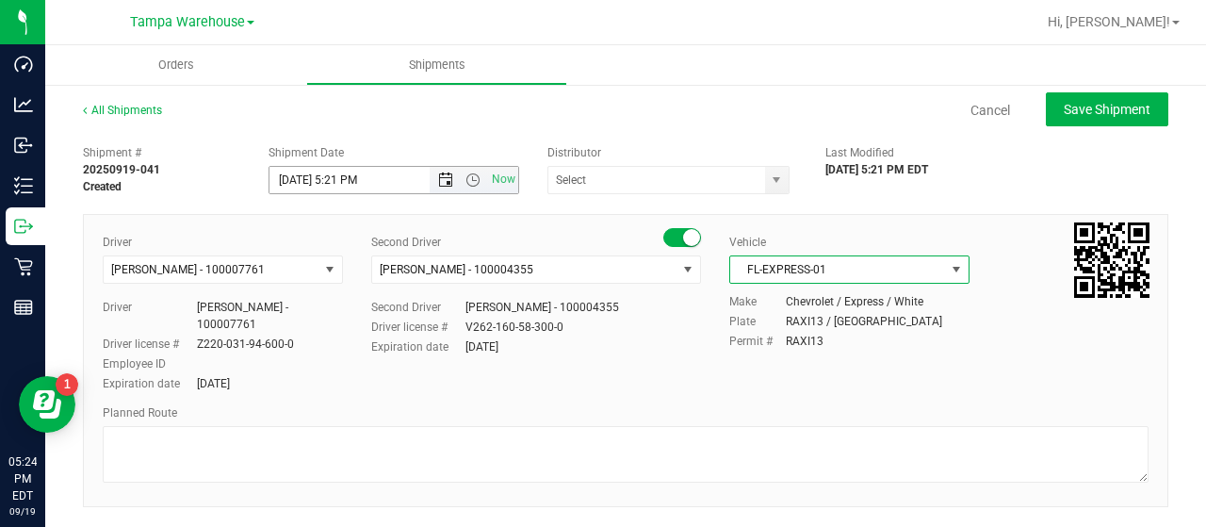
click at [439, 175] on span "Open the date view" at bounding box center [445, 179] width 15 height 15
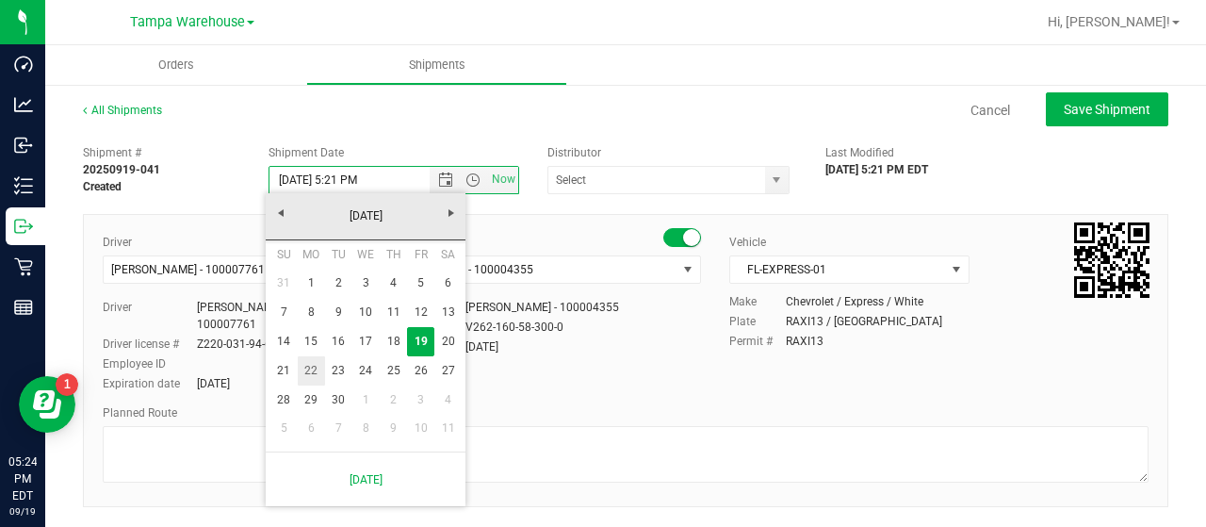
click at [312, 368] on link "22" at bounding box center [311, 370] width 27 height 29
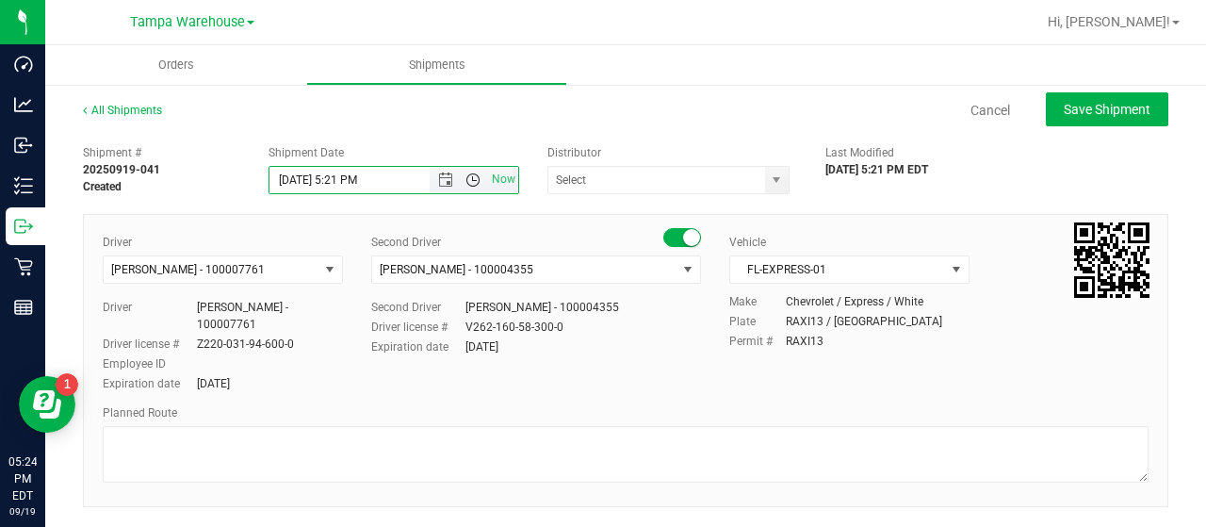
click at [471, 174] on span "Open the time view" at bounding box center [473, 179] width 15 height 15
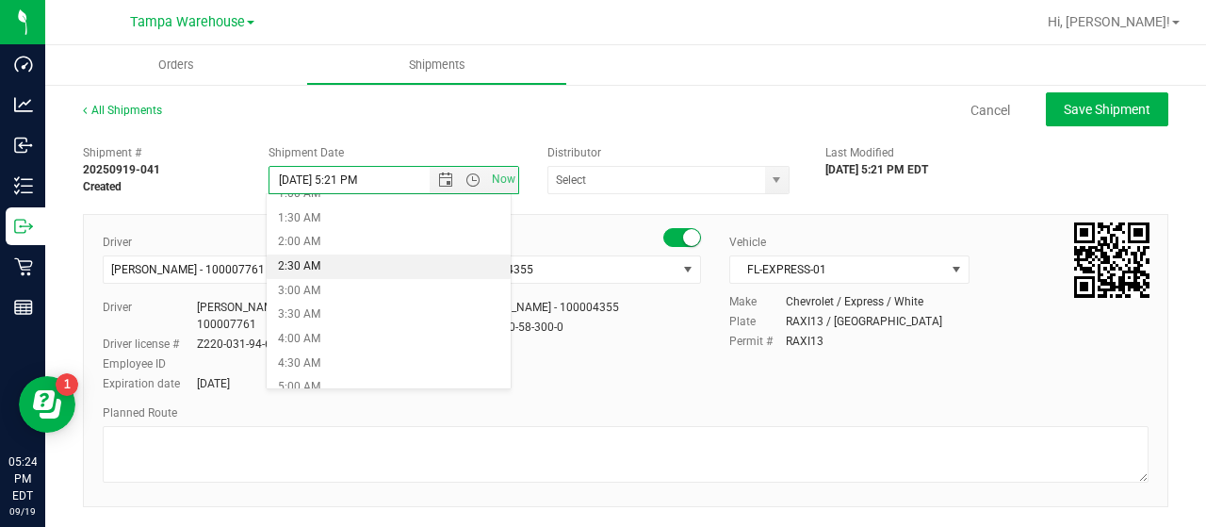
scroll to position [188, 0]
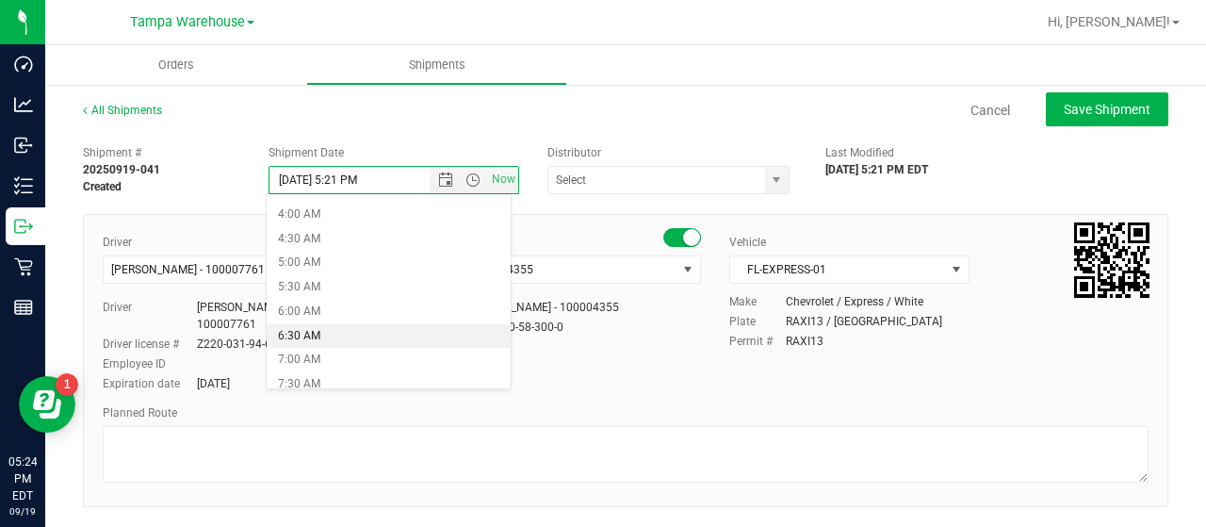
click at [322, 328] on li "6:30 AM" at bounding box center [388, 336] width 243 height 25
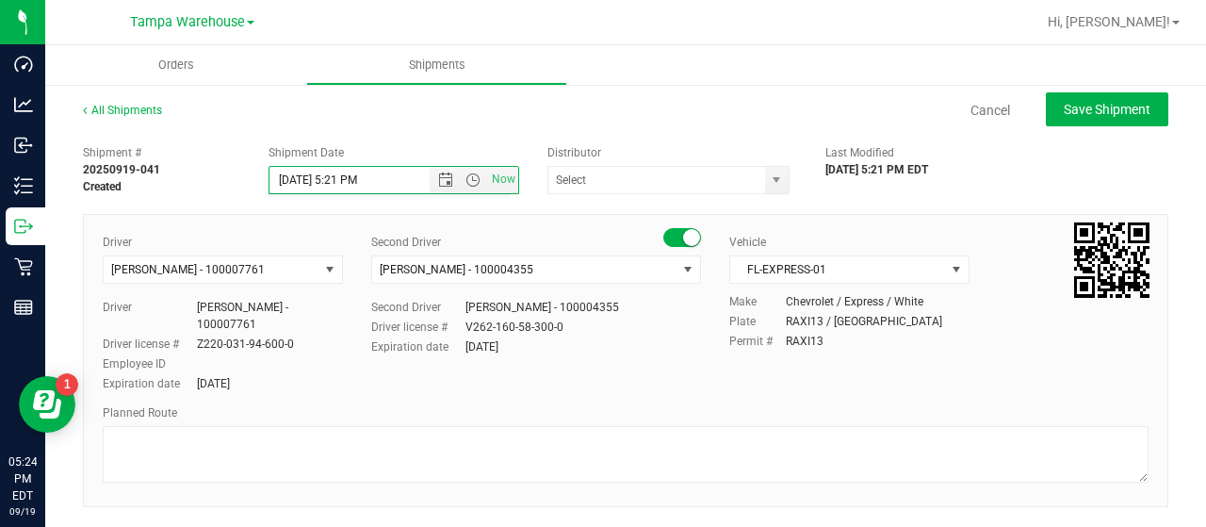
type input "9/22/2025 6:30 AM"
click at [769, 178] on span "select" at bounding box center [776, 179] width 15 height 15
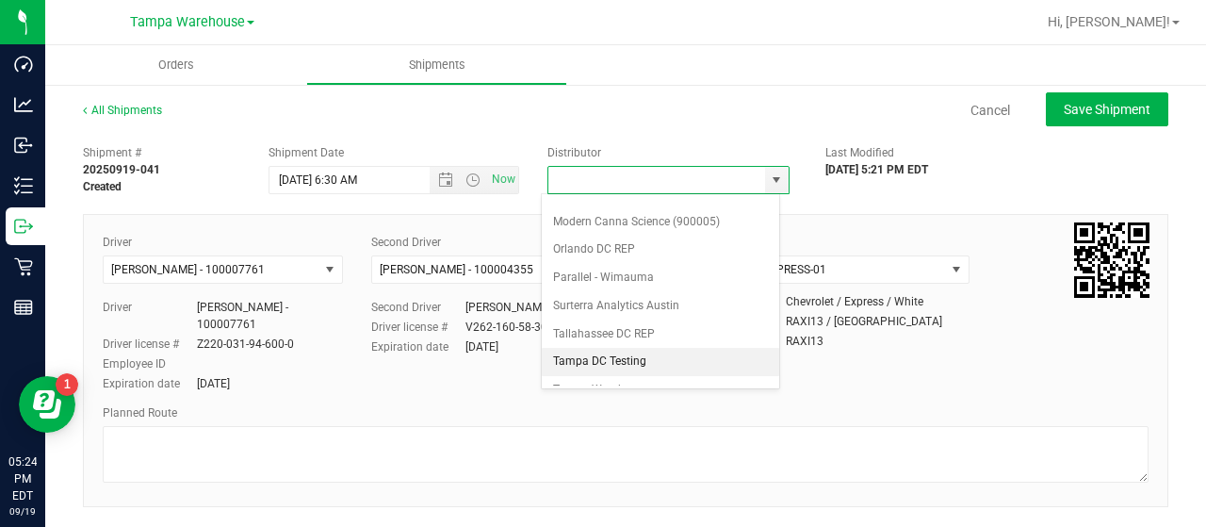
scroll to position [739, 0]
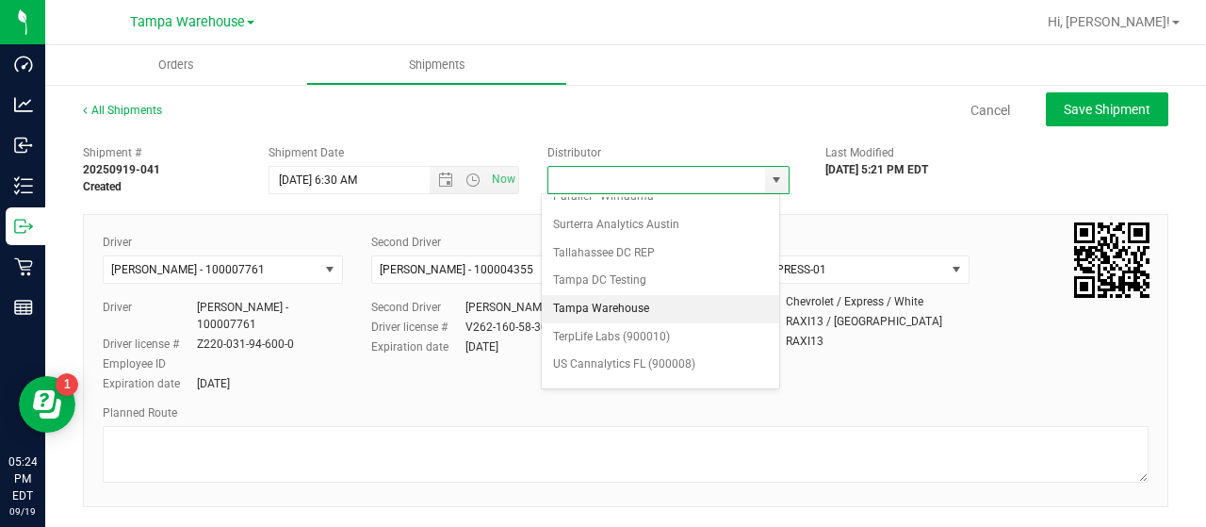
click at [604, 295] on li "Tampa Warehouse" at bounding box center [660, 309] width 237 height 28
type input "Tampa Warehouse"
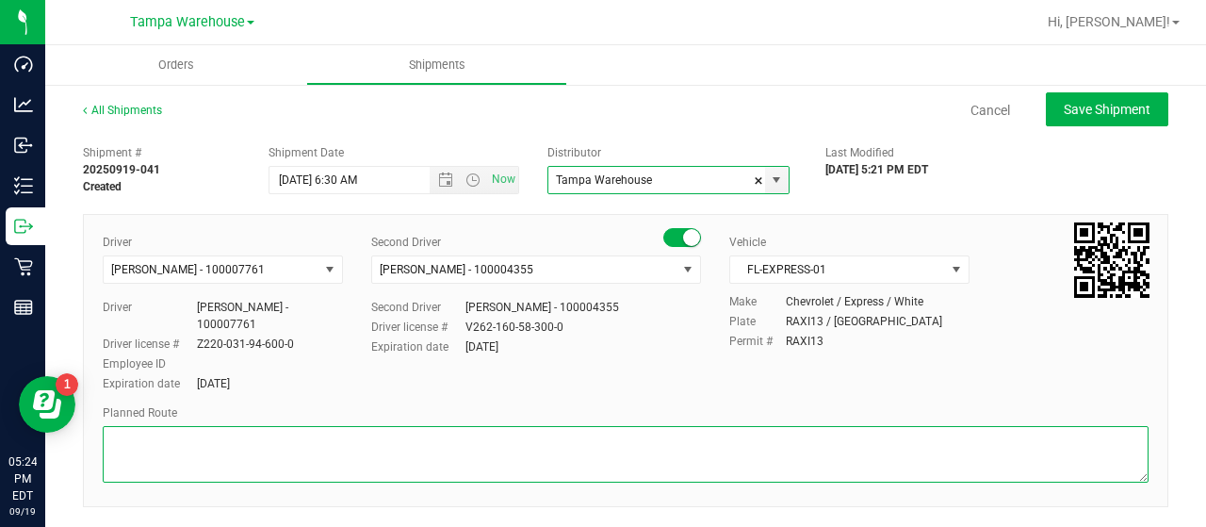
click at [194, 443] on textarea at bounding box center [626, 454] width 1046 height 57
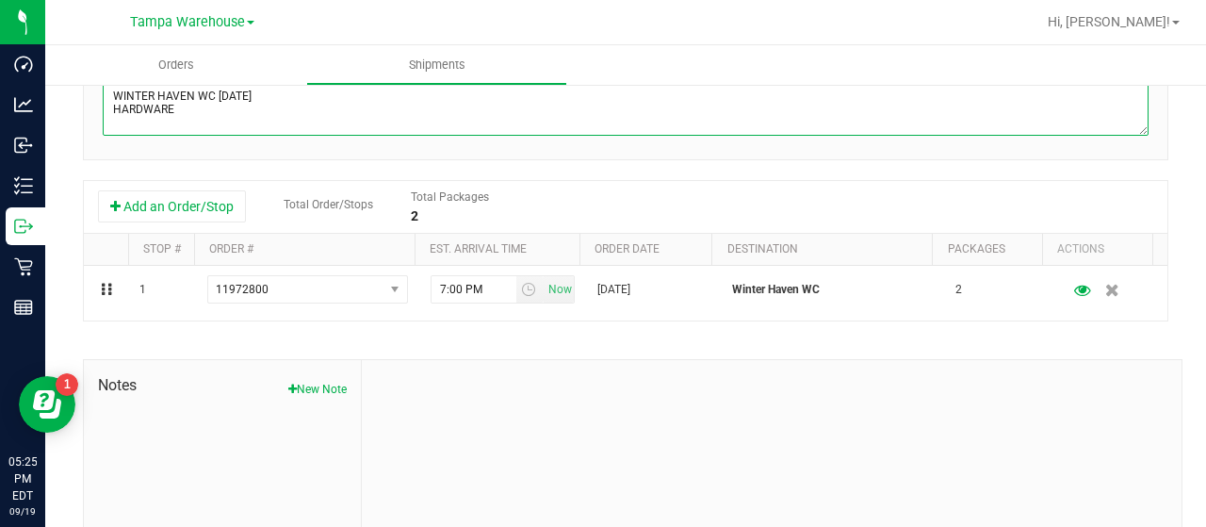
scroll to position [377, 0]
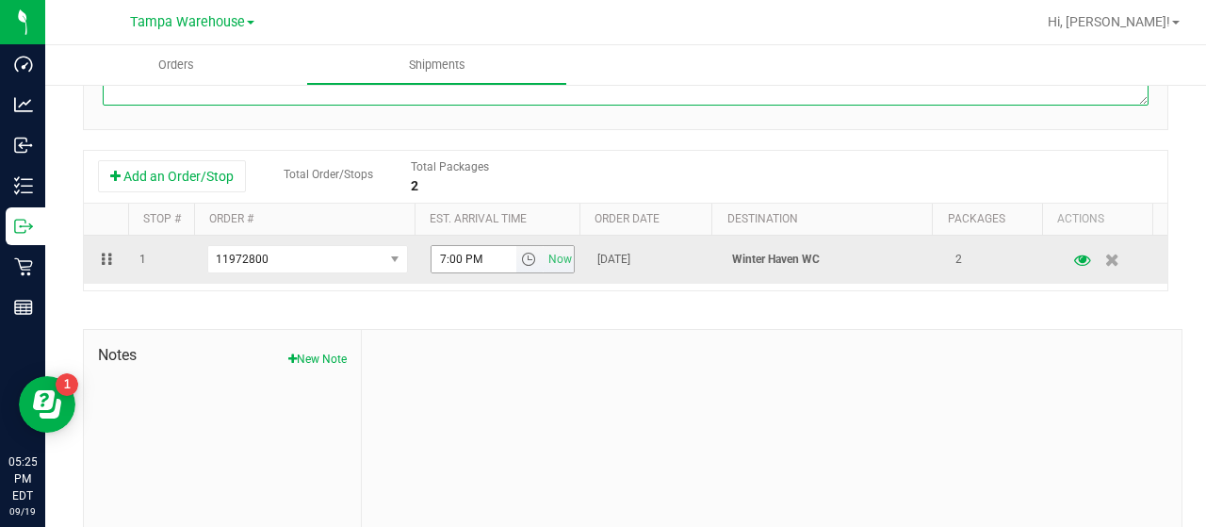
click at [521, 259] on span "select" at bounding box center [528, 259] width 15 height 15
type textarea "WINTER HAVEN WC 09/22/25 HARDWARE"
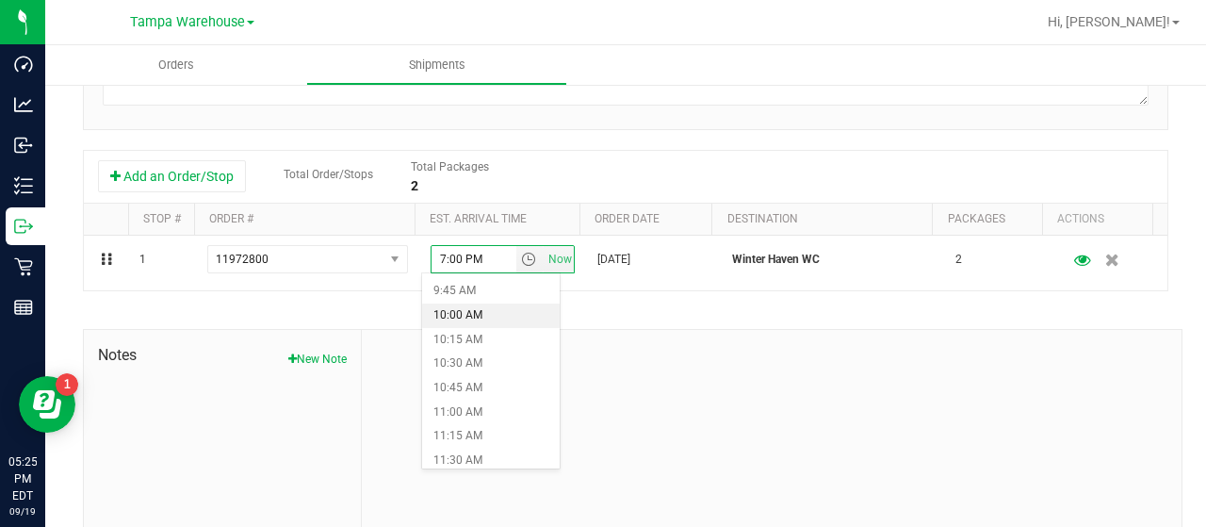
scroll to position [848, 0]
click at [490, 313] on li "9:00 AM" at bounding box center [491, 313] width 138 height 25
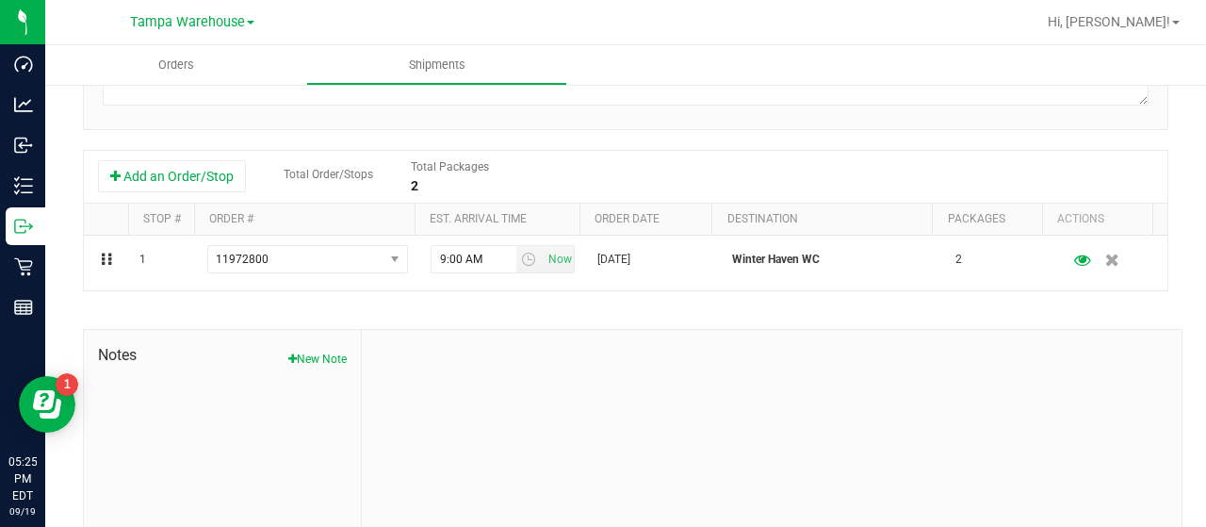
scroll to position [0, 0]
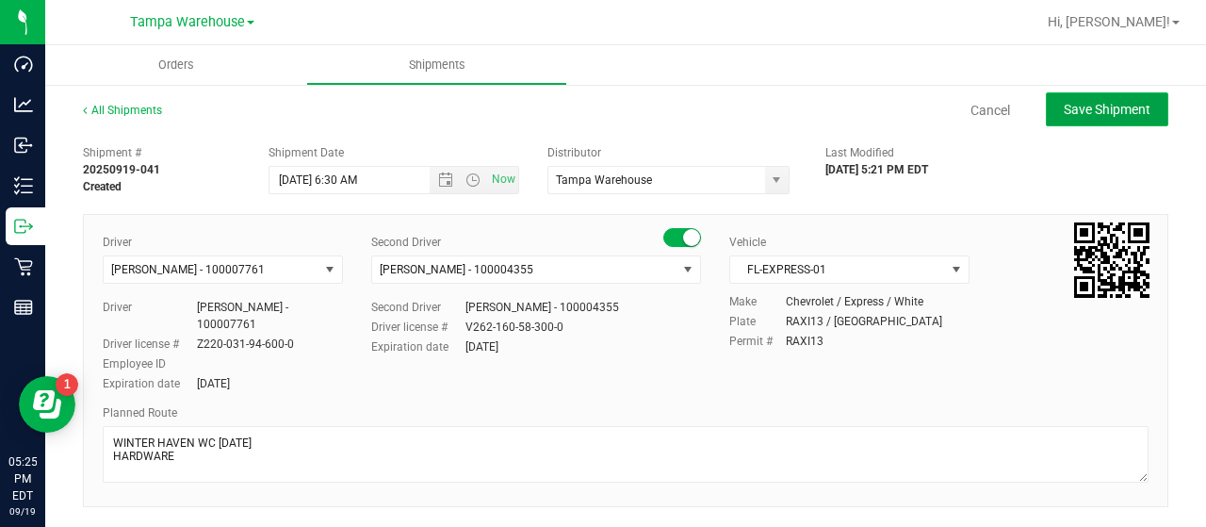
click at [1085, 107] on span "Save Shipment" at bounding box center [1107, 109] width 87 height 15
type input "9/22/2025 10:30 AM"
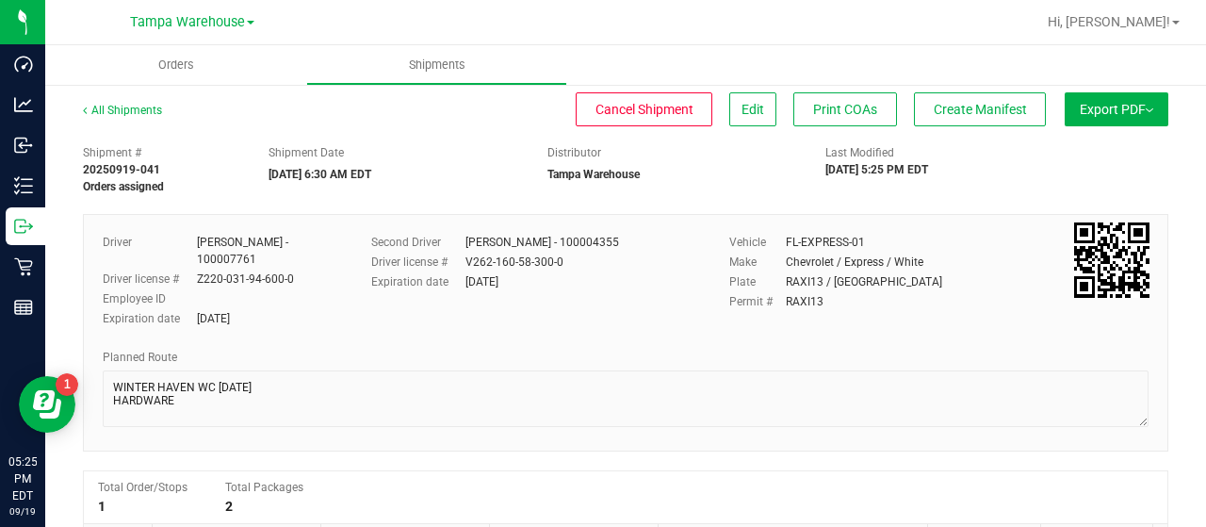
click at [1080, 108] on span "Export PDF" at bounding box center [1117, 109] width 74 height 15
click at [1052, 174] on span "Manifest by Lot" at bounding box center [1068, 178] width 78 height 13
click at [984, 112] on span "Create Manifest" at bounding box center [980, 109] width 93 height 15
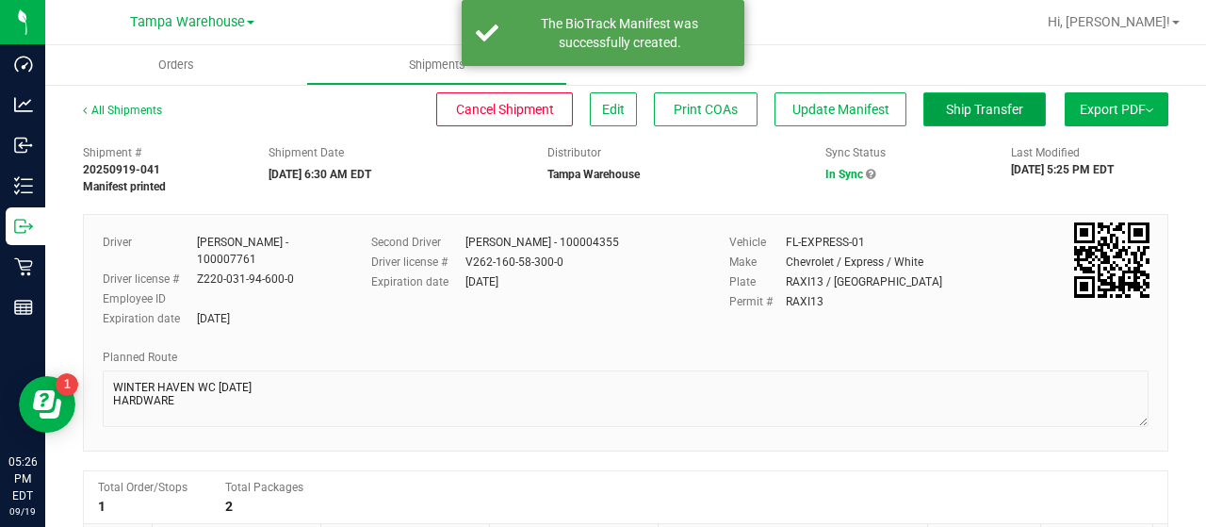
click at [961, 112] on span "Ship Transfer" at bounding box center [984, 109] width 77 height 15
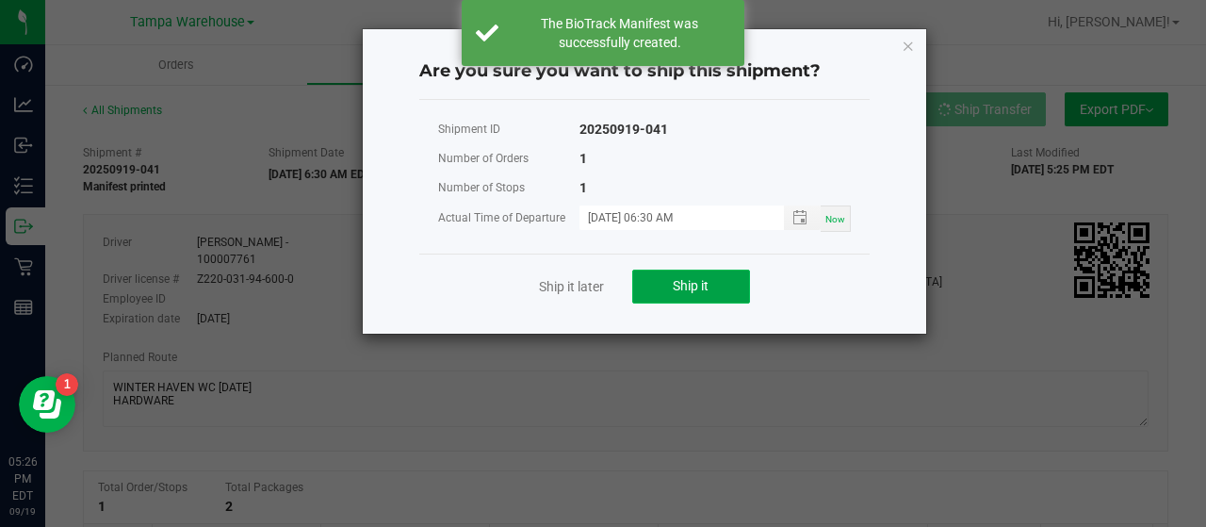
click at [728, 286] on button "Ship it" at bounding box center [691, 287] width 118 height 34
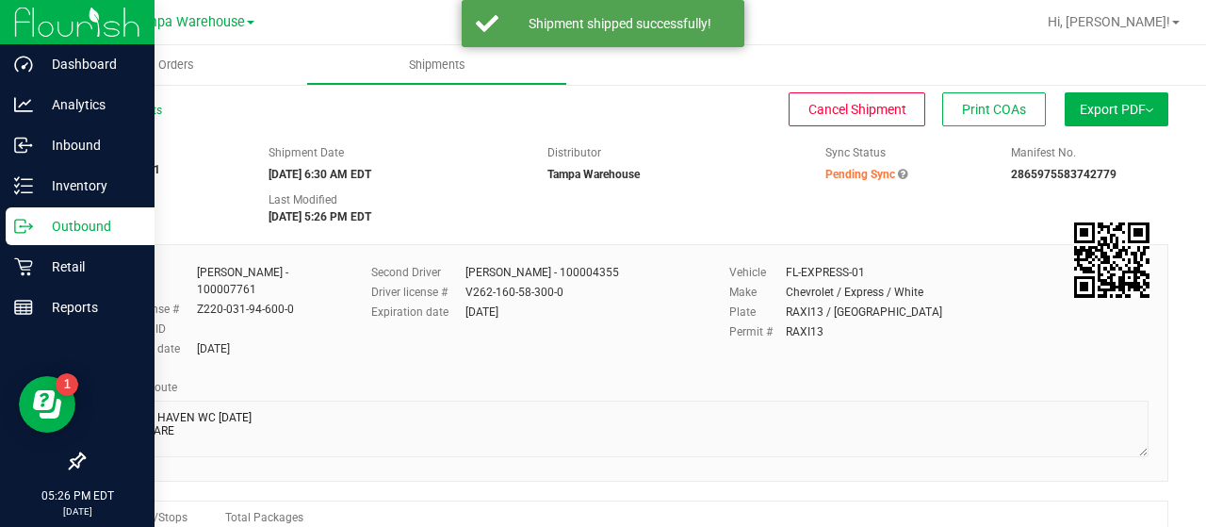
click at [66, 223] on p "Outbound" at bounding box center [89, 226] width 113 height 23
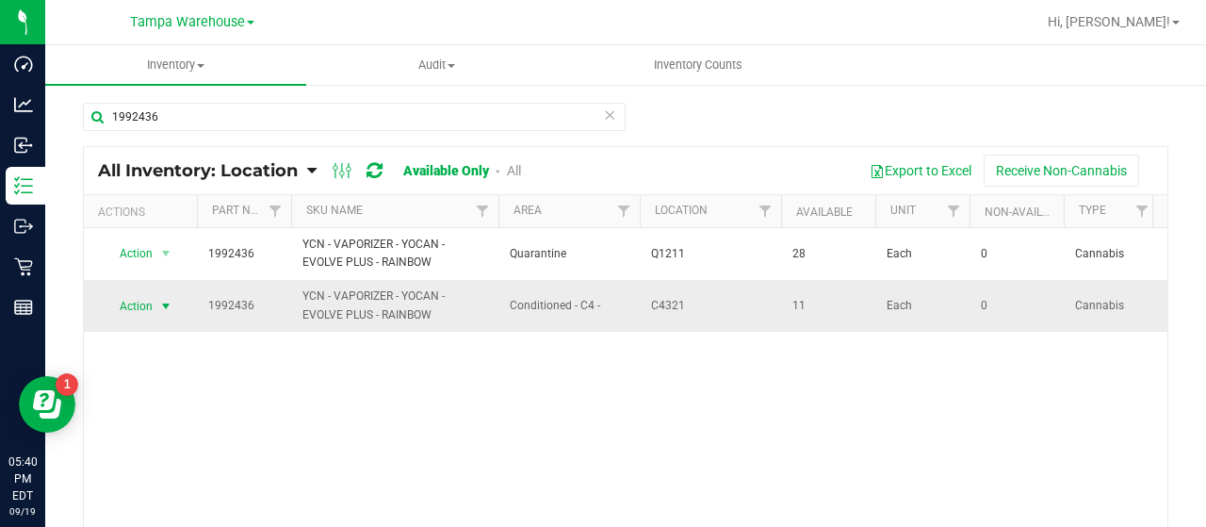
click at [134, 299] on span "Action" at bounding box center [128, 306] width 51 height 26
click at [310, 167] on icon at bounding box center [311, 170] width 9 height 17
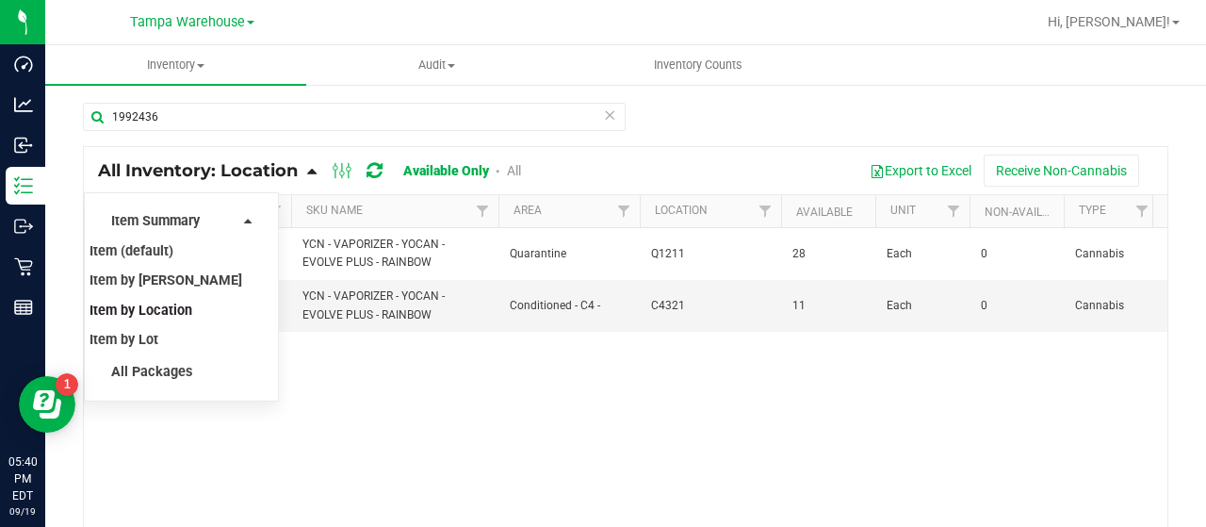
click at [170, 312] on span "Item by Location" at bounding box center [141, 311] width 103 height 16
click at [341, 365] on div "Action Action Global inventory View packages 1992436 YCN - VAPORIZER - YOCAN - …" at bounding box center [626, 394] width 1084 height 332
click at [223, 438] on div "Action Action Global inventory View packages 1992436 YCN - VAPORIZER - YOCAN - …" at bounding box center [626, 394] width 1084 height 332
click at [362, 402] on div "Action Action Global inventory View packages 1992436 YCN - VAPORIZER - YOCAN - …" at bounding box center [626, 394] width 1084 height 332
click at [174, 309] on span "Item by Location" at bounding box center [141, 311] width 103 height 16
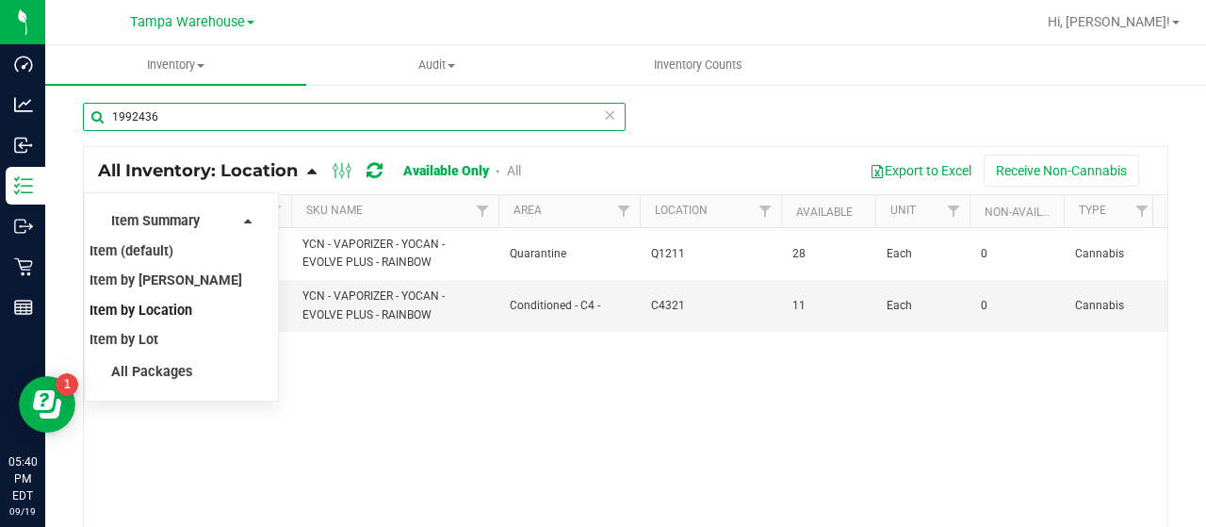
click at [232, 122] on input "1992436" at bounding box center [354, 117] width 543 height 28
type input "1992436"
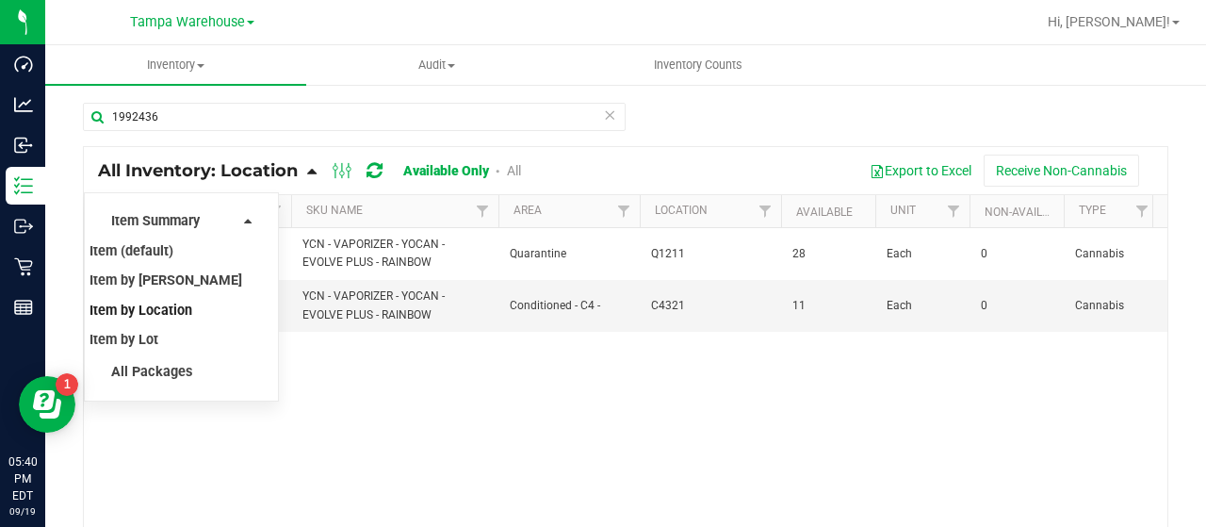
click at [332, 398] on div "Action Action Global inventory View packages 1992436 YCN - VAPORIZER - YOCAN - …" at bounding box center [626, 394] width 1084 height 332
click at [507, 398] on div "Action Action Global inventory View packages 1992436 YCN - VAPORIZER - YOCAN - …" at bounding box center [626, 394] width 1084 height 332
click at [516, 397] on div "Action Action Global inventory View packages 1992436 YCN - VAPORIZER - YOCAN - …" at bounding box center [626, 394] width 1084 height 332
click at [616, 305] on span "Conditioned - C4 -" at bounding box center [569, 306] width 119 height 18
click at [379, 375] on div "Action Action Global inventory View packages 1992436 YCN - VAPORIZER - YOCAN - …" at bounding box center [626, 394] width 1084 height 332
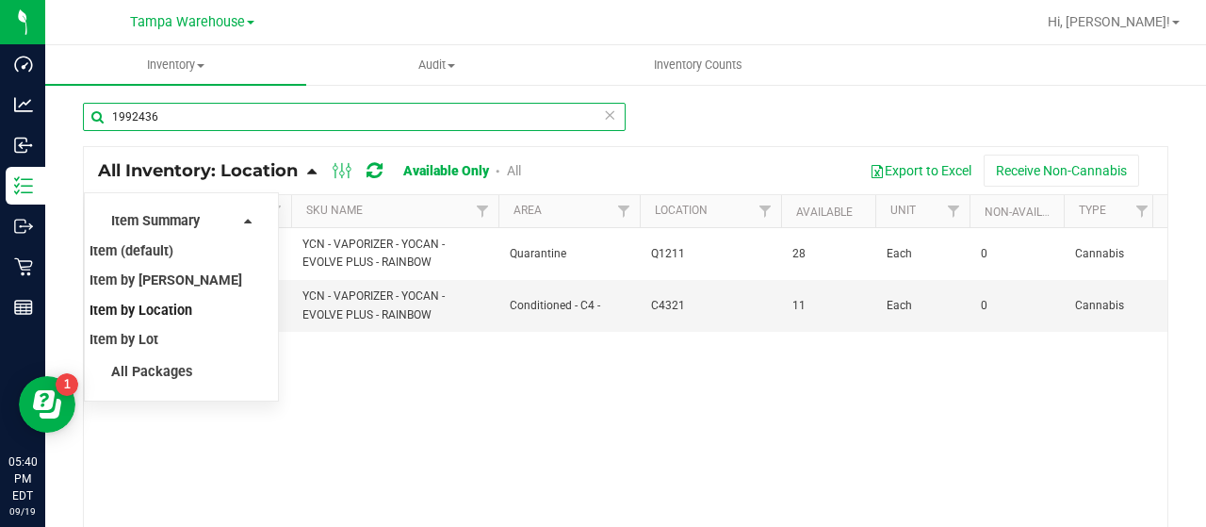
click at [256, 118] on input "1992436" at bounding box center [354, 117] width 543 height 28
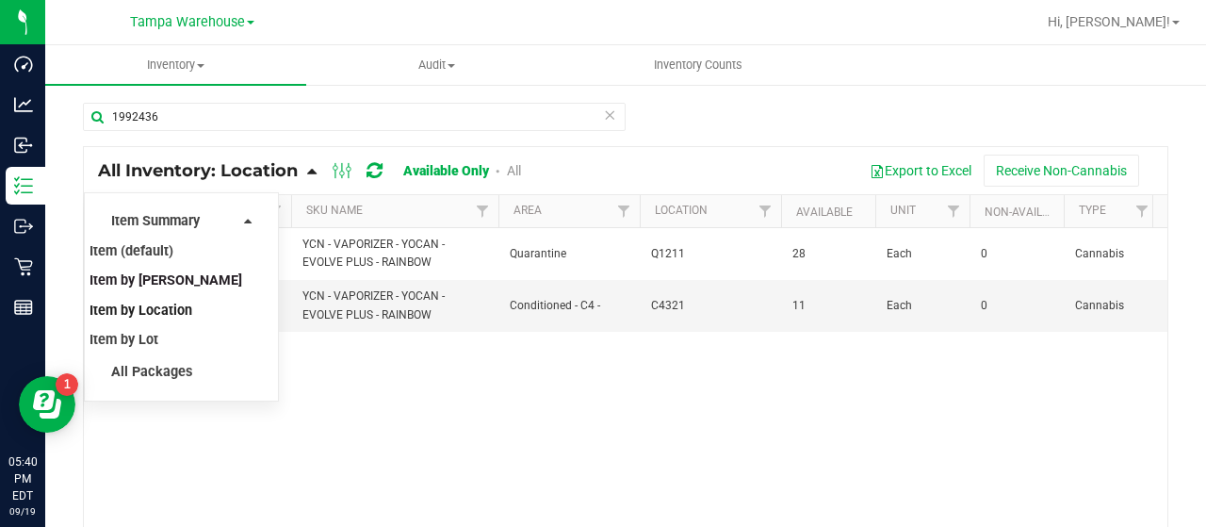
click at [150, 282] on span "Item by [PERSON_NAME]" at bounding box center [166, 280] width 153 height 16
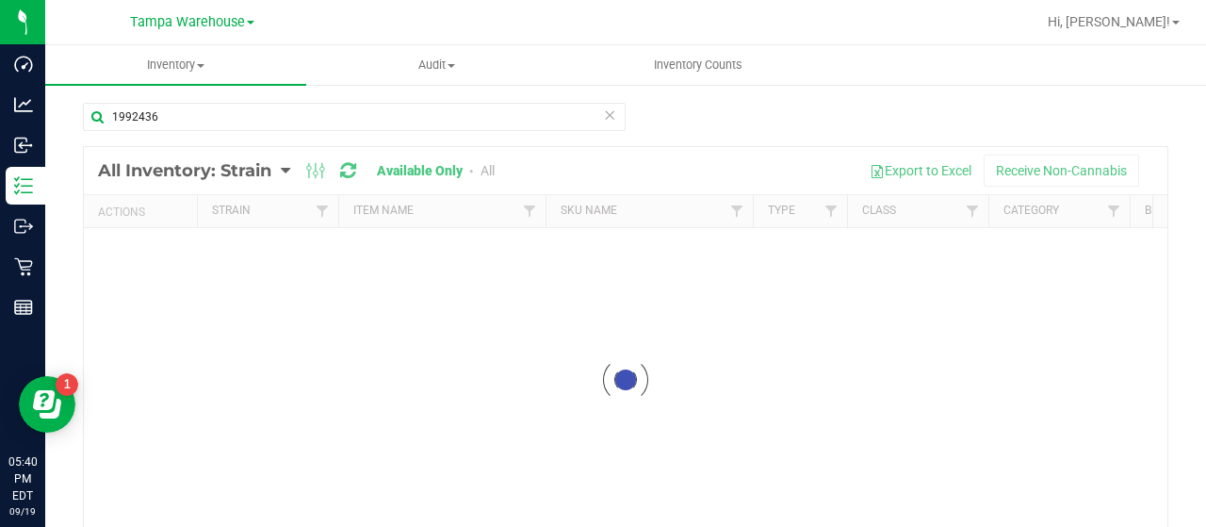
click at [284, 171] on div at bounding box center [626, 380] width 1084 height 466
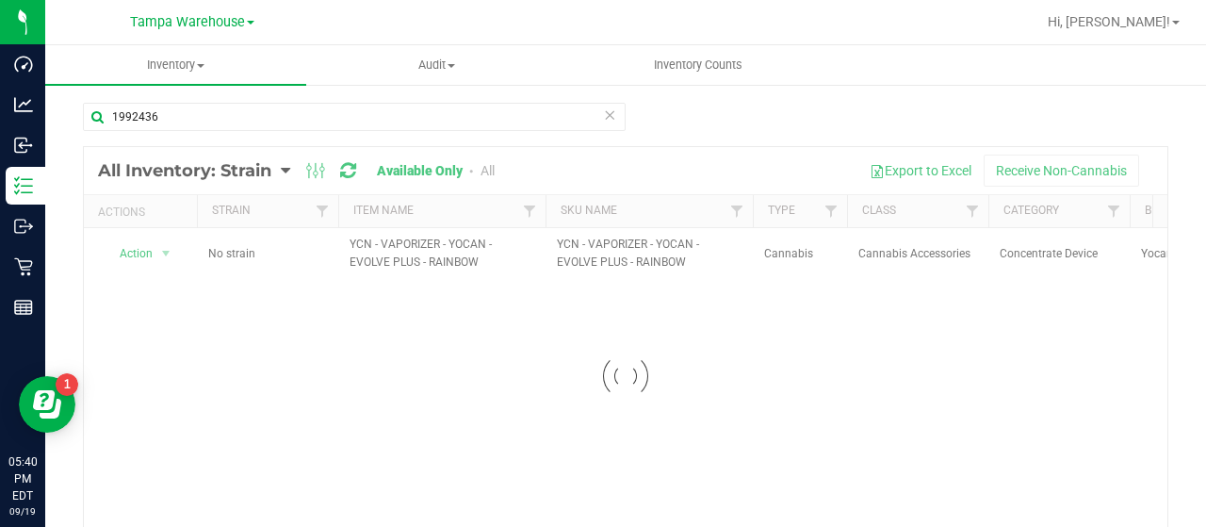
click at [283, 169] on div at bounding box center [626, 376] width 1084 height 458
click at [284, 169] on div at bounding box center [626, 376] width 1084 height 458
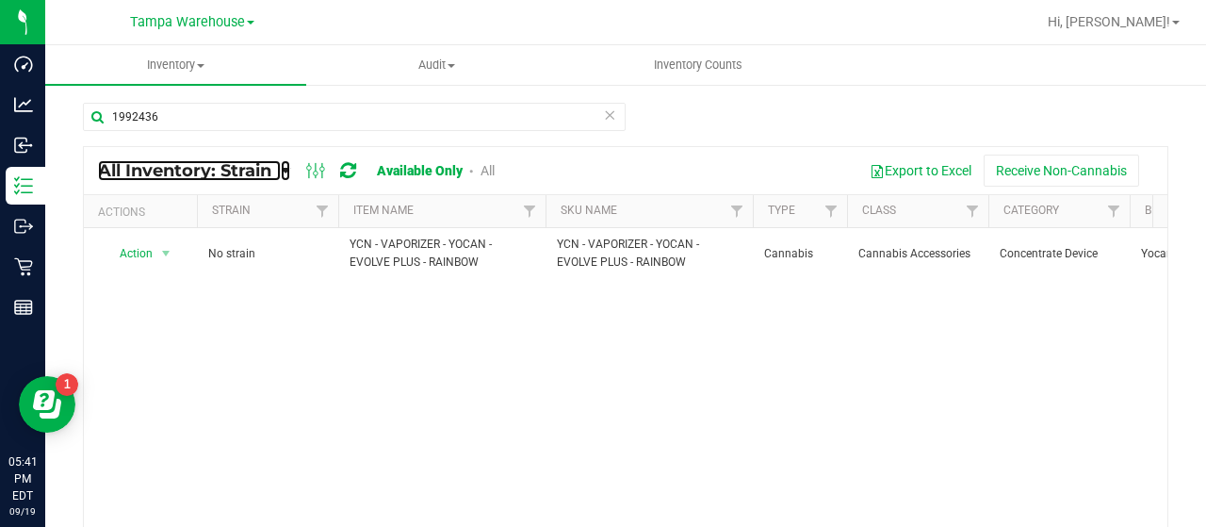
click at [286, 169] on icon at bounding box center [285, 170] width 9 height 17
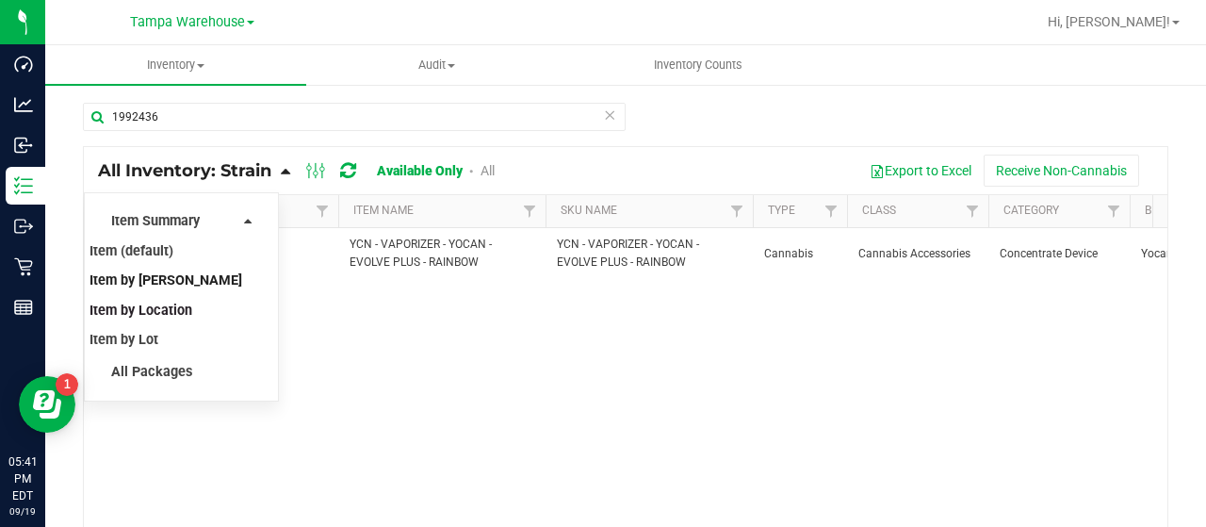
click at [173, 306] on span "Item by Location" at bounding box center [141, 311] width 103 height 16
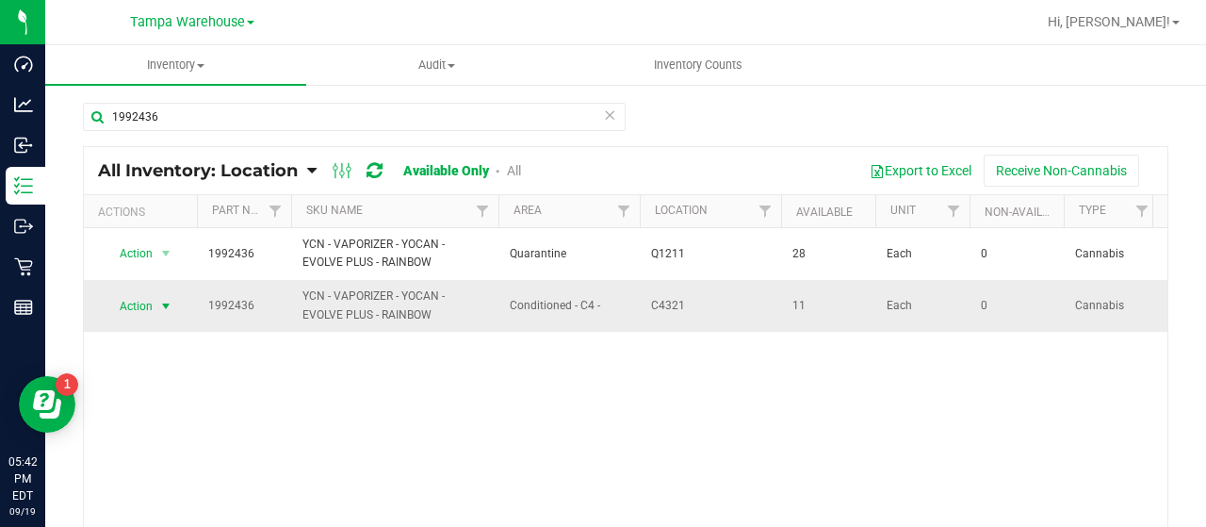
click at [130, 303] on span "Action" at bounding box center [128, 306] width 51 height 26
click at [158, 374] on li "View packages" at bounding box center [155, 388] width 103 height 28
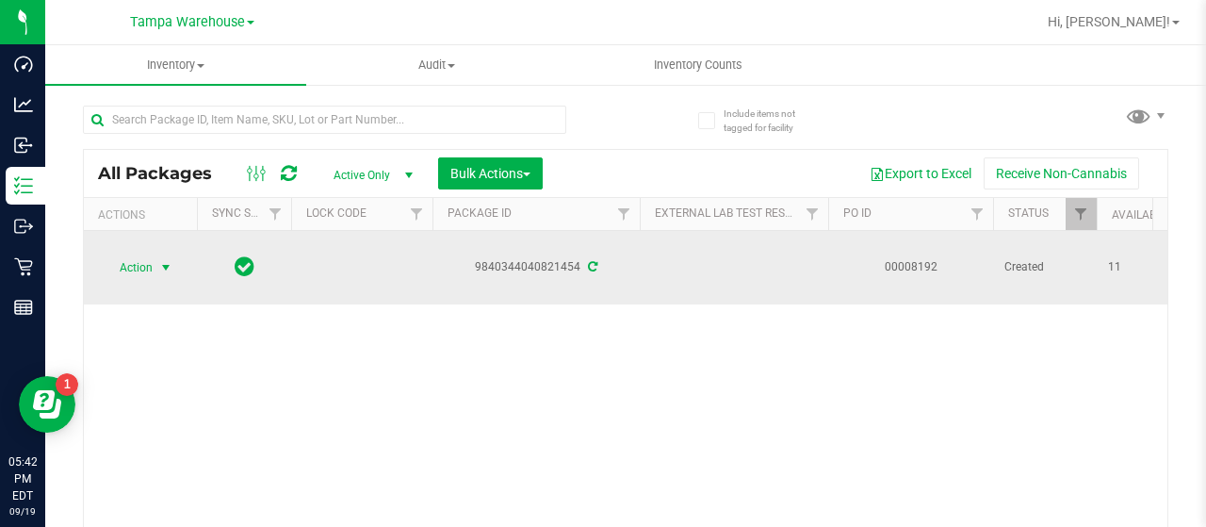
click at [138, 263] on span "Action" at bounding box center [128, 267] width 51 height 26
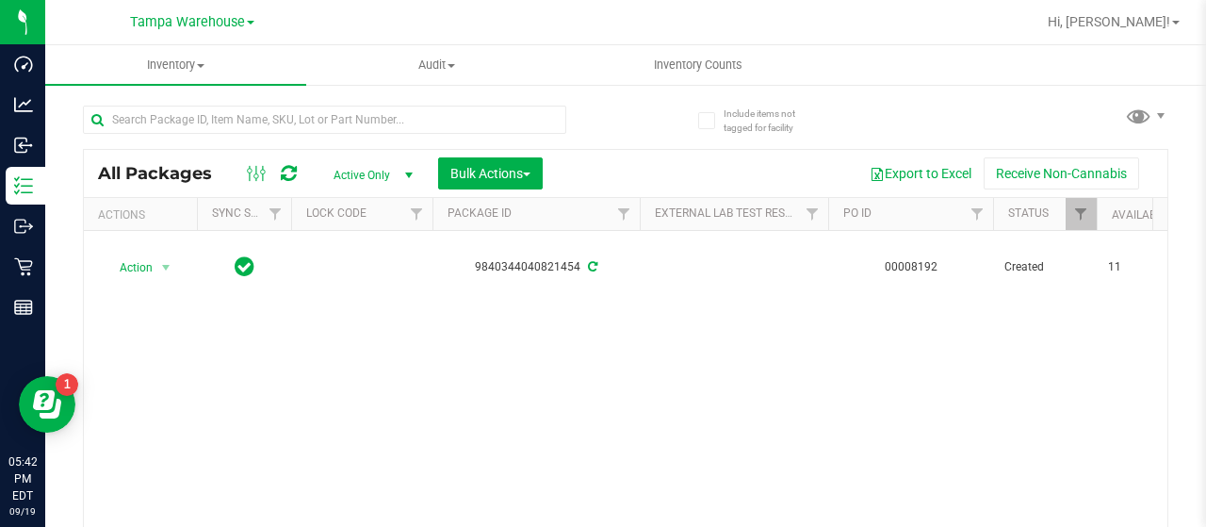
click at [136, 182] on span "All Packages" at bounding box center [164, 173] width 133 height 21
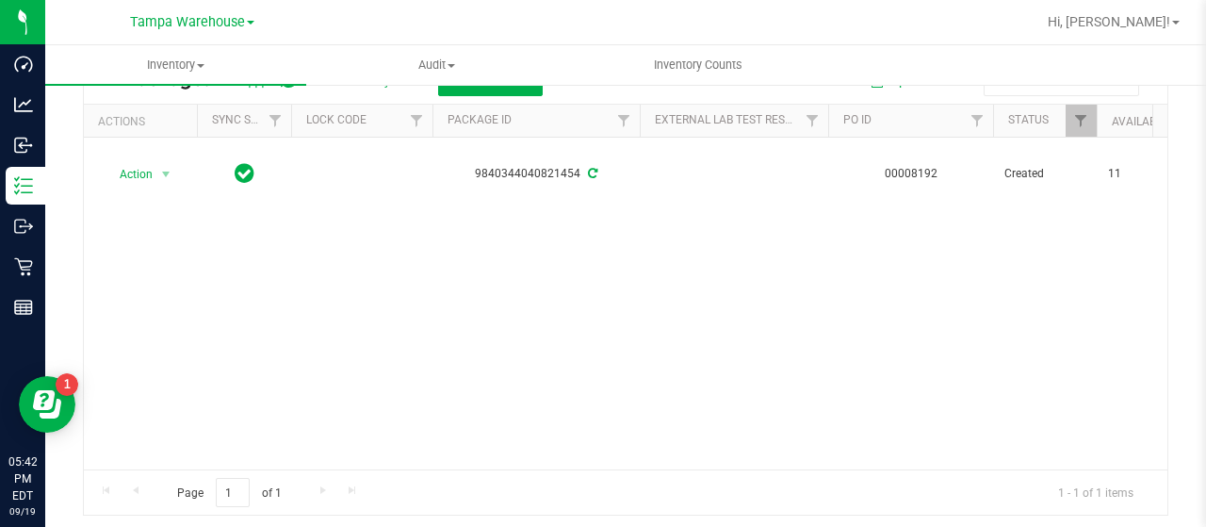
scroll to position [94, 0]
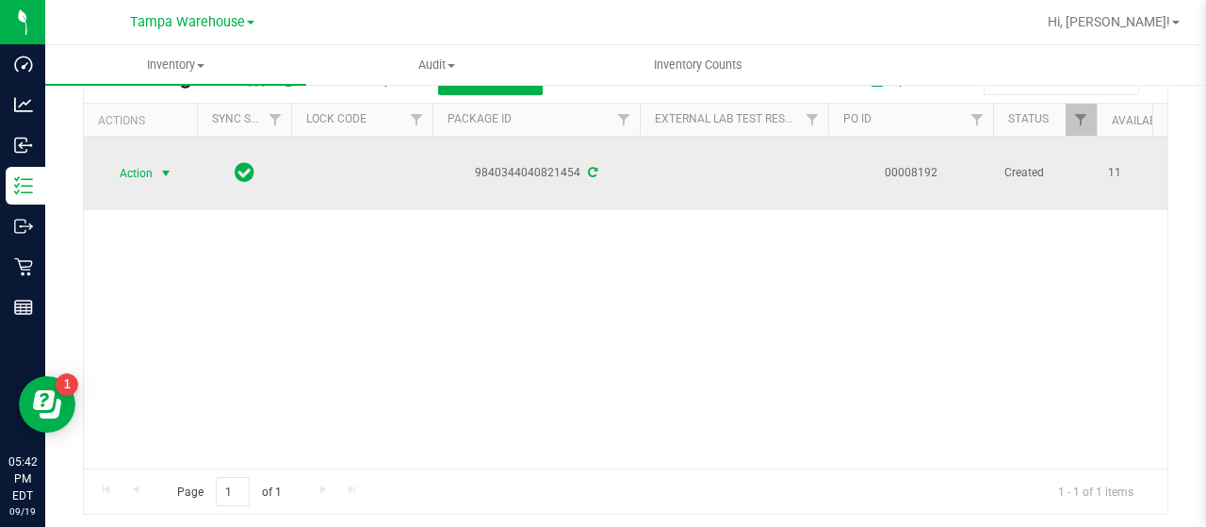
click at [148, 169] on span "Action" at bounding box center [128, 173] width 51 height 26
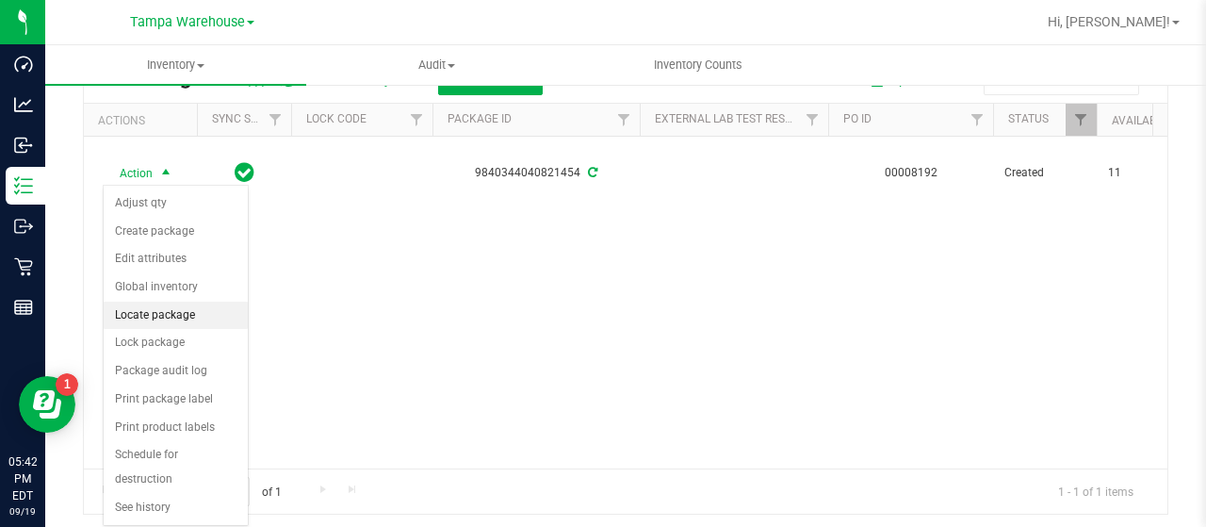
click at [179, 311] on li "Locate package" at bounding box center [176, 316] width 144 height 28
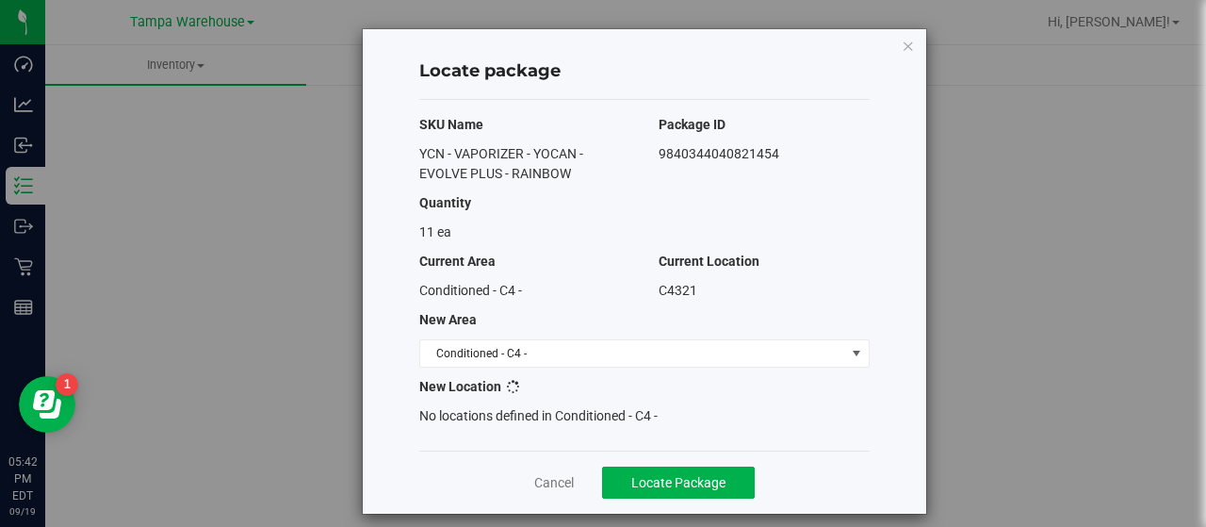
scroll to position [94, 0]
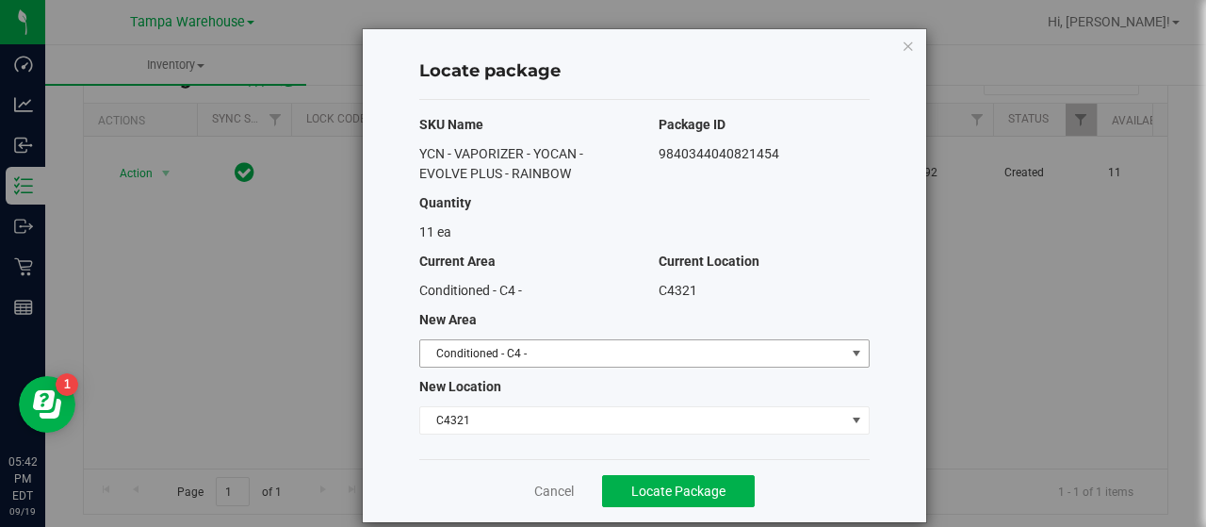
click at [849, 352] on span "select" at bounding box center [856, 353] width 15 height 15
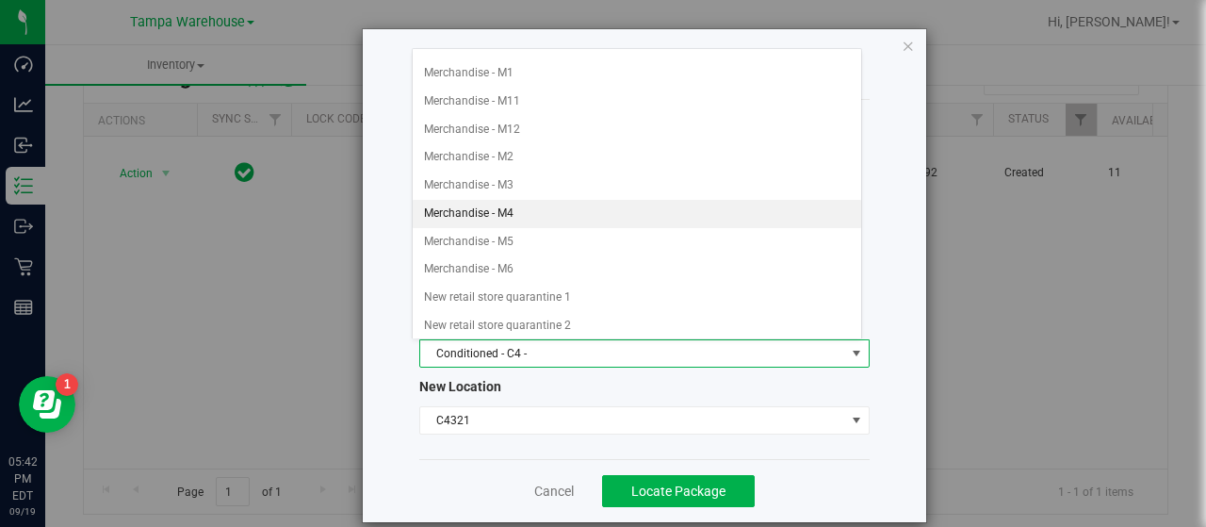
scroll to position [565, 0]
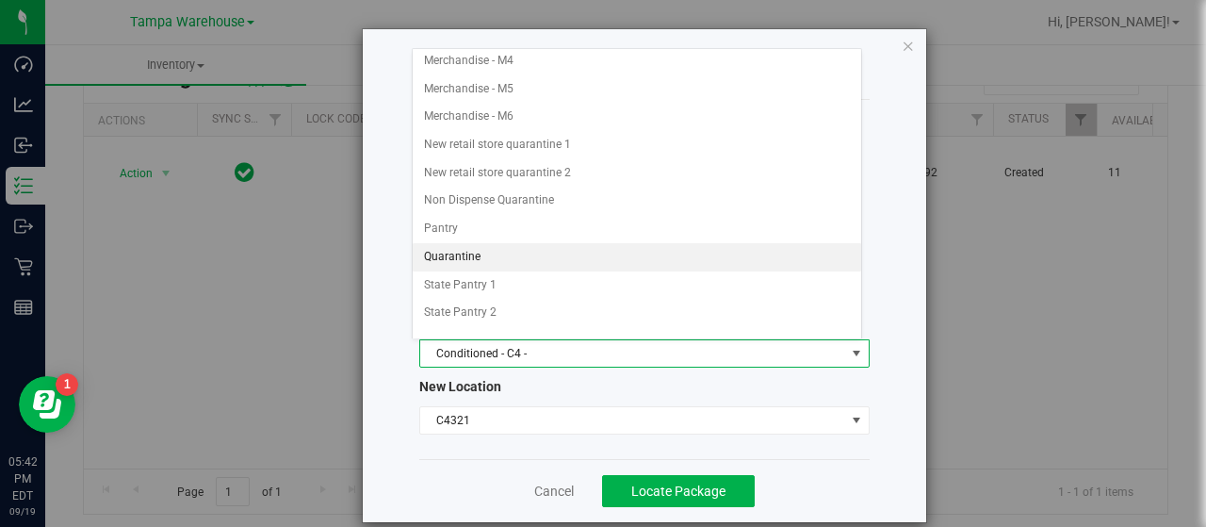
click at [550, 243] on li "Quarantine" at bounding box center [638, 257] width 450 height 28
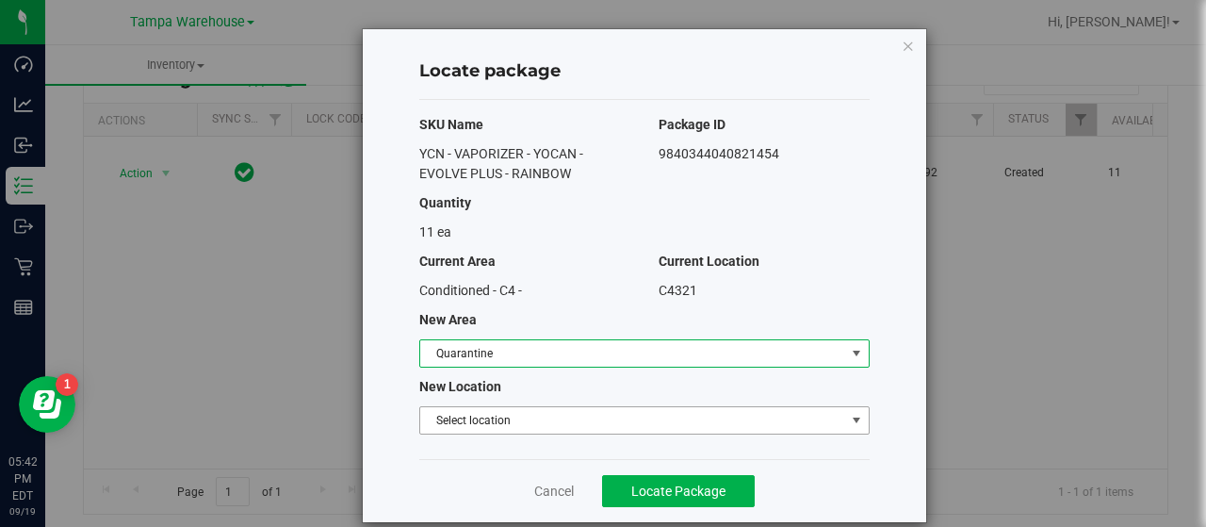
click at [850, 416] on span "select" at bounding box center [856, 420] width 15 height 15
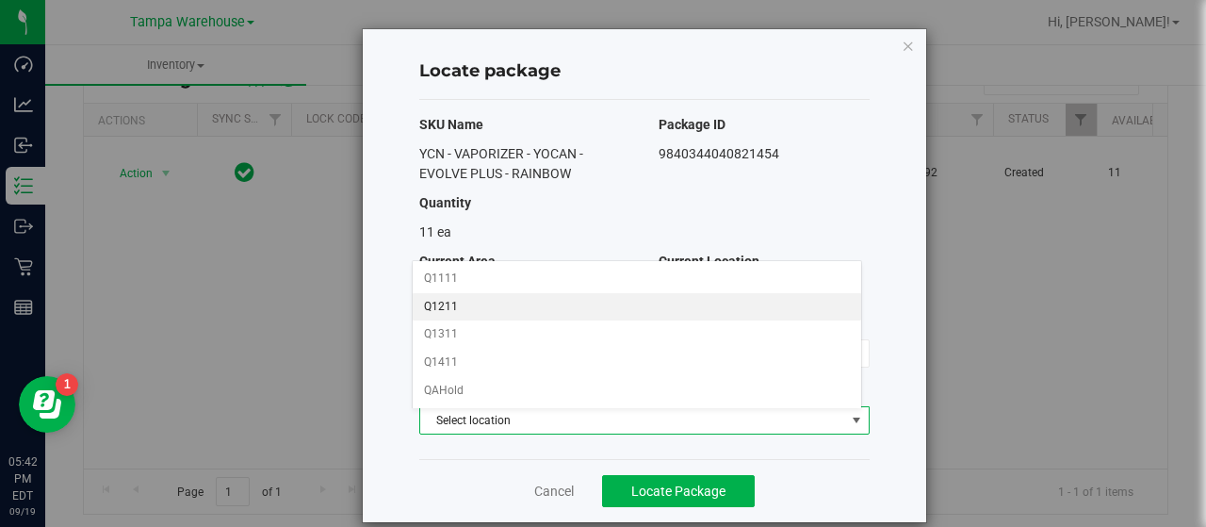
click at [484, 297] on li "Q1211" at bounding box center [638, 307] width 450 height 28
click at [484, 301] on li "Q1211" at bounding box center [638, 307] width 450 height 28
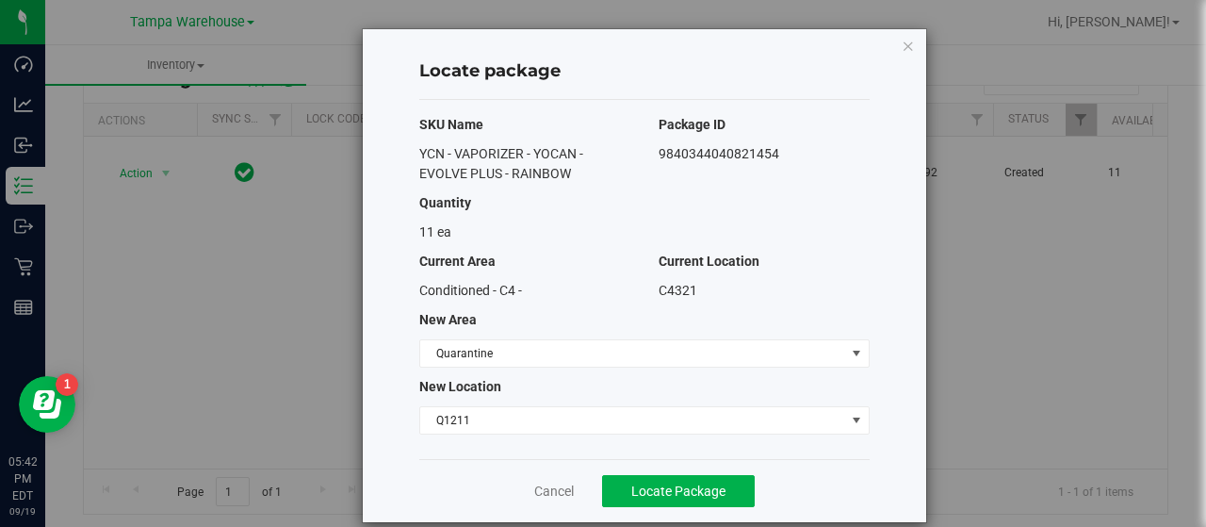
click at [452, 305] on div "SKU Name Package ID YCN - VAPORIZER - YOCAN - EVOLVE PLUS - RAINBOW 98403440408…" at bounding box center [644, 279] width 450 height 359
click at [687, 483] on span "Locate Package" at bounding box center [678, 490] width 94 height 15
